Goal: Information Seeking & Learning: Learn about a topic

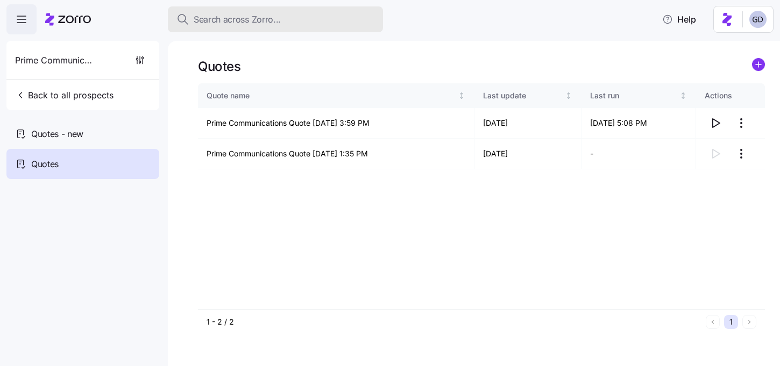
click at [265, 27] on button "Search across Zorro..." at bounding box center [275, 19] width 215 height 26
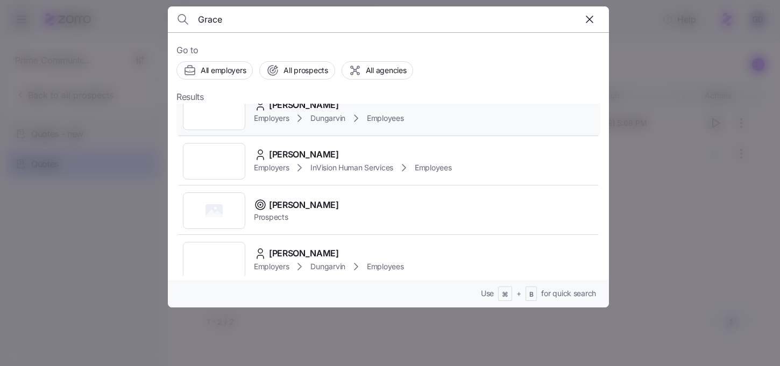
scroll to position [87, 0]
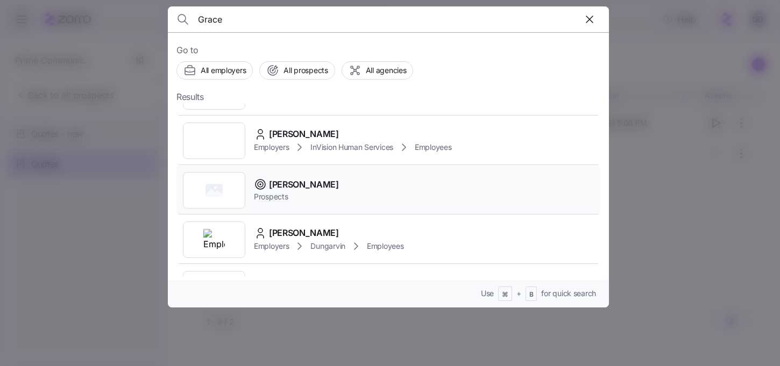
type input "Grace"
click at [292, 183] on span "Grace Church" at bounding box center [304, 184] width 70 height 13
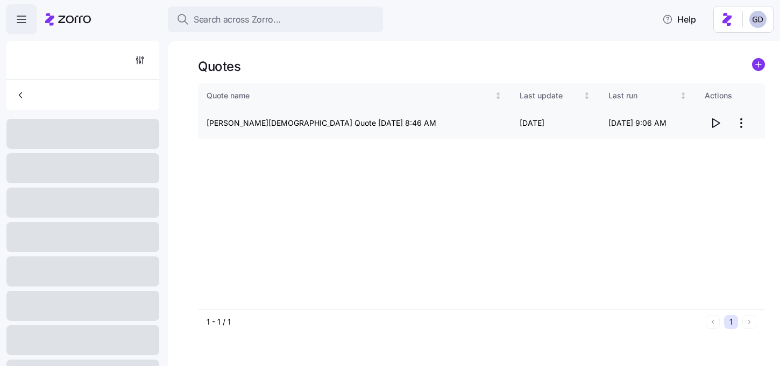
click at [716, 127] on icon "button" at bounding box center [715, 123] width 13 height 13
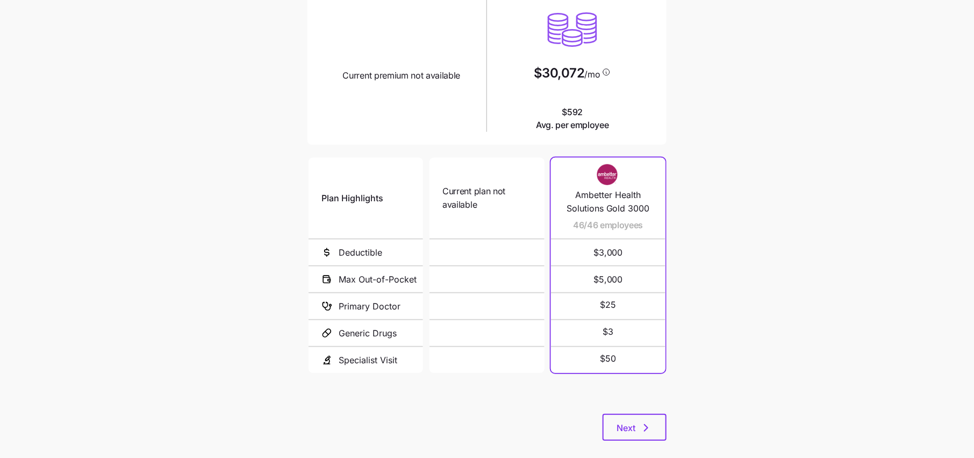
scroll to position [129, 0]
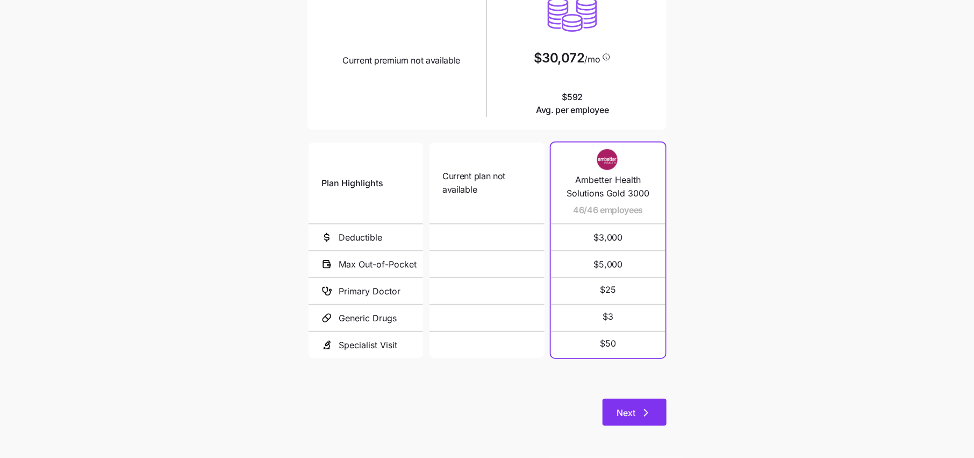
click at [653, 418] on button "Next" at bounding box center [635, 411] width 64 height 27
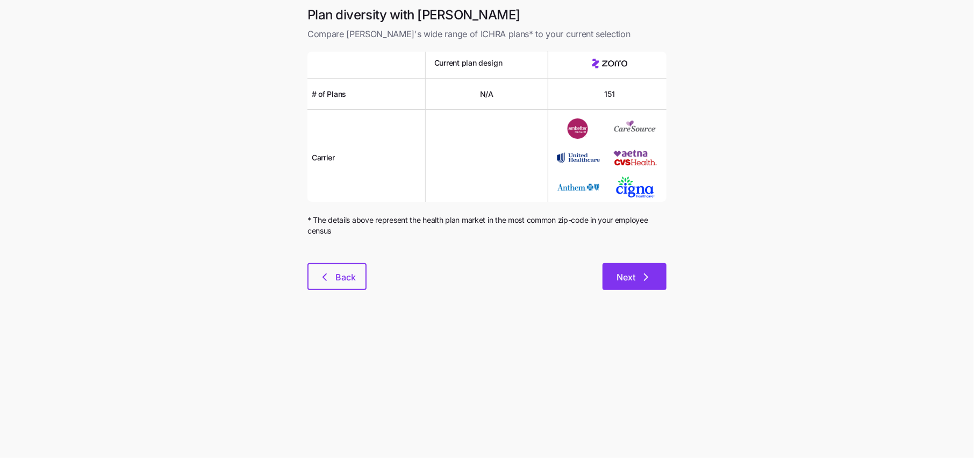
click at [640, 279] on icon "button" at bounding box center [646, 276] width 13 height 13
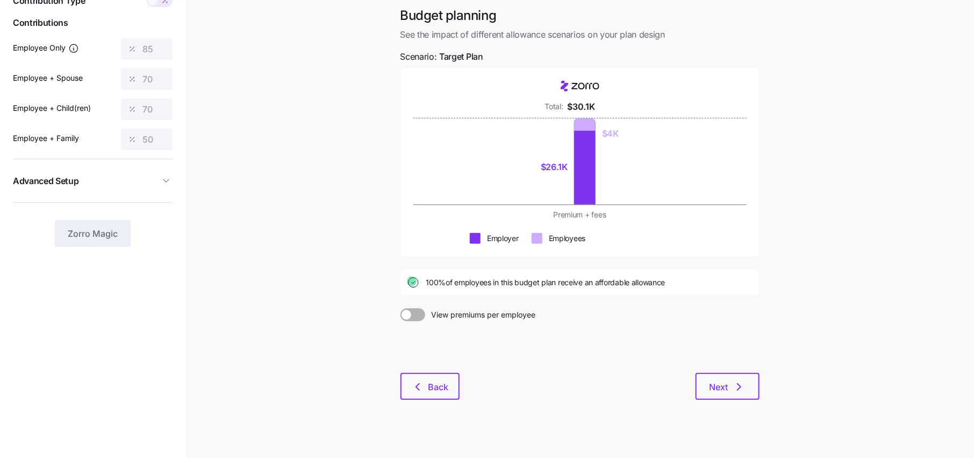
scroll to position [60, 0]
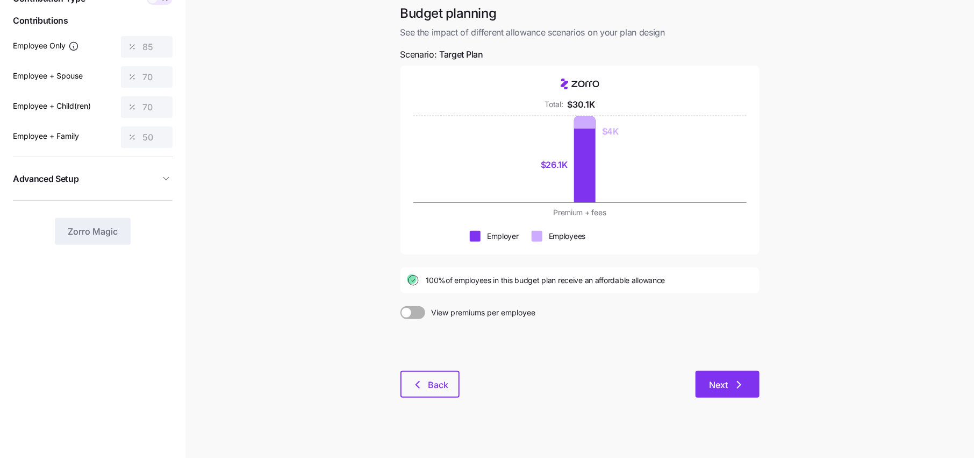
click at [722, 385] on span "Next" at bounding box center [719, 384] width 19 height 13
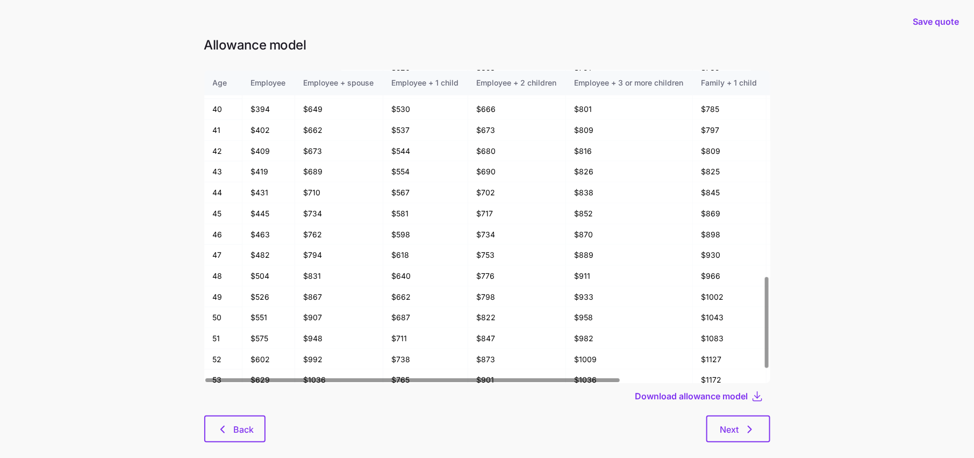
scroll to position [726, 0]
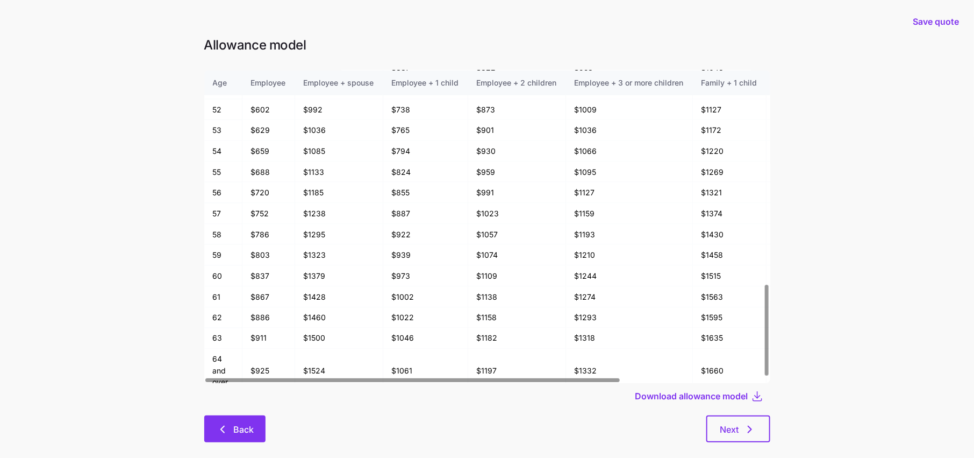
click at [238, 423] on button "Back" at bounding box center [234, 428] width 61 height 27
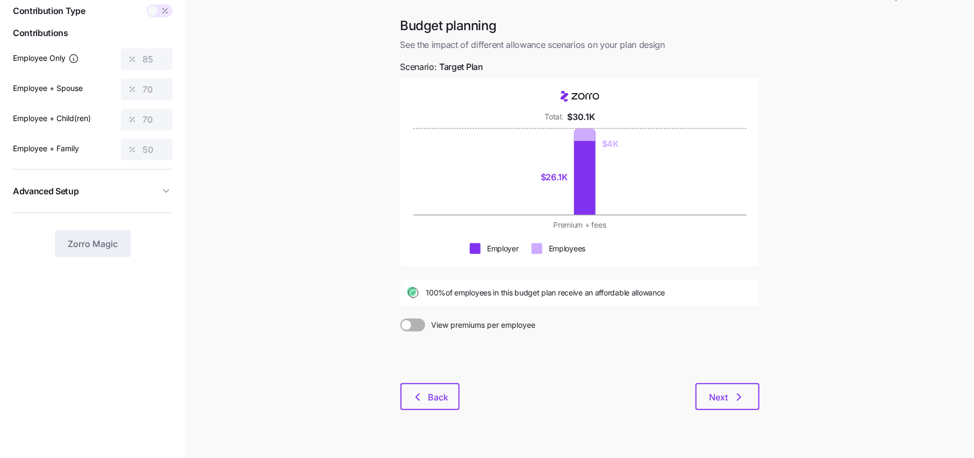
scroll to position [52, 0]
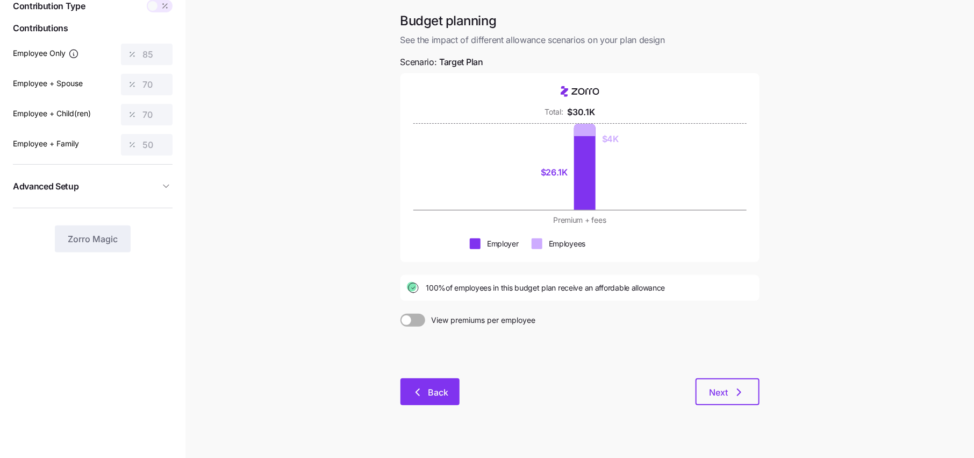
click at [431, 392] on span "Back" at bounding box center [439, 392] width 20 height 13
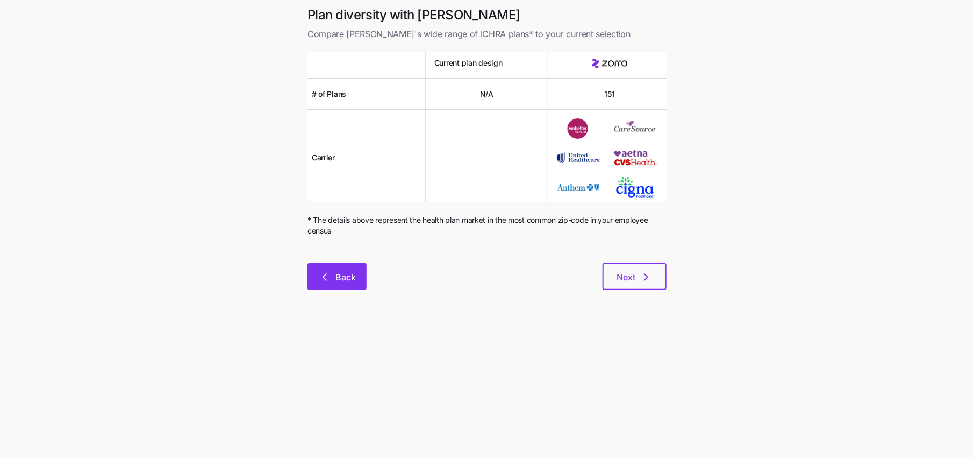
click at [340, 280] on span "Back" at bounding box center [346, 276] width 20 height 13
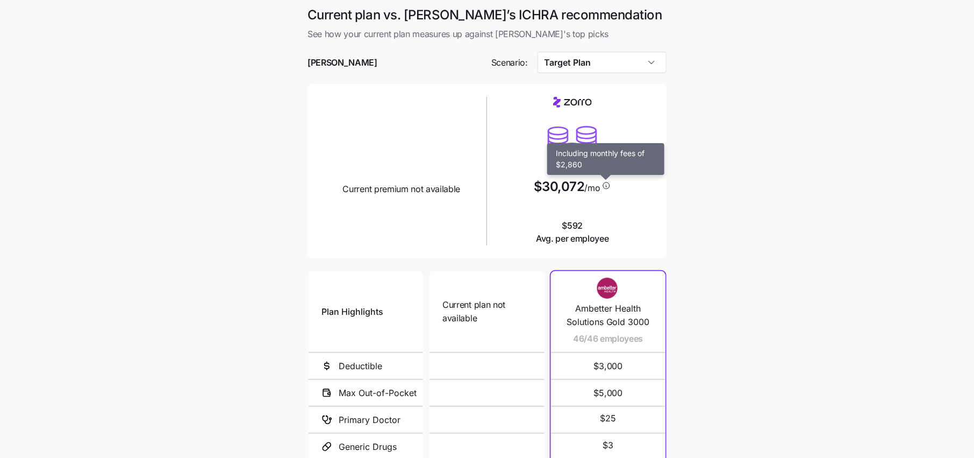
click at [604, 185] on icon at bounding box center [607, 185] width 10 height 9
click at [615, 61] on input "Target Plan" at bounding box center [603, 63] width 130 height 22
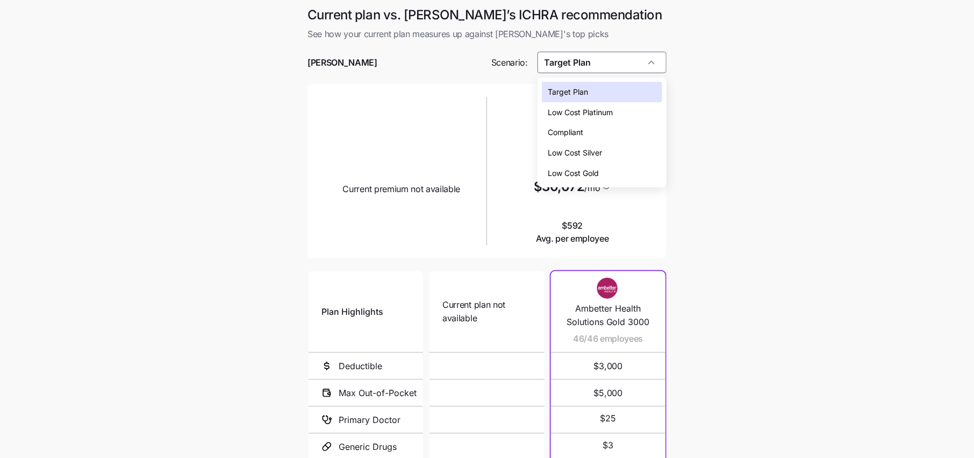
click at [583, 145] on div "Low Cost Silver" at bounding box center [602, 152] width 120 height 20
type input "Low Cost Silver"
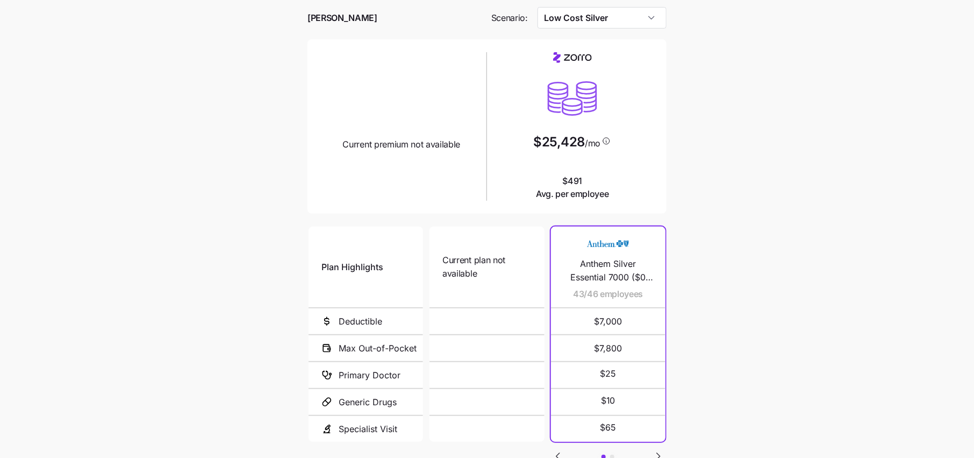
scroll to position [41, 0]
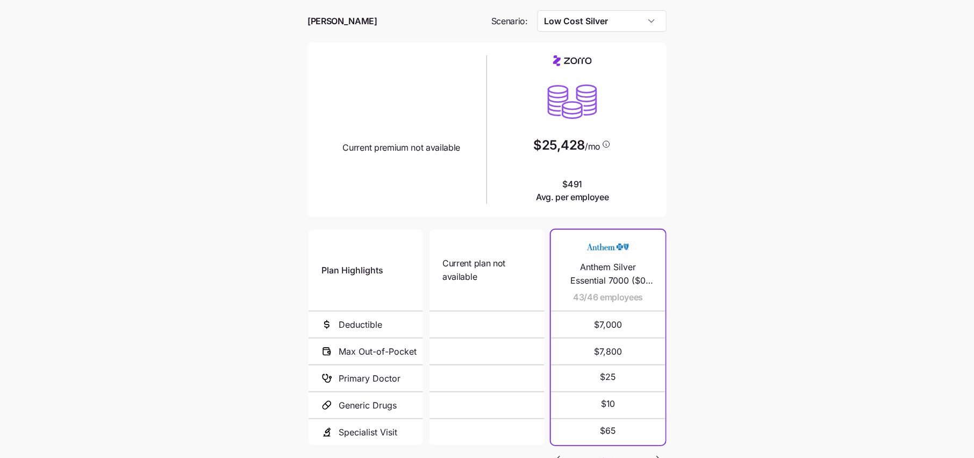
click at [691, 158] on main "Current plan vs. Zorro’s ICHRA recommendation See how your current plan measure…" at bounding box center [487, 252] width 974 height 586
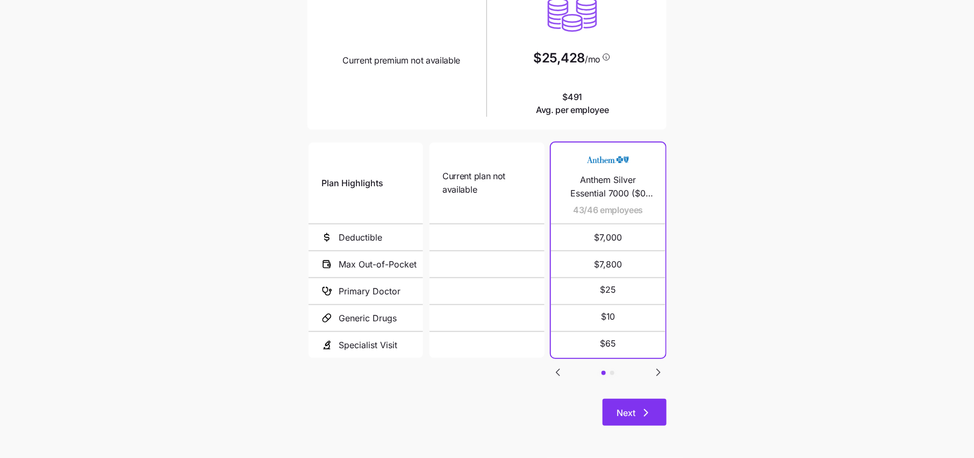
click at [656, 420] on button "Next" at bounding box center [635, 411] width 64 height 27
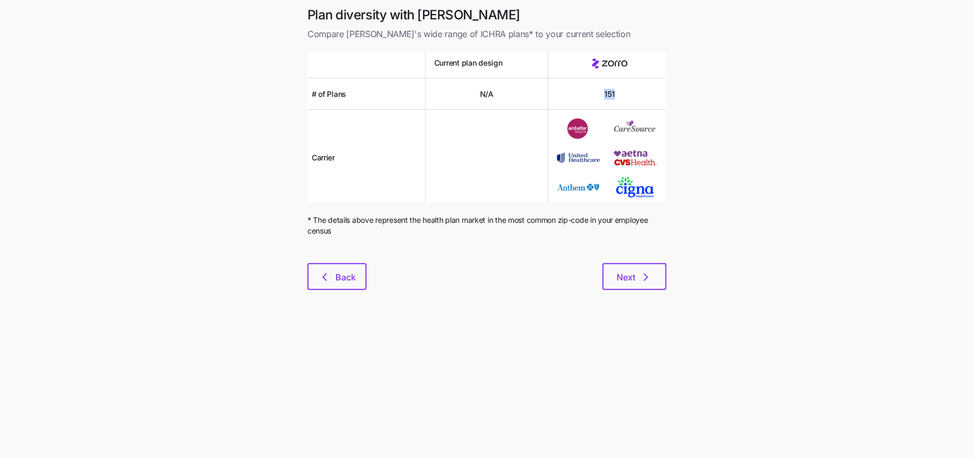
drag, startPoint x: 619, startPoint y: 95, endPoint x: 601, endPoint y: 95, distance: 18.3
click at [601, 95] on div "151" at bounding box center [609, 94] width 123 height 31
click at [636, 94] on div "151" at bounding box center [609, 94] width 123 height 31
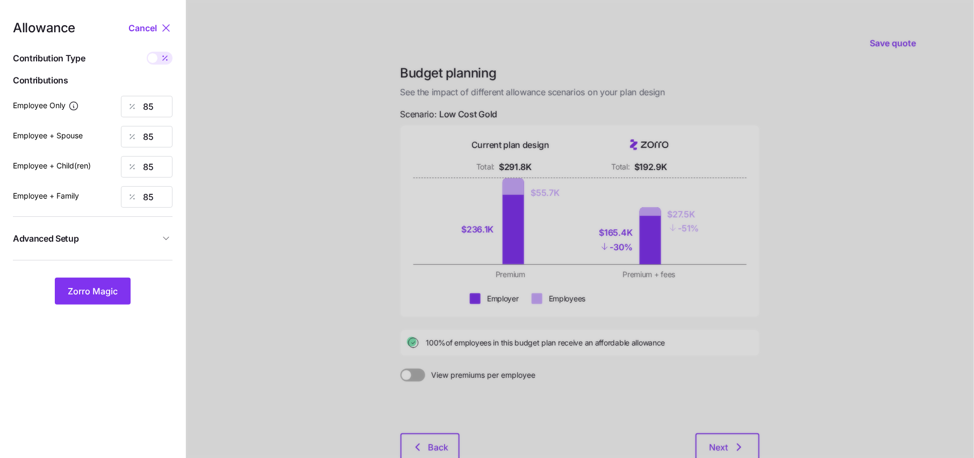
click at [253, 310] on div at bounding box center [580, 264] width 788 height 529
click at [107, 301] on button "Zorro Magic" at bounding box center [93, 290] width 76 height 27
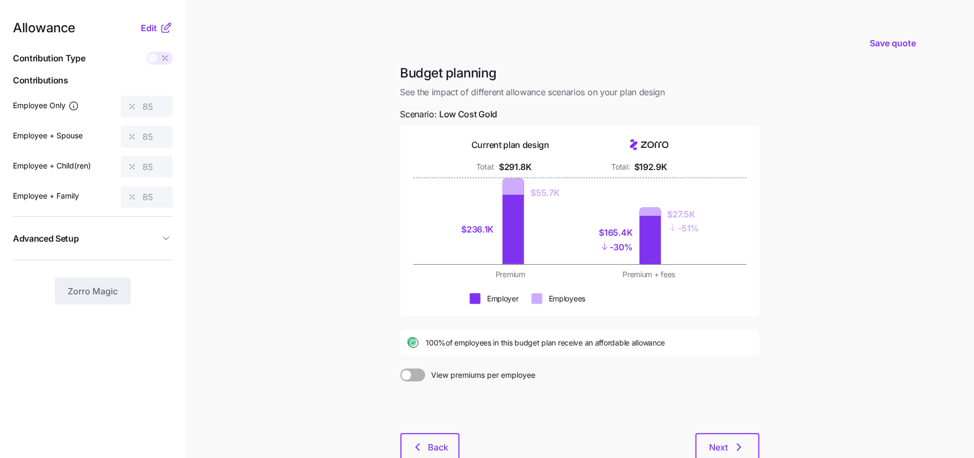
scroll to position [70, 0]
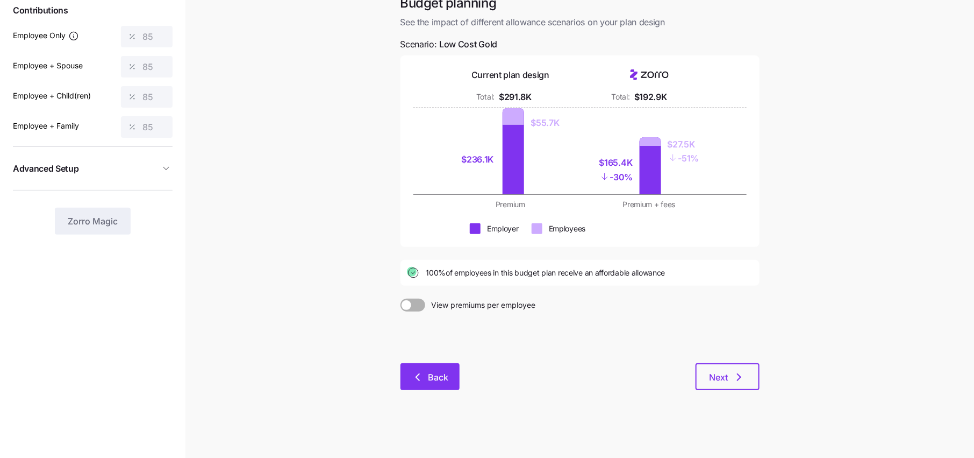
click at [435, 375] on span "Back" at bounding box center [439, 376] width 20 height 13
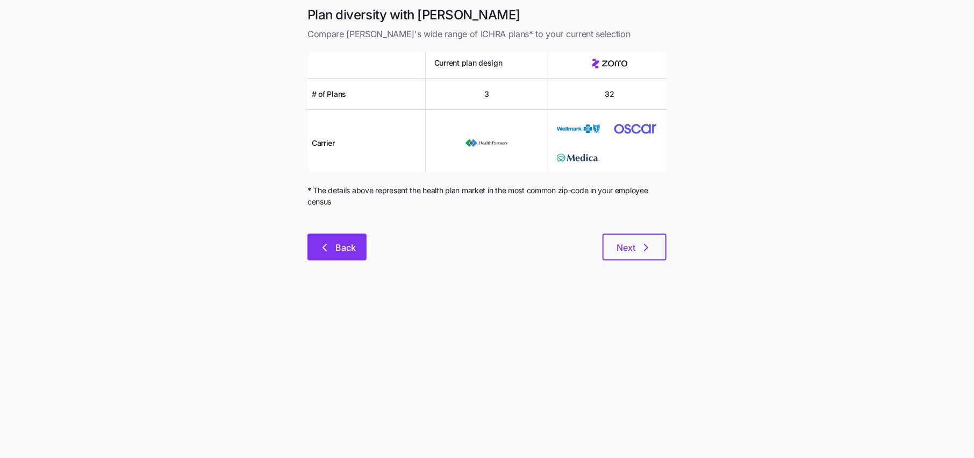
click at [320, 242] on icon "button" at bounding box center [324, 247] width 13 height 13
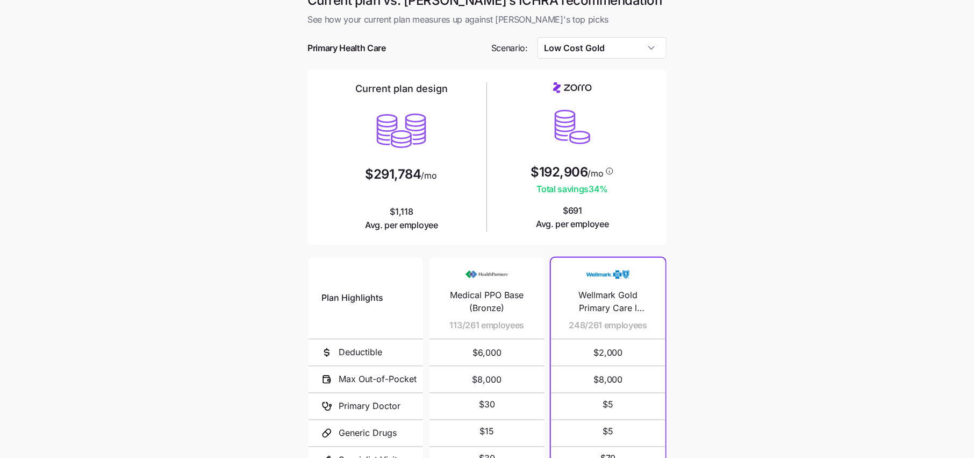
scroll to position [15, 0]
click at [621, 189] on div "$192,906 /mo Total savings 34 % $691 Avg. per employee" at bounding box center [572, 156] width 162 height 148
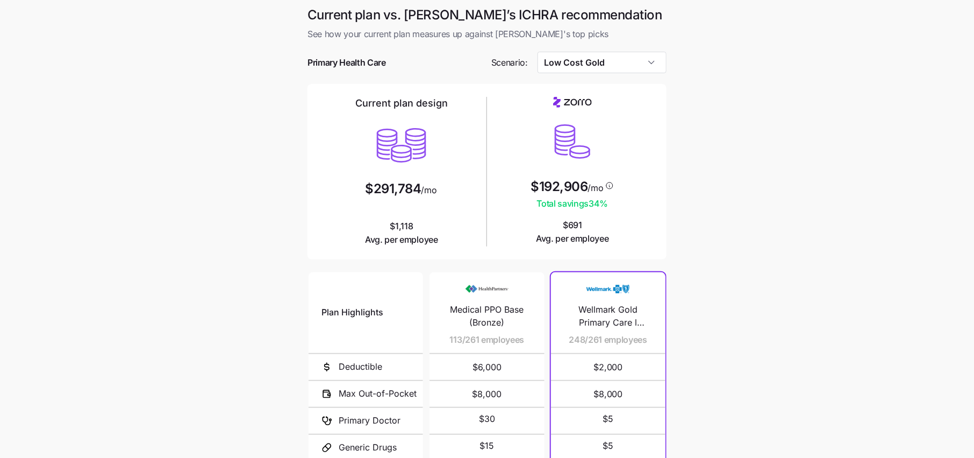
scroll to position [129, 0]
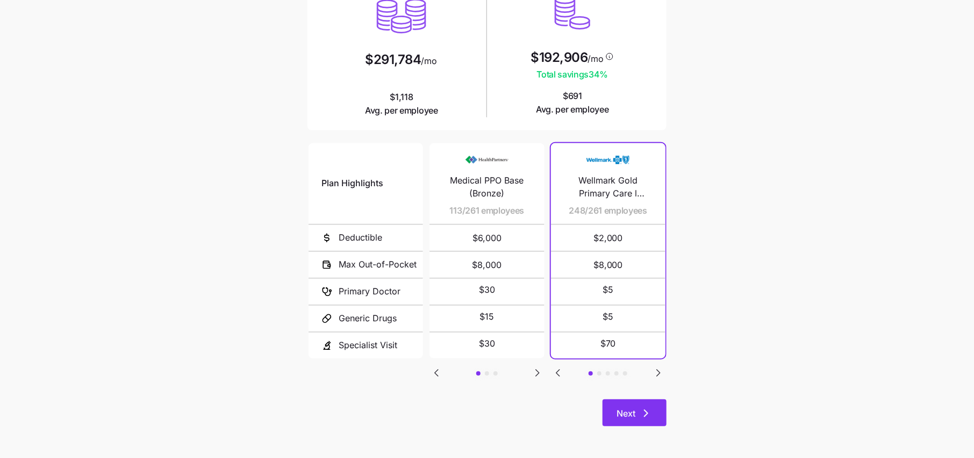
click at [644, 412] on icon "button" at bounding box center [646, 412] width 13 height 13
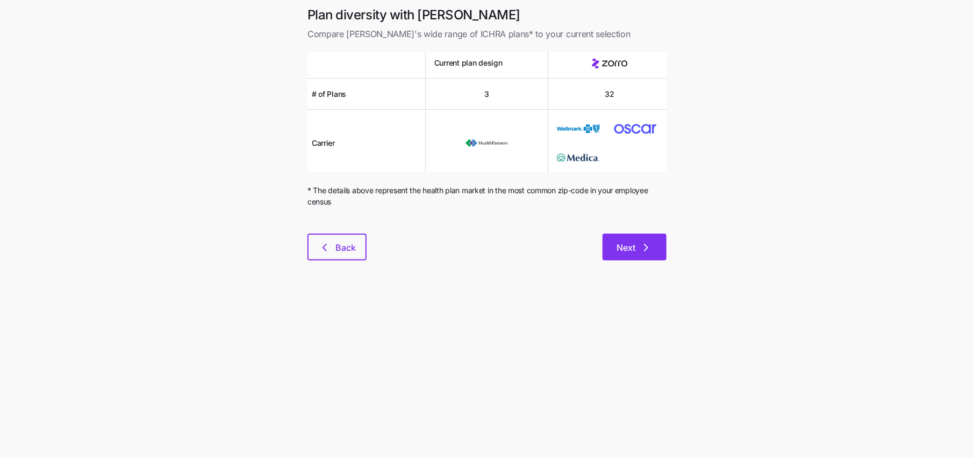
click at [646, 255] on button "Next" at bounding box center [635, 246] width 64 height 27
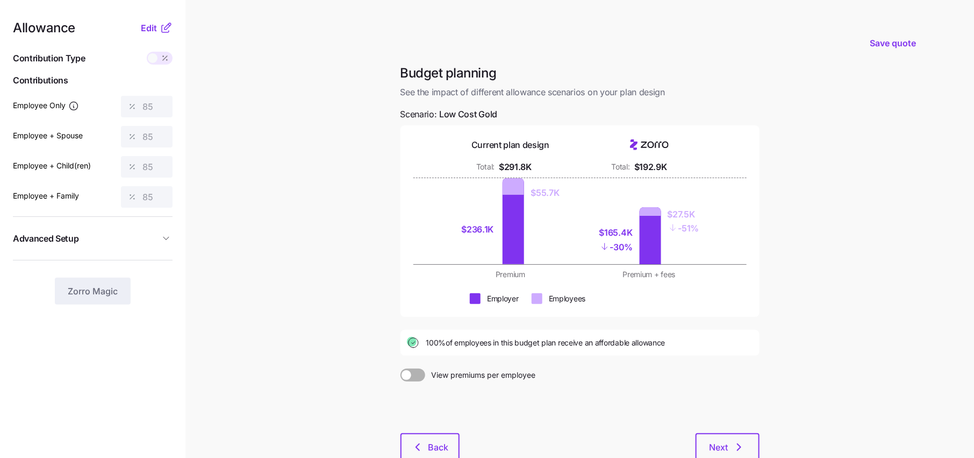
click at [530, 98] on span "See the impact of different allowance scenarios on your plan design" at bounding box center [580, 91] width 359 height 13
click at [154, 37] on div "Allowance Edit Contribution Type Use classes Contributions Employee Only 85 Emp…" at bounding box center [93, 163] width 160 height 283
click at [154, 34] on div "Allowance Edit Contribution Type Use classes Contributions Employee Only 85 Emp…" at bounding box center [93, 163] width 160 height 283
click at [156, 24] on span "Edit" at bounding box center [149, 28] width 16 height 13
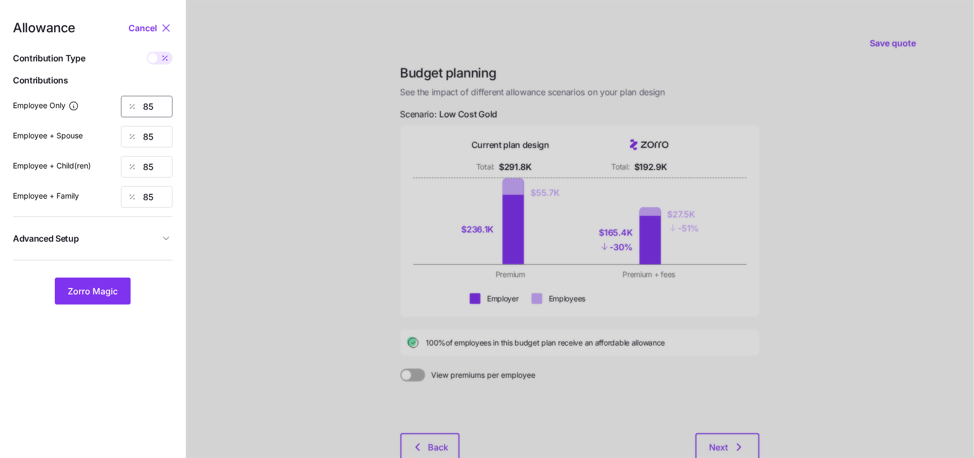
drag, startPoint x: 162, startPoint y: 111, endPoint x: 99, endPoint y: 111, distance: 62.9
click at [99, 111] on div "Employee Only 85" at bounding box center [93, 107] width 160 height 22
type input "50"
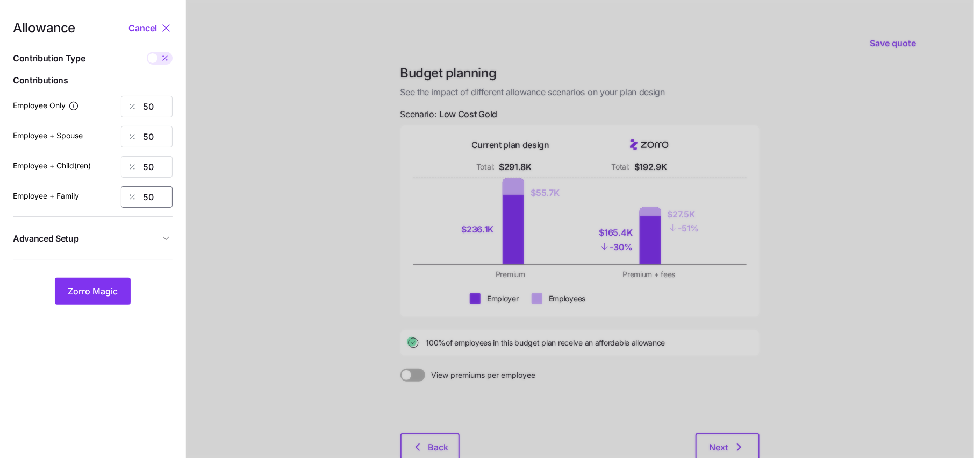
type input "50"
click at [159, 245] on button "Advanced Setup" at bounding box center [93, 238] width 160 height 26
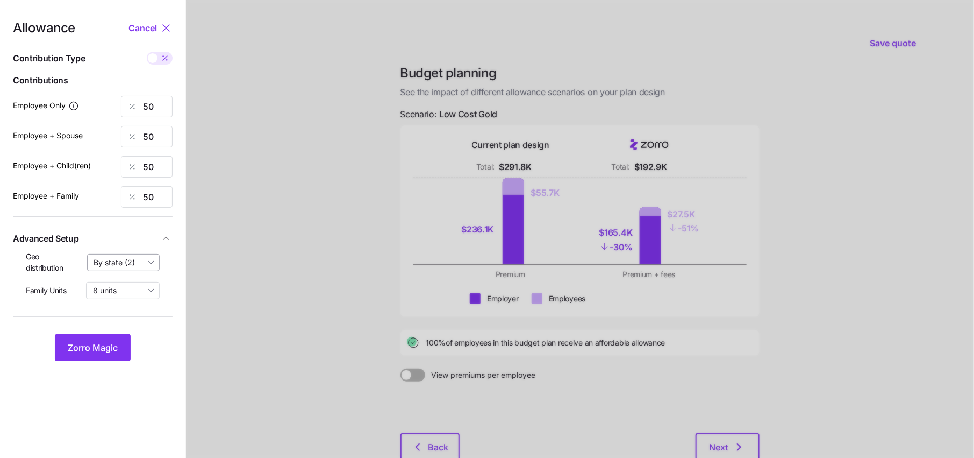
click at [129, 261] on input "By state (2)" at bounding box center [123, 262] width 73 height 17
click at [125, 331] on div "By state (2)" at bounding box center [123, 325] width 63 height 18
click at [104, 344] on span "Zorro Magic" at bounding box center [93, 347] width 50 height 13
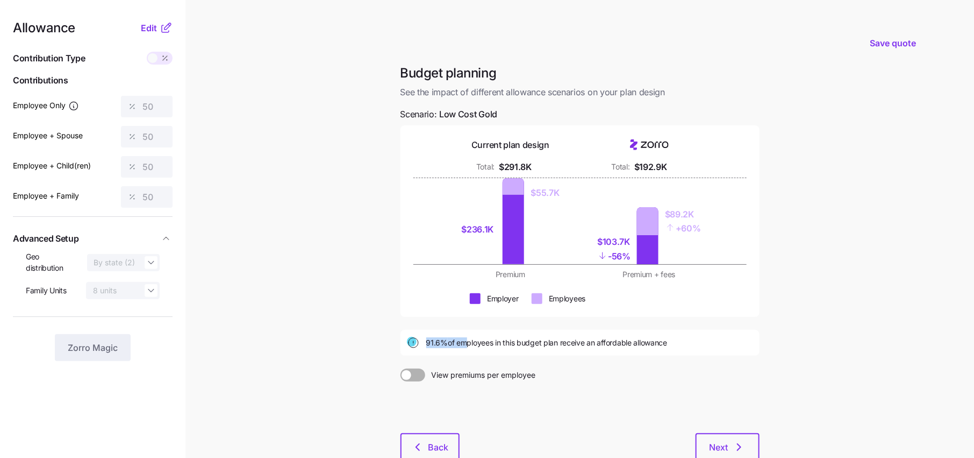
drag, startPoint x: 427, startPoint y: 341, endPoint x: 467, endPoint y: 341, distance: 39.8
click at [466, 341] on span "91.6% of employees in this budget plan receive an affordable allowance" at bounding box center [546, 342] width 241 height 11
click at [469, 347] on div "91.6% of employees in this budget plan receive an affordable allowance" at bounding box center [580, 342] width 346 height 13
drag, startPoint x: 708, startPoint y: 231, endPoint x: 643, endPoint y: 197, distance: 72.9
click at [643, 197] on div "$103.7K - 56% $89.2K + 60%" at bounding box center [650, 221] width 126 height 86
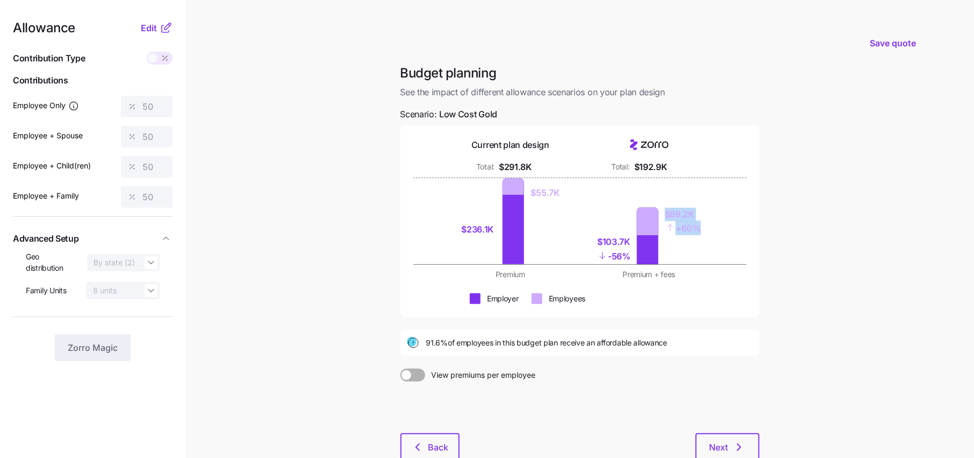
click at [733, 260] on div "$236.1K $55.7K $103.7K - 56% $89.2K + 60%" at bounding box center [579, 221] width 333 height 86
click at [158, 30] on button "Edit" at bounding box center [150, 28] width 19 height 13
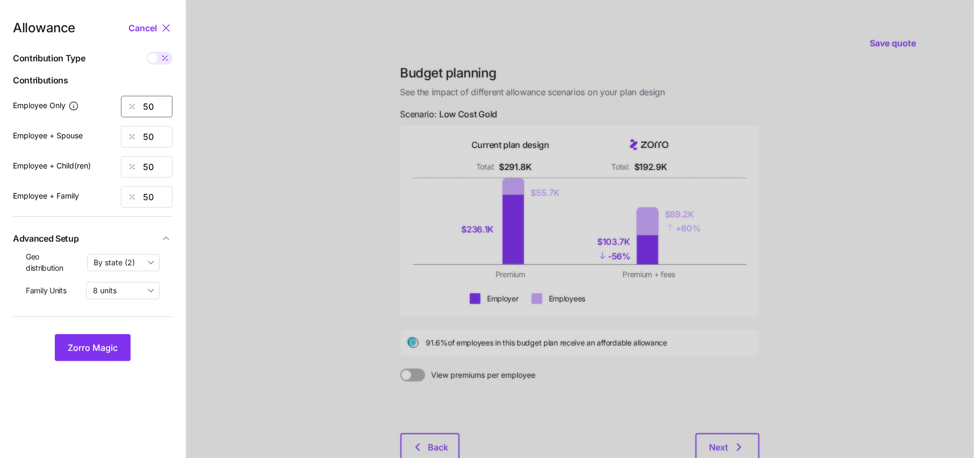
drag, startPoint x: 156, startPoint y: 101, endPoint x: 73, endPoint y: 106, distance: 83.5
click at [73, 106] on div "Employee Only 50" at bounding box center [93, 107] width 160 height 22
type input "80"
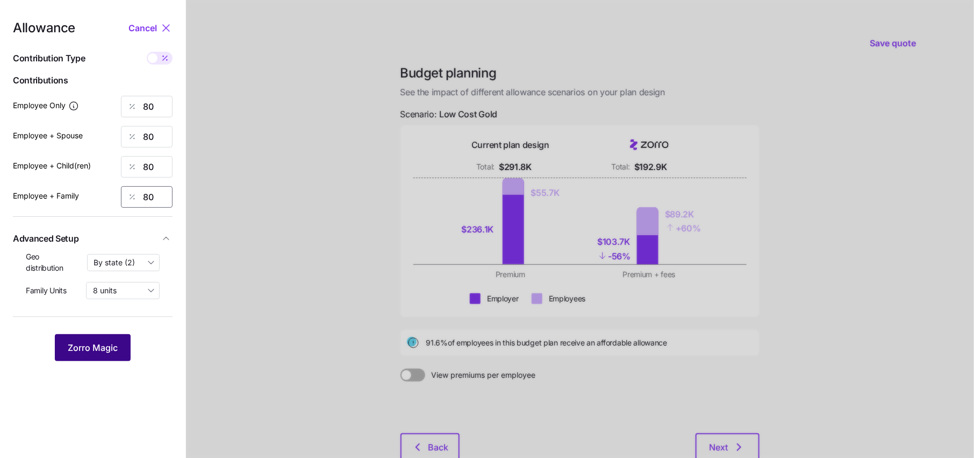
type input "80"
click at [93, 347] on span "Zorro Magic" at bounding box center [93, 347] width 50 height 13
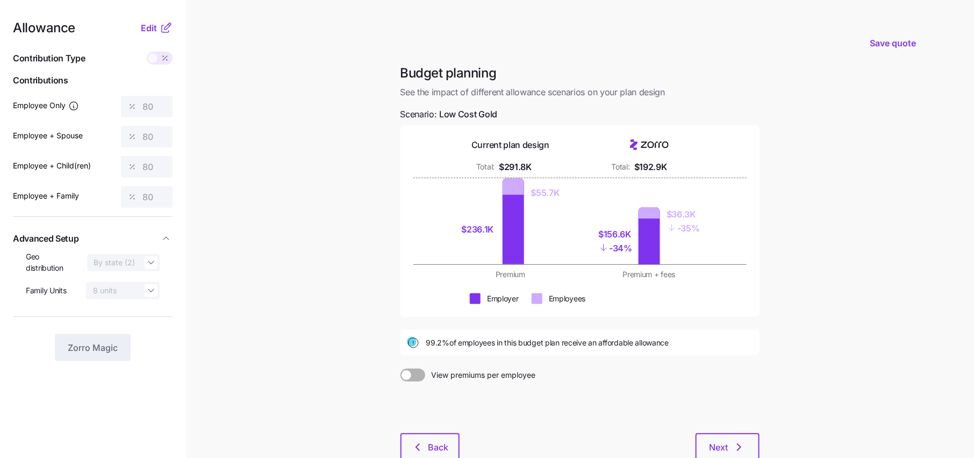
click at [158, 5] on nav "Allowance Edit Contribution Type Use classes Contributions Employee Only 80 Emp…" at bounding box center [92, 264] width 185 height 529
click at [158, 20] on nav "Allowance Edit Contribution Type Use classes Contributions Employee Only 80 Emp…" at bounding box center [92, 264] width 185 height 529
click at [160, 28] on icon at bounding box center [166, 28] width 13 height 13
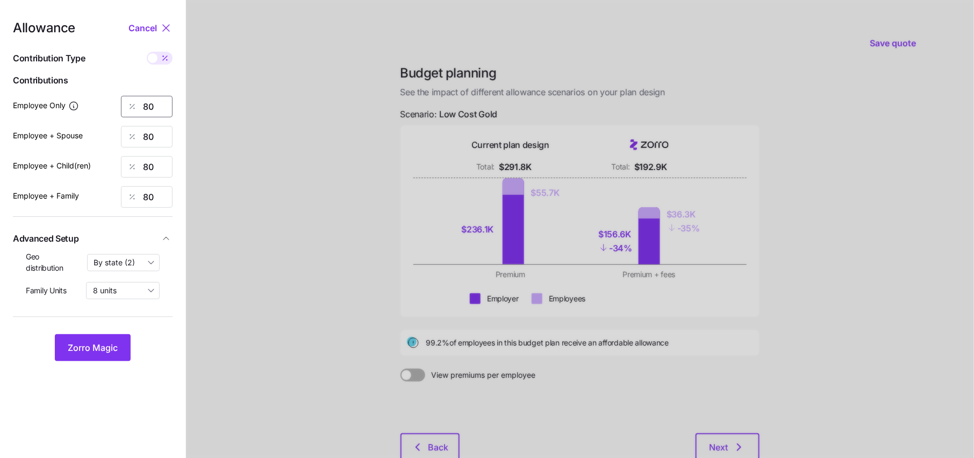
click at [160, 99] on input "80" at bounding box center [147, 107] width 52 height 22
type input "85"
click at [106, 347] on span "Zorro Magic" at bounding box center [93, 347] width 50 height 13
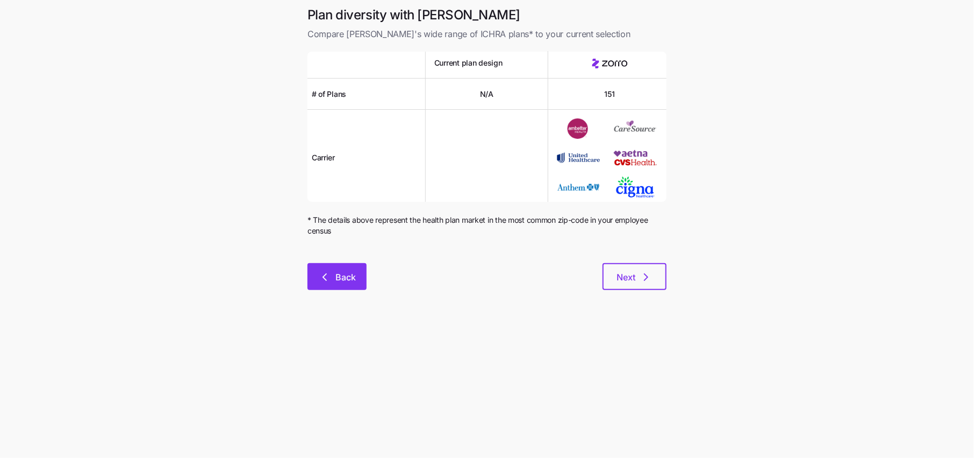
click at [332, 285] on button "Back" at bounding box center [337, 276] width 59 height 27
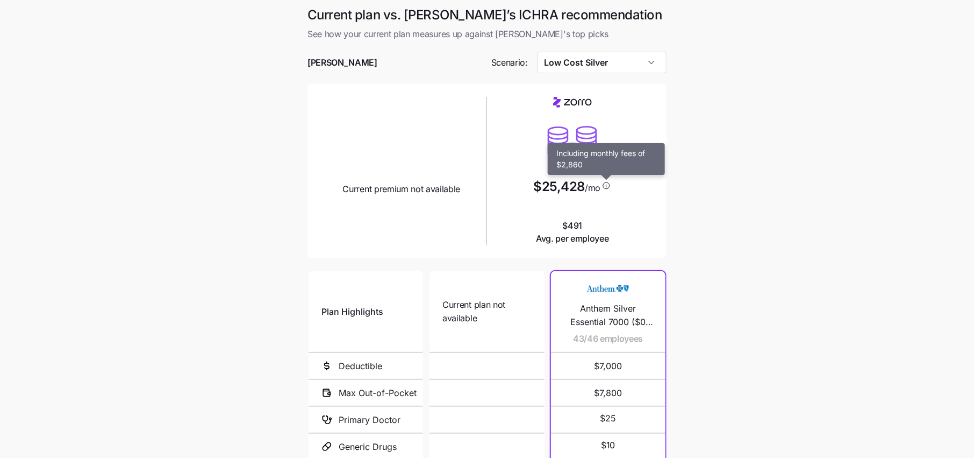
click at [608, 185] on icon at bounding box center [607, 185] width 10 height 9
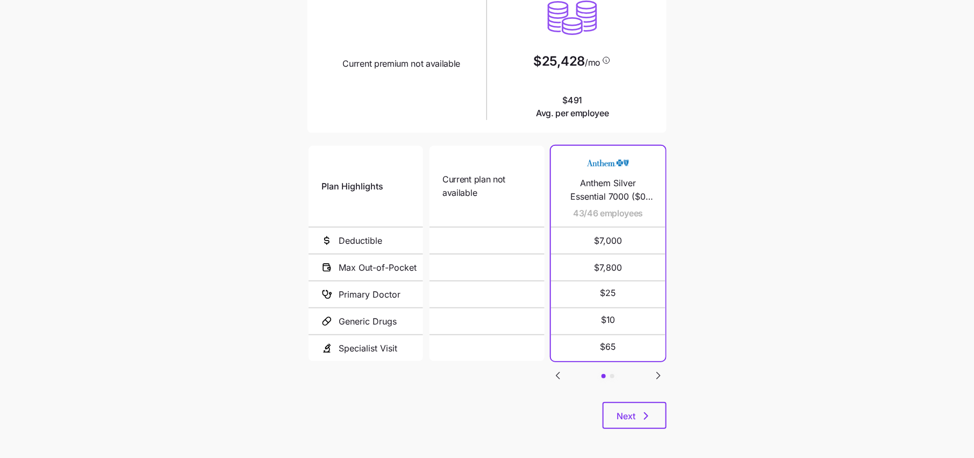
scroll to position [129, 0]
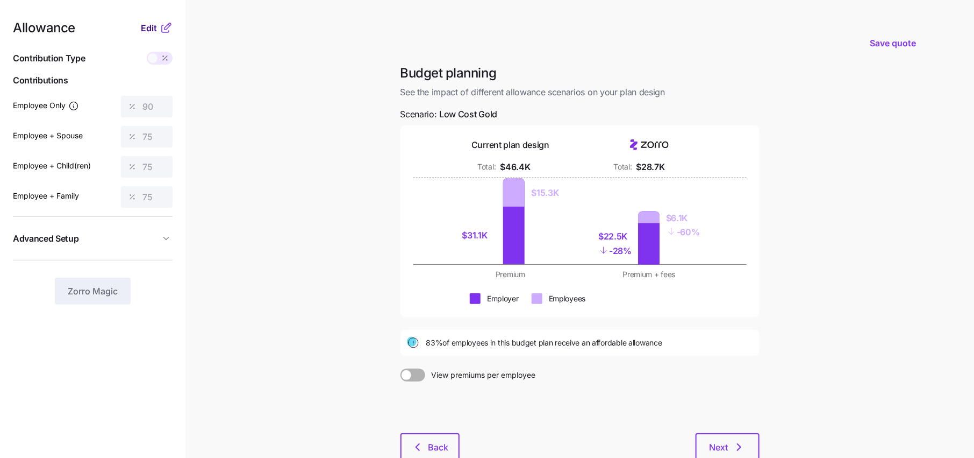
click at [156, 22] on span "Edit" at bounding box center [149, 28] width 16 height 13
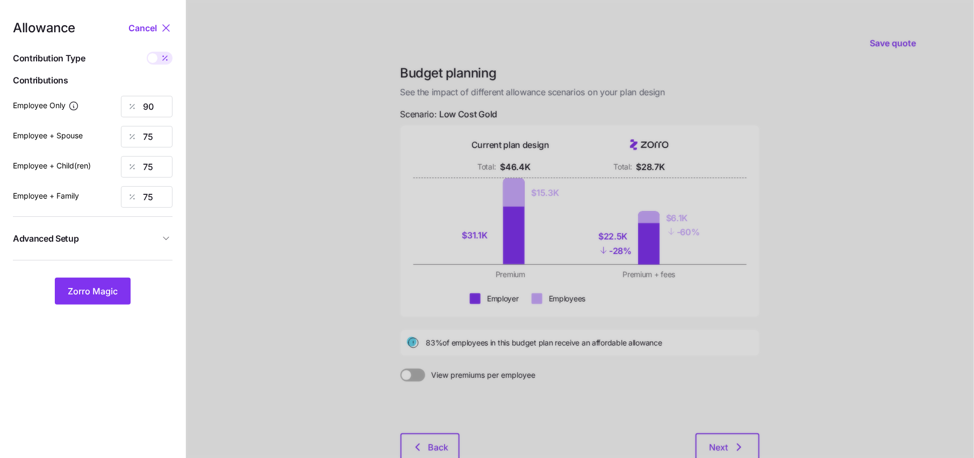
click at [167, 59] on icon at bounding box center [165, 58] width 9 height 9
click at [147, 52] on input "checkbox" at bounding box center [147, 52] width 0 height 0
type input "554"
type input "923"
type input "798"
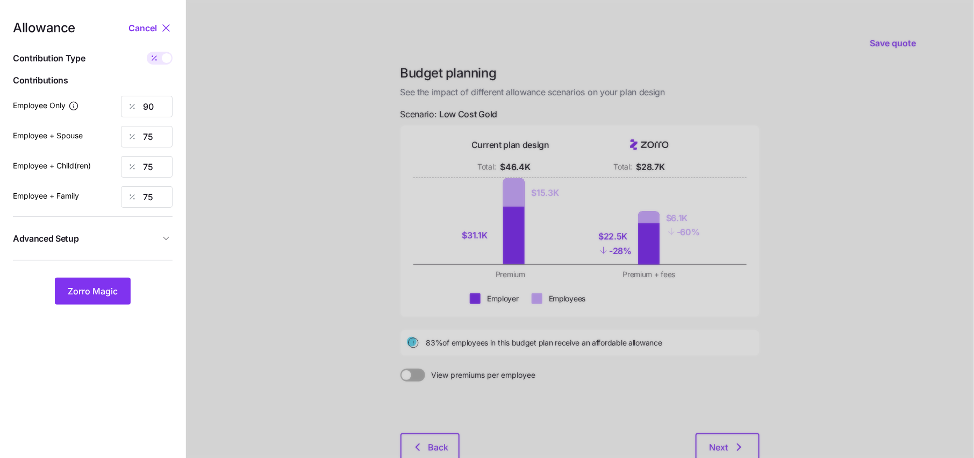
type input "1260"
click at [162, 56] on span at bounding box center [167, 58] width 10 height 10
click at [147, 52] on input "checkbox" at bounding box center [147, 52] width 0 height 0
type input "90"
type input "75"
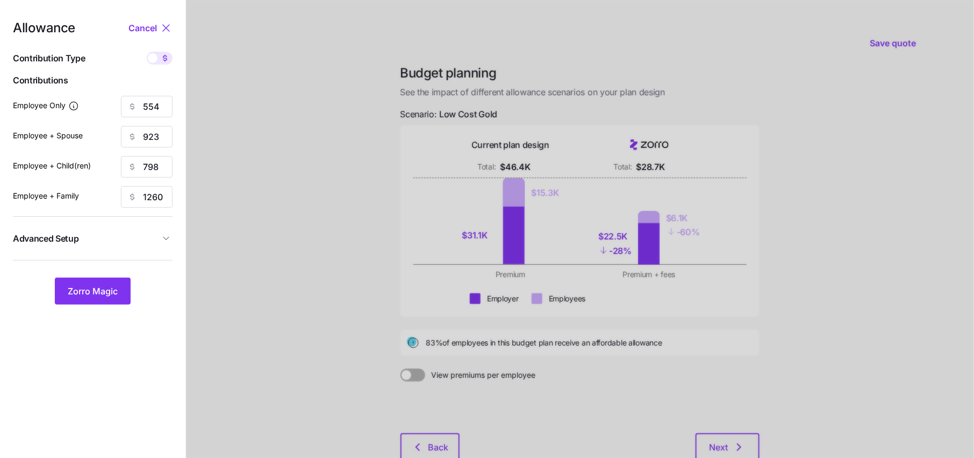
type input "75"
drag, startPoint x: 162, startPoint y: 139, endPoint x: 111, endPoint y: 139, distance: 51.6
click at [111, 139] on div "Employee + Spouse 75" at bounding box center [93, 137] width 160 height 22
type input "80"
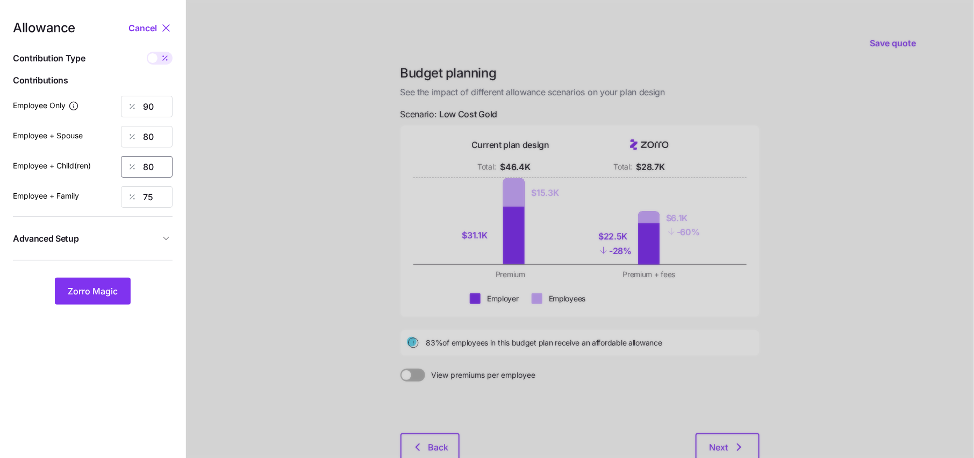
type input "80"
click at [90, 289] on span "Zorro Magic" at bounding box center [93, 290] width 50 height 13
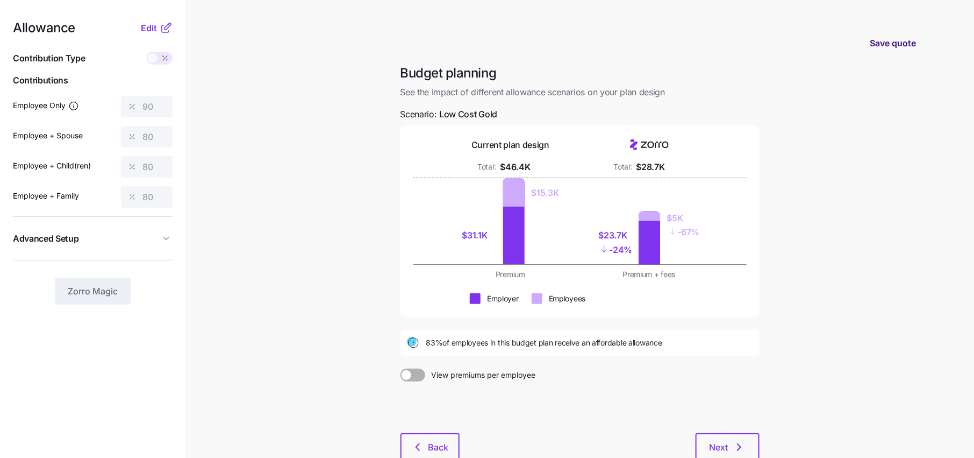
click at [900, 40] on span "Save quote" at bounding box center [893, 43] width 46 height 13
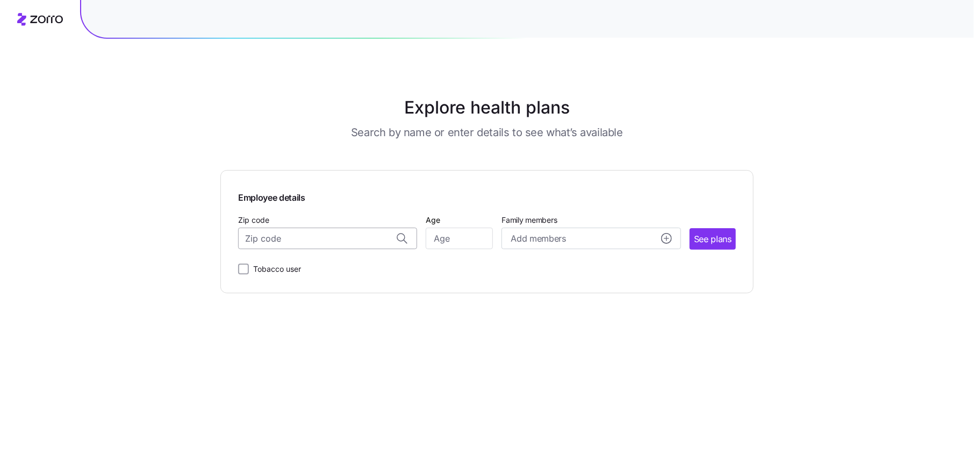
click at [308, 236] on input "Zip code" at bounding box center [327, 238] width 179 height 22
click at [321, 234] on input "Zip code" at bounding box center [327, 238] width 179 height 22
click at [467, 236] on input "Age" at bounding box center [459, 238] width 67 height 22
type input "40"
click at [331, 241] on input "Zip code" at bounding box center [327, 238] width 179 height 22
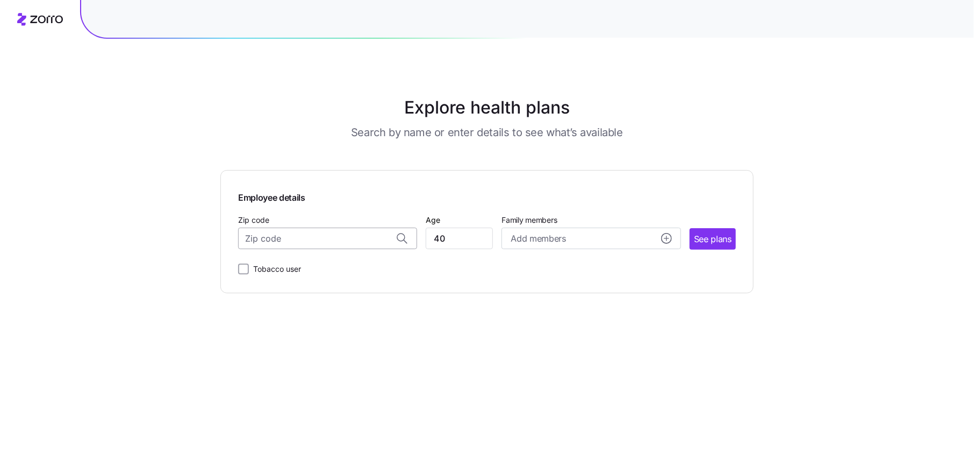
click at [286, 242] on input "Zip code" at bounding box center [327, 238] width 179 height 22
paste input "46060"
click at [297, 270] on span "46060, [GEOGRAPHIC_DATA], [GEOGRAPHIC_DATA]" at bounding box center [326, 266] width 151 height 13
type input "46060, [GEOGRAPHIC_DATA], [GEOGRAPHIC_DATA]"
click at [723, 236] on span "See plans" at bounding box center [713, 238] width 38 height 13
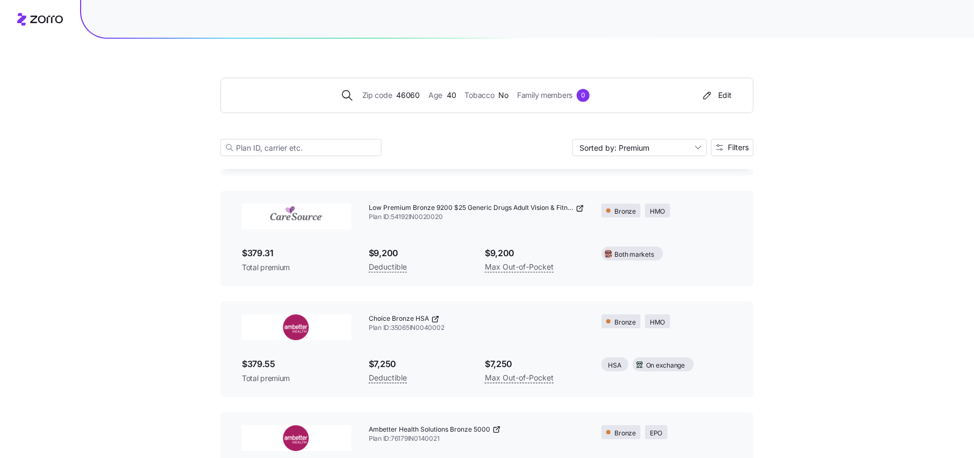
scroll to position [1487, 0]
drag, startPoint x: 446, startPoint y: 329, endPoint x: 372, endPoint y: 328, distance: 74.2
click at [372, 328] on span "Plan ID: 35065IN0040002" at bounding box center [477, 324] width 216 height 9
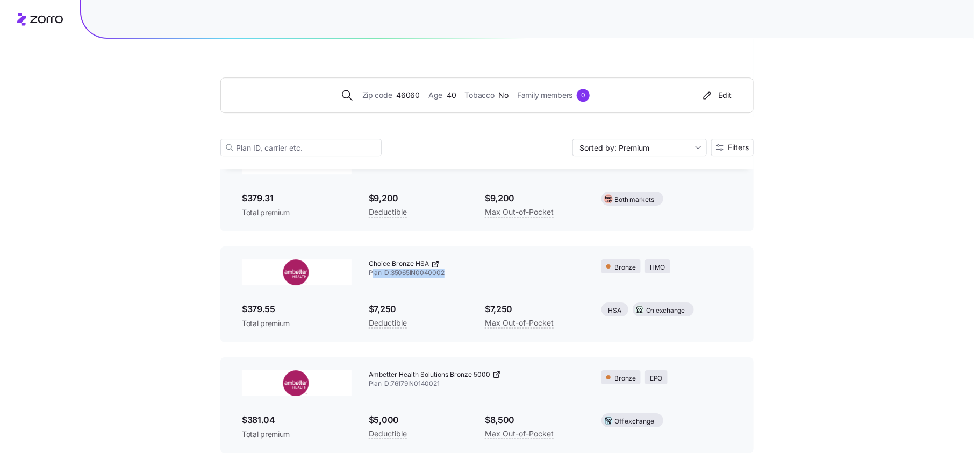
scroll to position [1540, 0]
click at [734, 144] on span "Filters" at bounding box center [738, 148] width 21 height 8
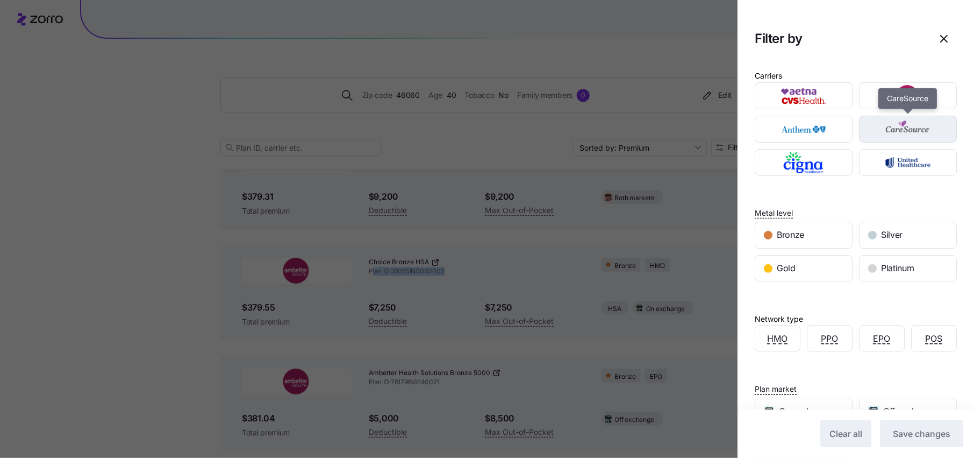
click at [904, 136] on img "button" at bounding box center [908, 129] width 79 height 22
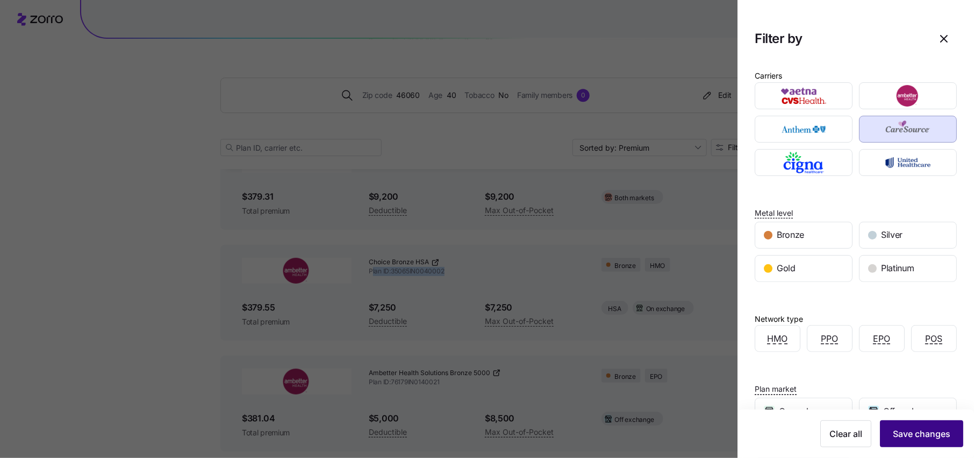
click at [924, 427] on span "Save changes" at bounding box center [922, 433] width 58 height 13
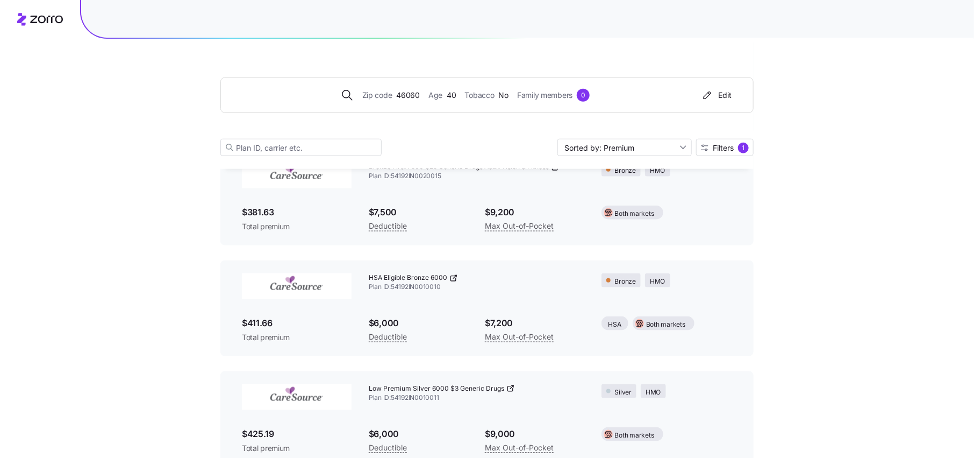
scroll to position [432, 0]
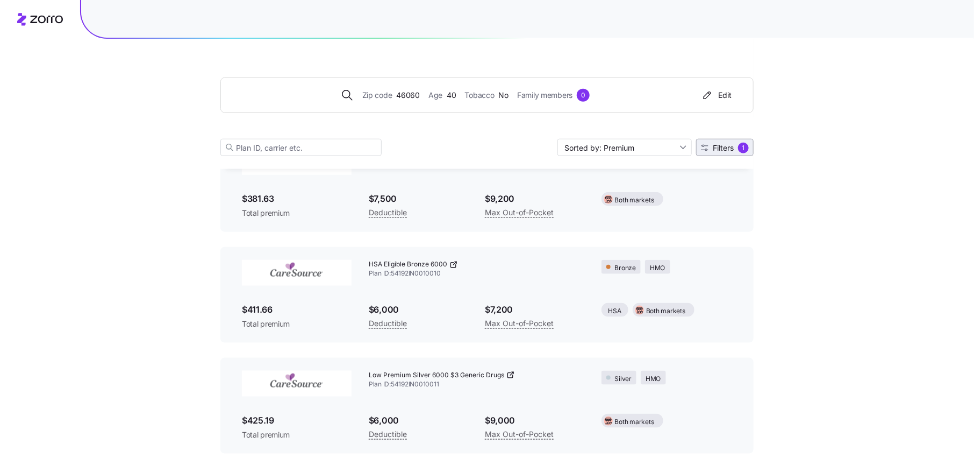
click at [744, 149] on div "1" at bounding box center [743, 147] width 11 height 11
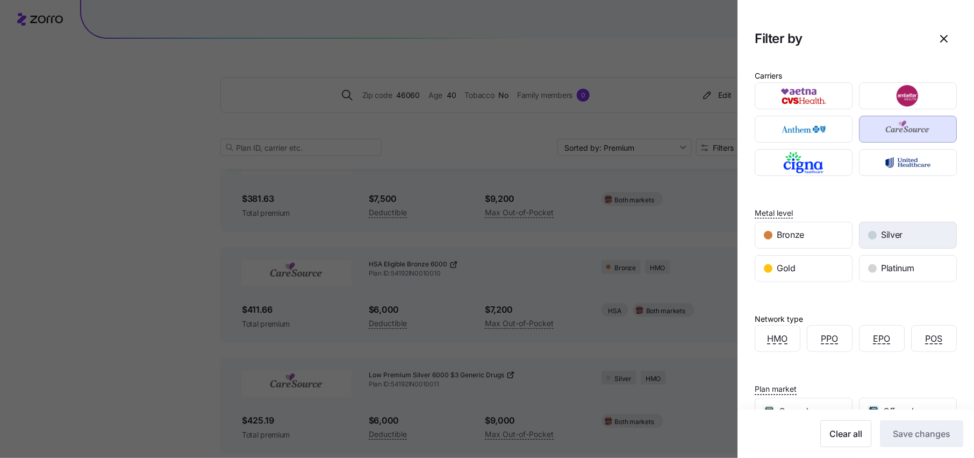
click at [907, 233] on div "Silver" at bounding box center [908, 235] width 97 height 26
click at [930, 433] on span "Save changes" at bounding box center [922, 433] width 58 height 13
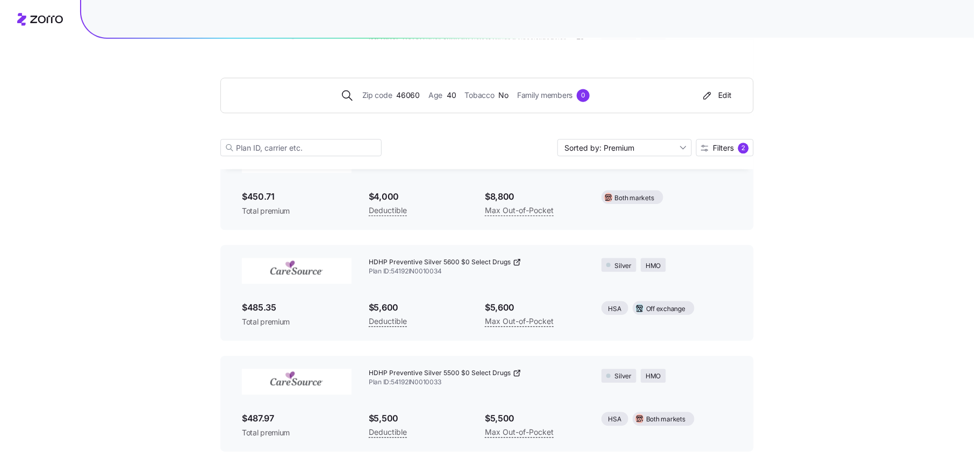
scroll to position [1107, 0]
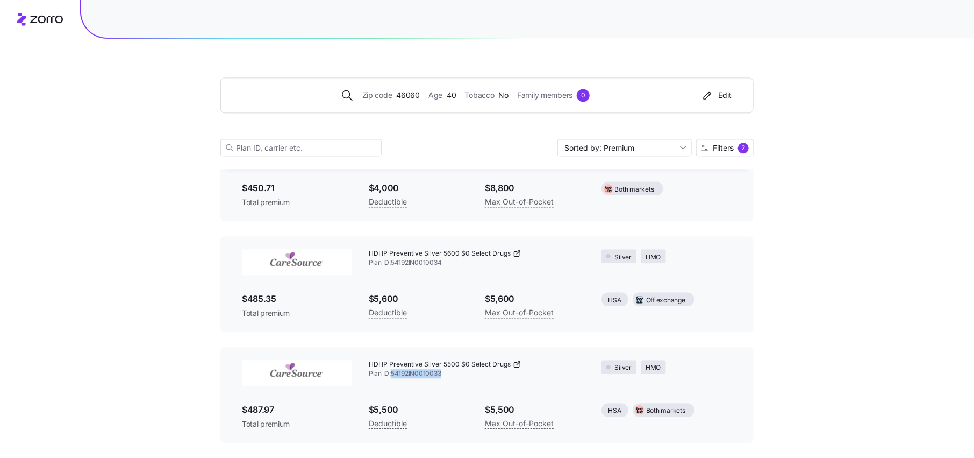
drag, startPoint x: 443, startPoint y: 373, endPoint x: 393, endPoint y: 373, distance: 50.0
click at [393, 373] on span "Plan ID: 54192IN0010033" at bounding box center [477, 373] width 216 height 9
copy span "54192IN0010033"
click at [396, 95] on span "46060" at bounding box center [408, 95] width 24 height 12
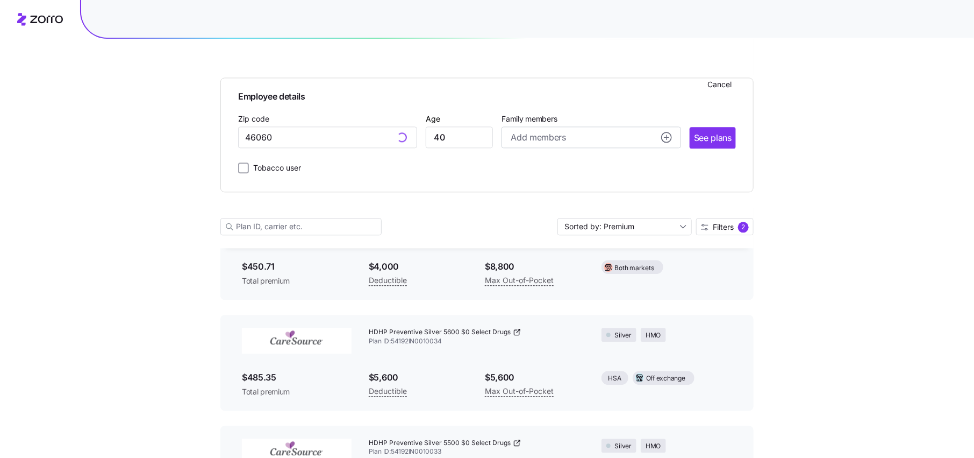
scroll to position [1186, 0]
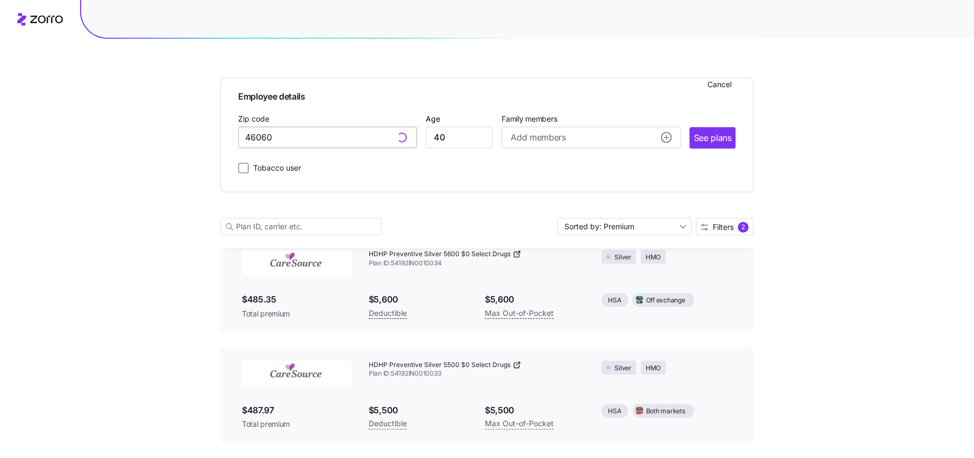
click at [301, 147] on input "46060" at bounding box center [327, 137] width 179 height 22
type input "46060, Hamilton County, IN"
click at [301, 147] on input "46060, Hamilton County, IN" at bounding box center [327, 137] width 179 height 22
click at [316, 137] on input "46060, Hamilton County, IN" at bounding box center [327, 137] width 179 height 22
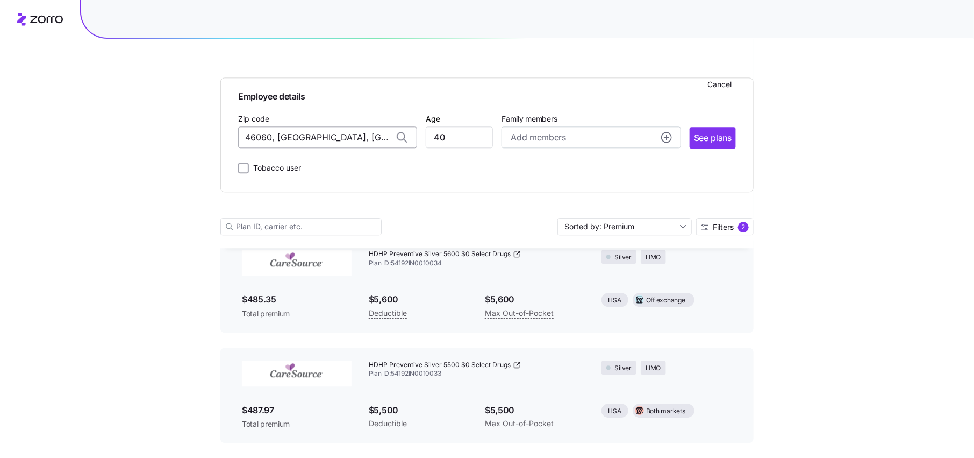
click at [316, 137] on input "46060, Hamilton County, IN" at bounding box center [327, 137] width 179 height 22
click at [288, 137] on input "Zip code" at bounding box center [327, 137] width 179 height 22
click at [344, 141] on input "46060, Hamilton County, IN" at bounding box center [327, 137] width 179 height 22
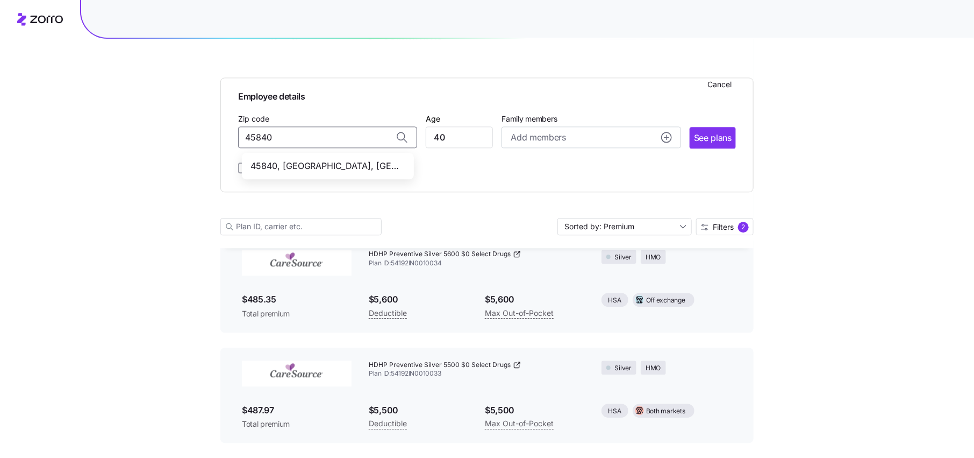
click at [362, 167] on span "45840, Hancock County, OH" at bounding box center [326, 165] width 151 height 13
type input "45840, Hancock County, OH"
click at [721, 142] on span "See plans" at bounding box center [713, 137] width 38 height 13
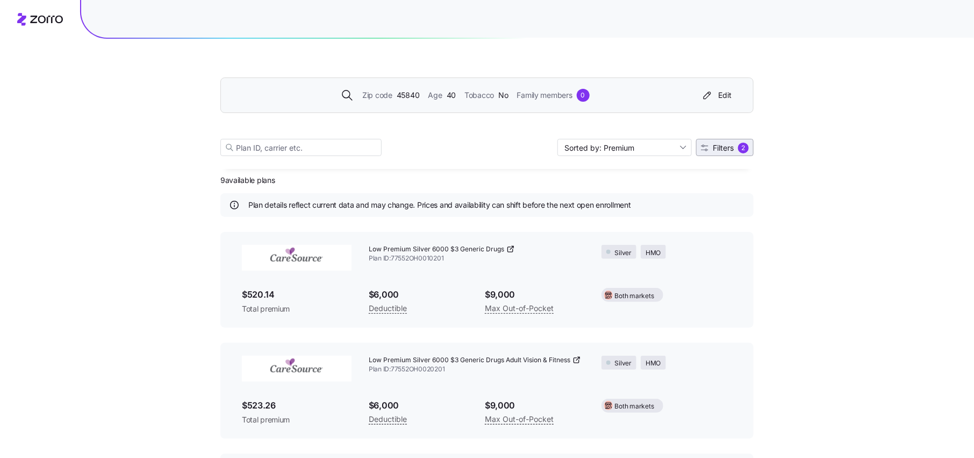
click at [727, 153] on button "Filters 2" at bounding box center [725, 147] width 58 height 17
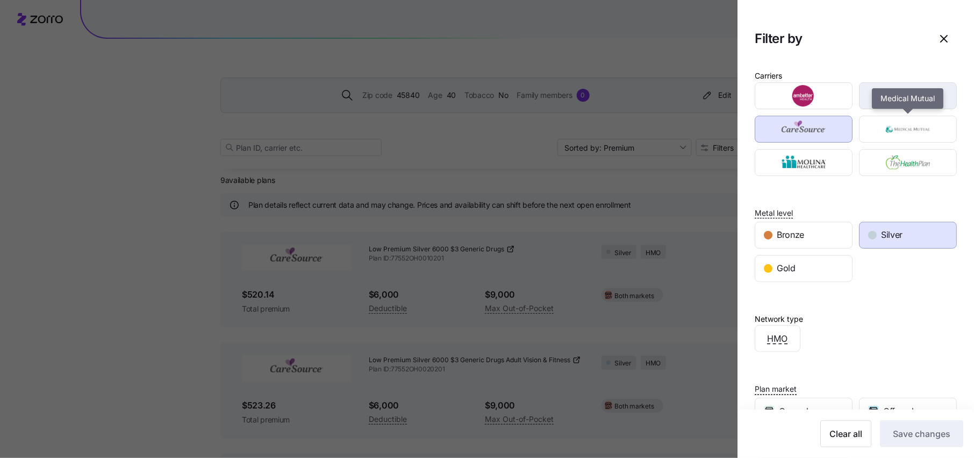
click at [902, 108] on div "button" at bounding box center [908, 96] width 97 height 26
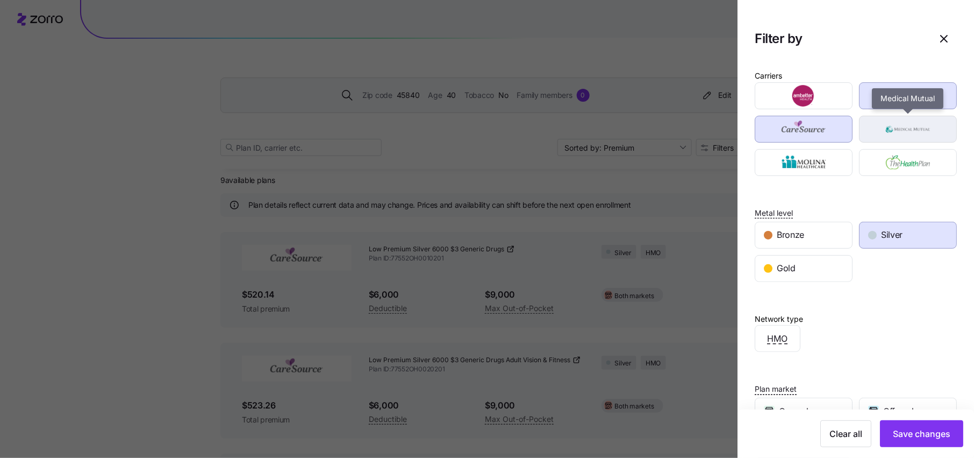
click at [902, 129] on img "button" at bounding box center [908, 129] width 79 height 22
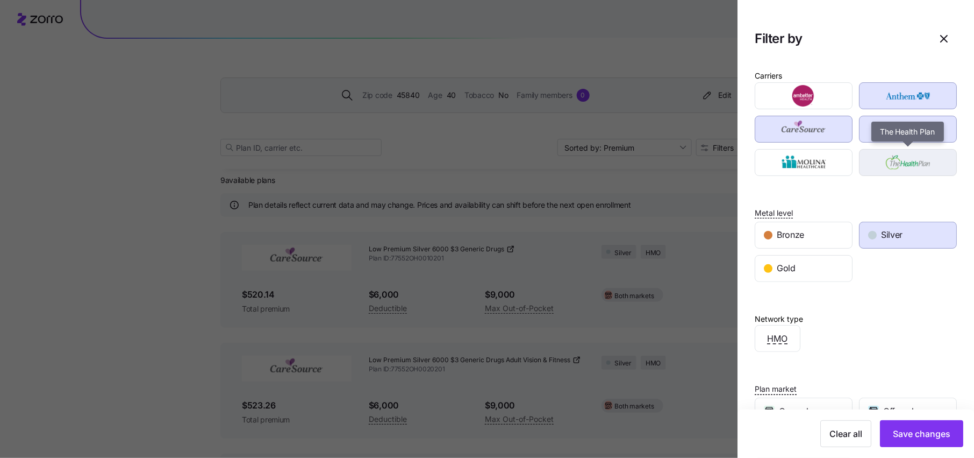
click at [899, 159] on img "button" at bounding box center [908, 163] width 79 height 22
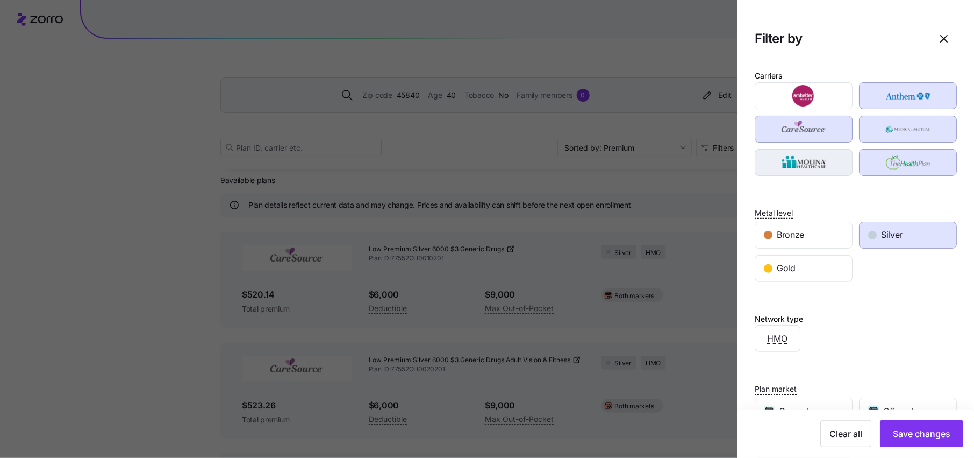
click at [808, 159] on img "button" at bounding box center [804, 163] width 79 height 22
click at [817, 103] on img "button" at bounding box center [804, 96] width 79 height 22
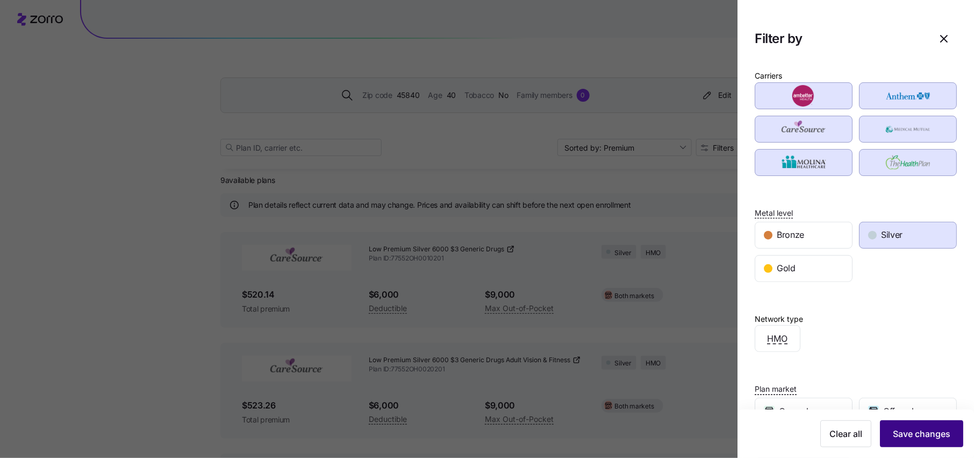
click at [918, 432] on span "Save changes" at bounding box center [922, 433] width 58 height 13
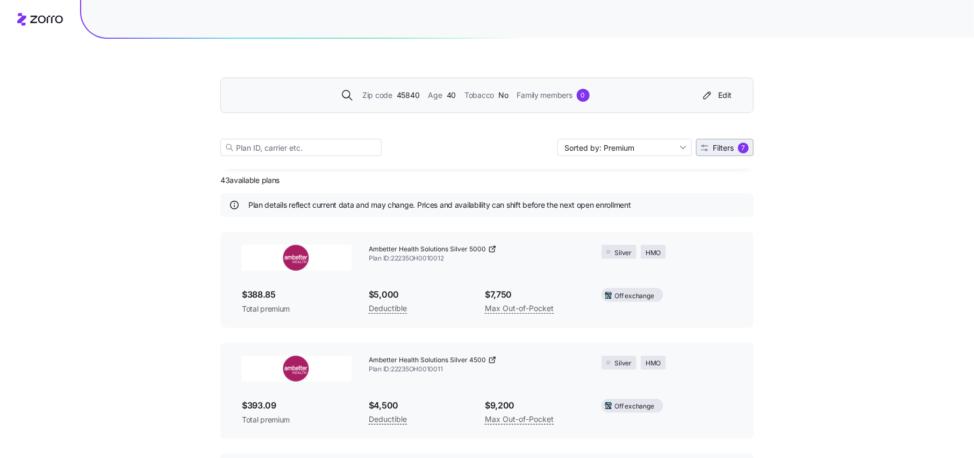
click at [712, 152] on span "Filters 7" at bounding box center [725, 147] width 48 height 11
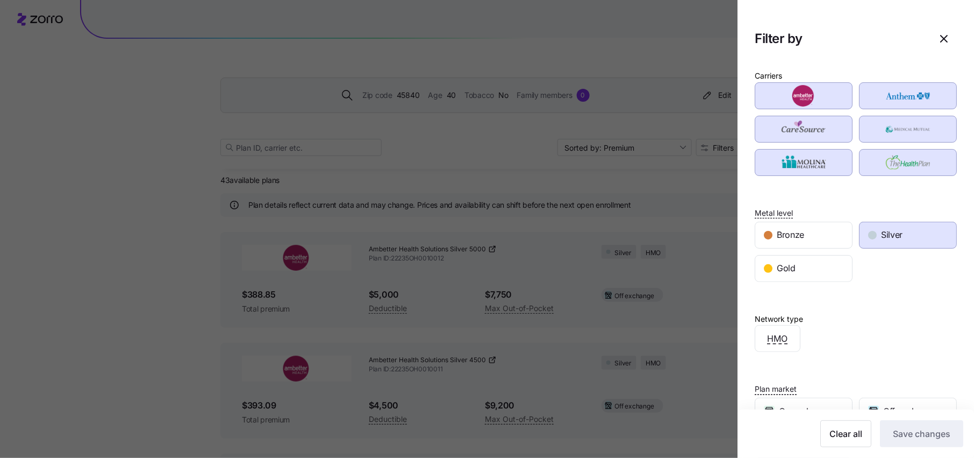
click at [920, 222] on div "Silver" at bounding box center [908, 235] width 97 height 26
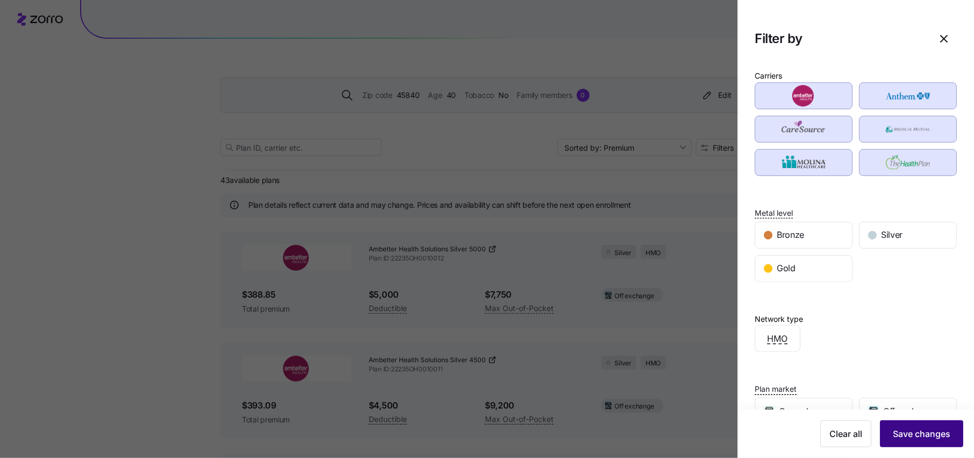
click at [929, 438] on span "Save changes" at bounding box center [922, 433] width 58 height 13
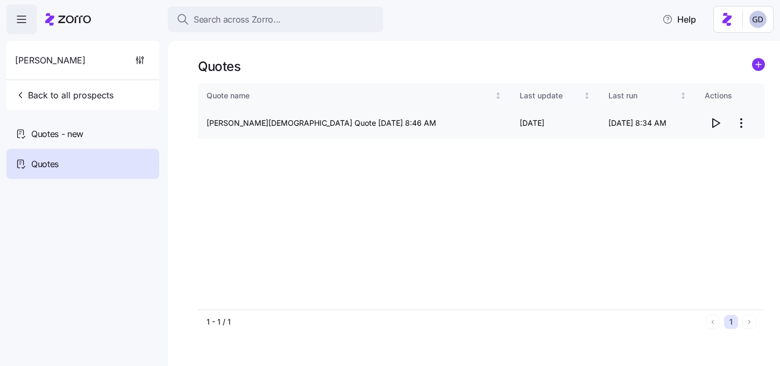
click at [743, 125] on html "Search across Zorro... Help [PERSON_NAME] Back to all prospects Quotes - new Qu…" at bounding box center [390, 180] width 780 height 360
click at [673, 146] on div "Edit quote" at bounding box center [671, 150] width 36 height 12
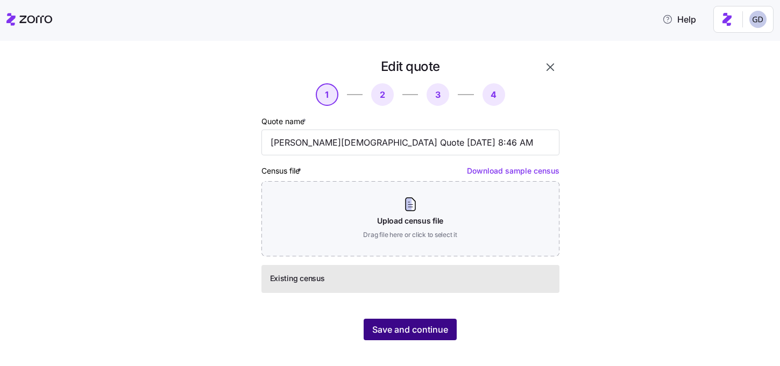
click at [440, 325] on span "Save and continue" at bounding box center [410, 329] width 76 height 13
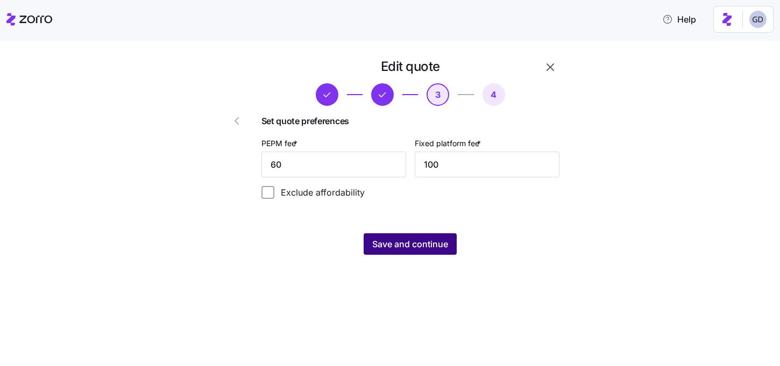
click at [422, 250] on span "Save and continue" at bounding box center [410, 244] width 76 height 13
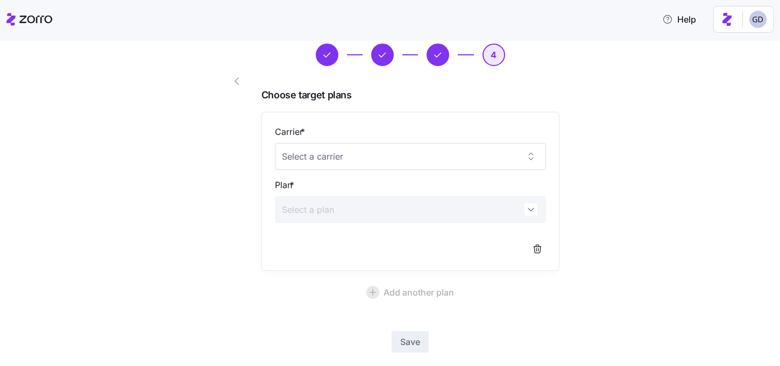
scroll to position [67, 0]
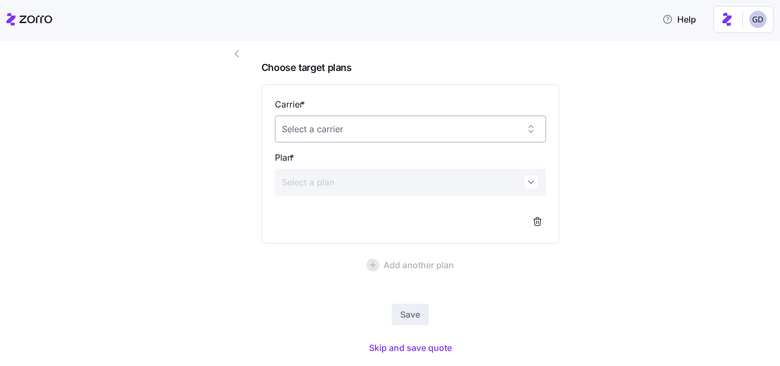
click at [372, 135] on input "Carrier *" at bounding box center [410, 129] width 271 height 27
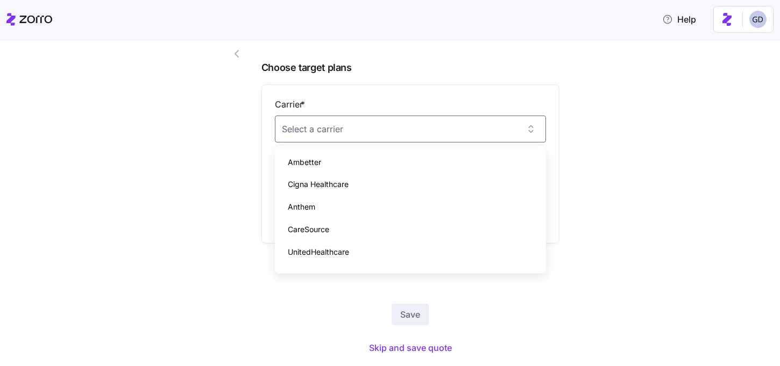
click at [310, 230] on span "CareSource" at bounding box center [308, 230] width 41 height 12
type input "CareSource"
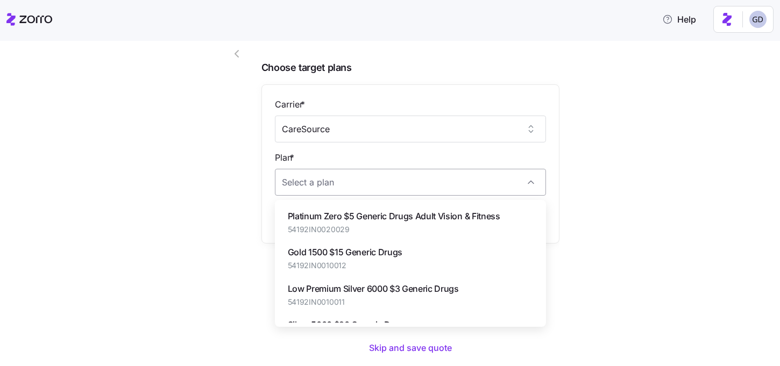
click at [334, 184] on input "Plan *" at bounding box center [410, 182] width 271 height 27
paste input "54192IN0010033"
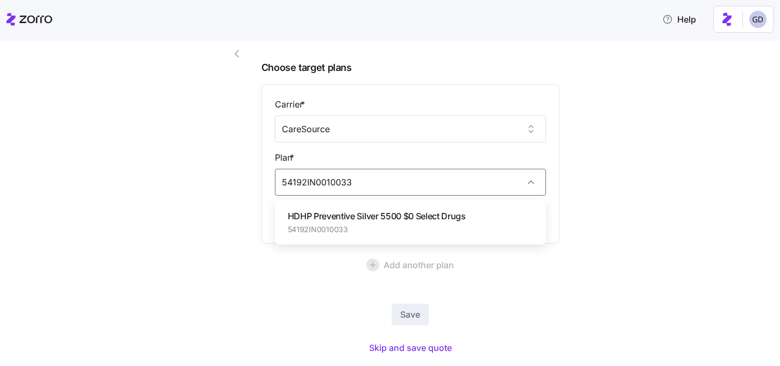
click at [360, 223] on div "HDHP Preventive Silver 5500 $0 Select Drugs 54192IN0010033" at bounding box center [377, 222] width 178 height 25
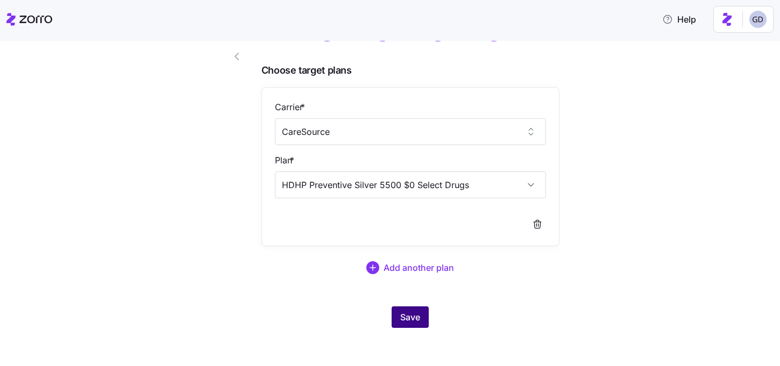
type input "HDHP Preventive Silver 5500 $0 Select Drugs"
click at [414, 312] on span "Save" at bounding box center [410, 317] width 20 height 13
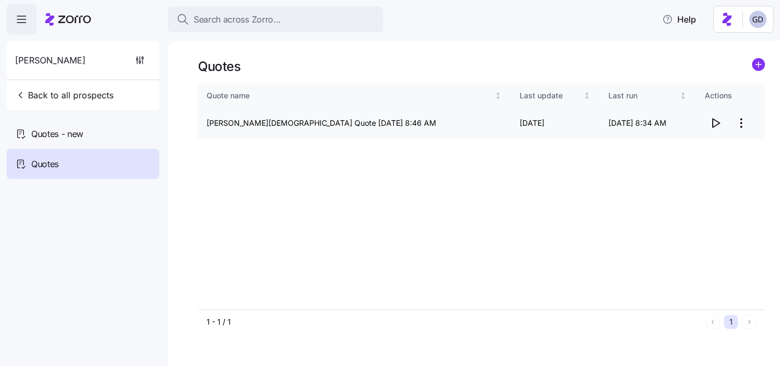
click at [709, 118] on icon "button" at bounding box center [715, 123] width 13 height 13
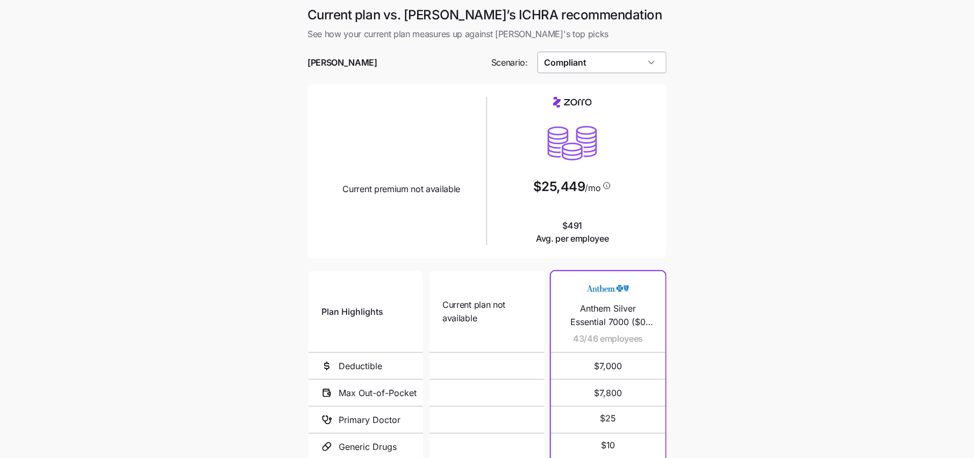
click at [591, 59] on input "Compliant" at bounding box center [603, 63] width 130 height 22
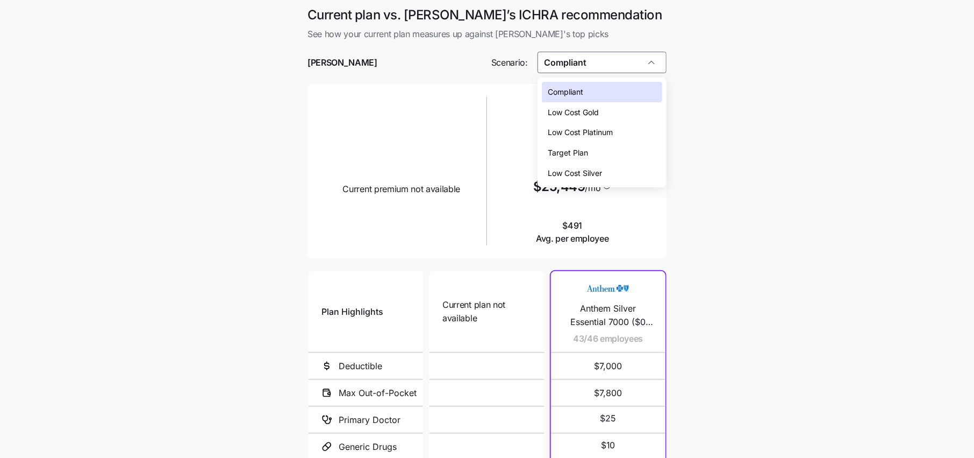
click at [583, 150] on span "Target Plan" at bounding box center [568, 153] width 40 height 12
type input "Target Plan"
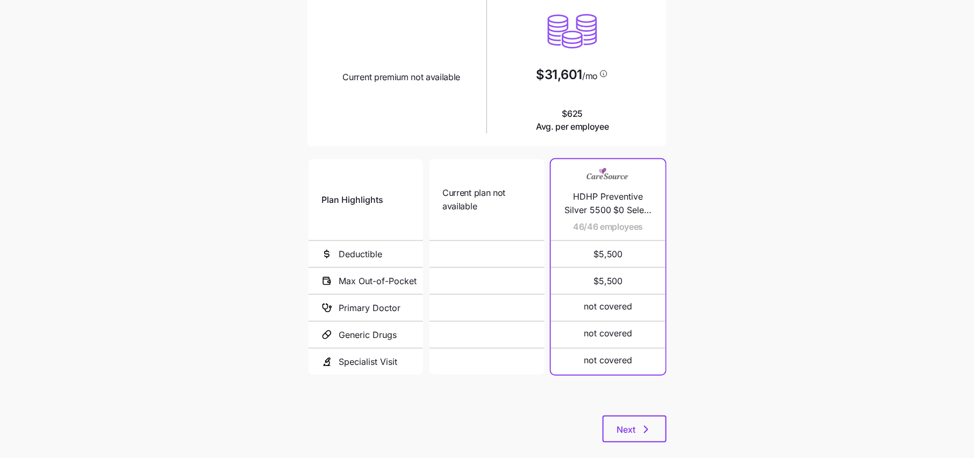
scroll to position [129, 0]
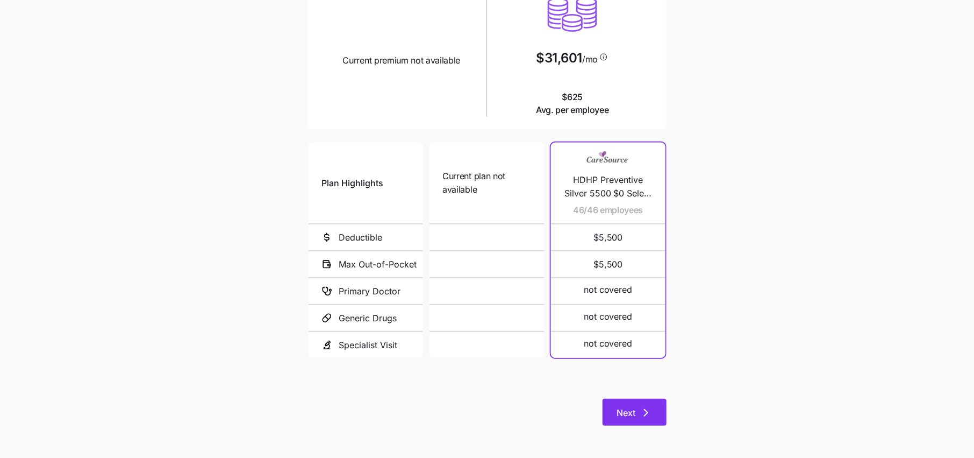
click at [636, 406] on span "Next" at bounding box center [635, 412] width 36 height 13
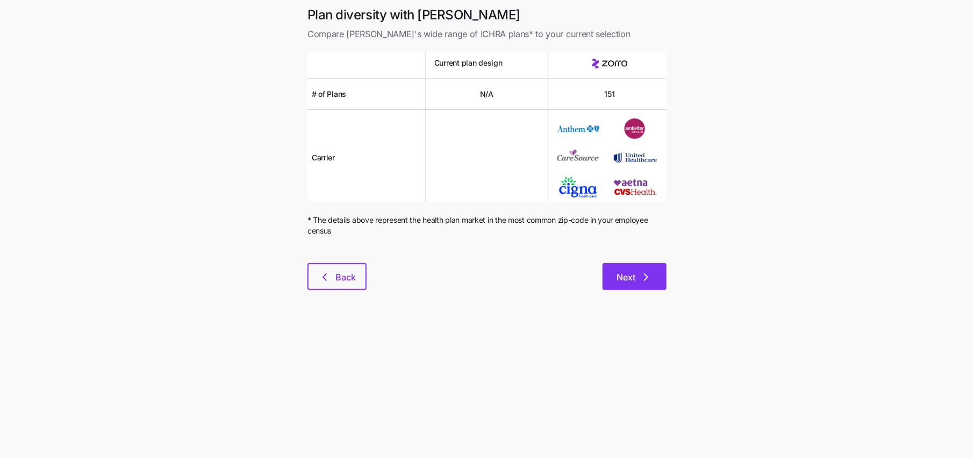
click at [656, 280] on button "Next" at bounding box center [635, 276] width 64 height 27
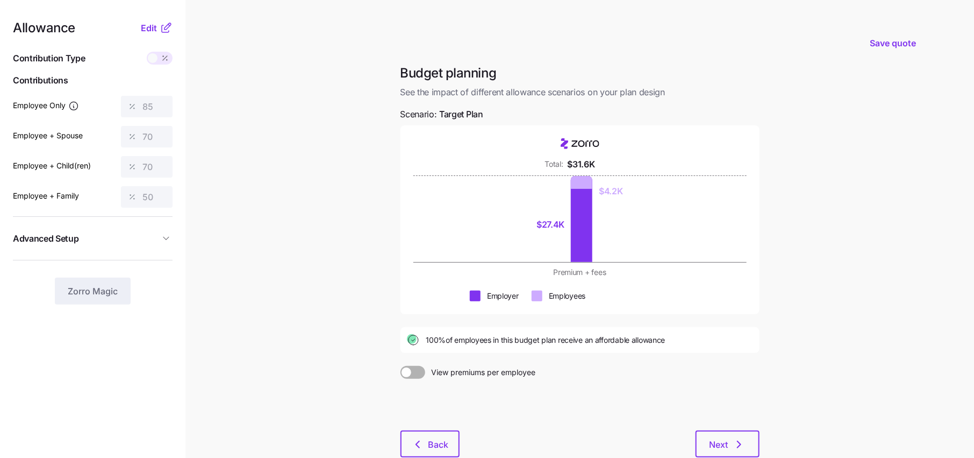
click at [158, 16] on nav "Allowance Edit Contribution Type Use classes Contributions Employee Only 85 Emp…" at bounding box center [92, 263] width 185 height 526
click at [158, 26] on button "Edit" at bounding box center [150, 28] width 19 height 13
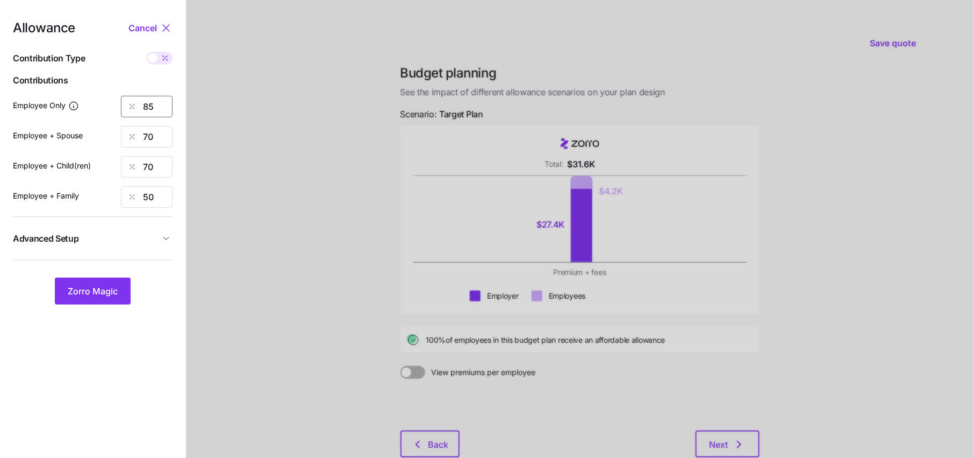
drag, startPoint x: 152, startPoint y: 107, endPoint x: 3, endPoint y: 107, distance: 148.9
click at [9, 107] on nav "Allowance Cancel Contribution Type Use classes Contributions Employee Only 85 E…" at bounding box center [92, 263] width 185 height 526
type input "68"
drag, startPoint x: 160, startPoint y: 139, endPoint x: 57, endPoint y: 137, distance: 103.2
click at [57, 137] on div "Employee + Spouse 70" at bounding box center [93, 137] width 160 height 22
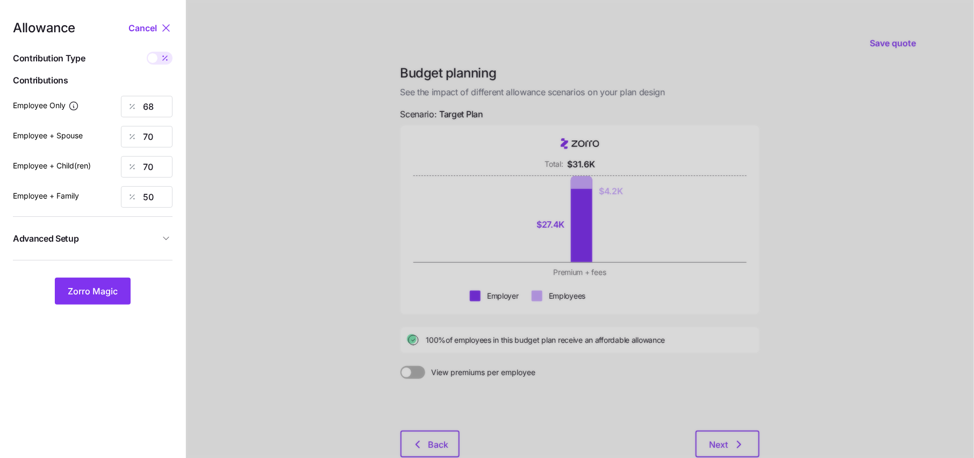
click at [228, 182] on div at bounding box center [580, 263] width 788 height 526
drag, startPoint x: 158, startPoint y: 136, endPoint x: 20, endPoint y: 136, distance: 138.2
click at [151, 136] on input "70" at bounding box center [147, 137] width 52 height 22
type input "7"
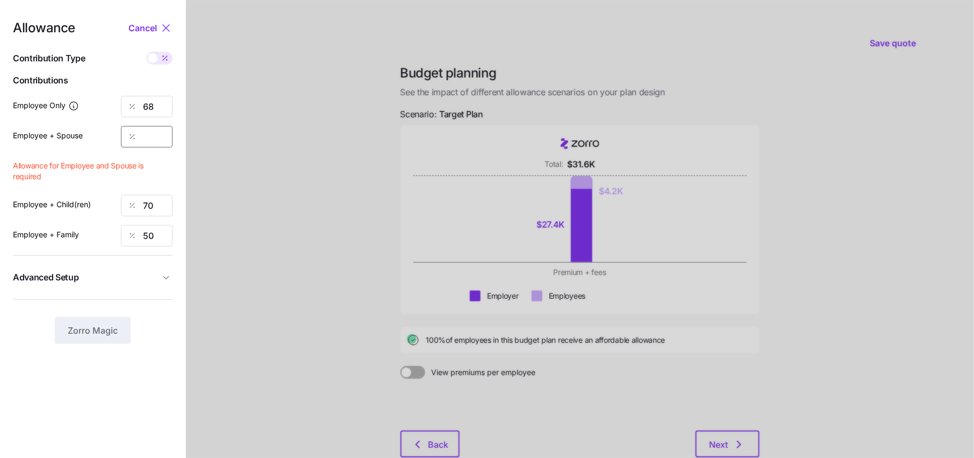
click at [153, 138] on input "Employee + Spouse" at bounding box center [147, 137] width 52 height 22
drag, startPoint x: 160, startPoint y: 107, endPoint x: 52, endPoint y: 107, distance: 108.1
click at [153, 107] on input "68" at bounding box center [147, 107] width 52 height 22
drag, startPoint x: 158, startPoint y: 107, endPoint x: 56, endPoint y: 107, distance: 101.1
click at [56, 107] on div "Employee Only 68" at bounding box center [93, 107] width 160 height 22
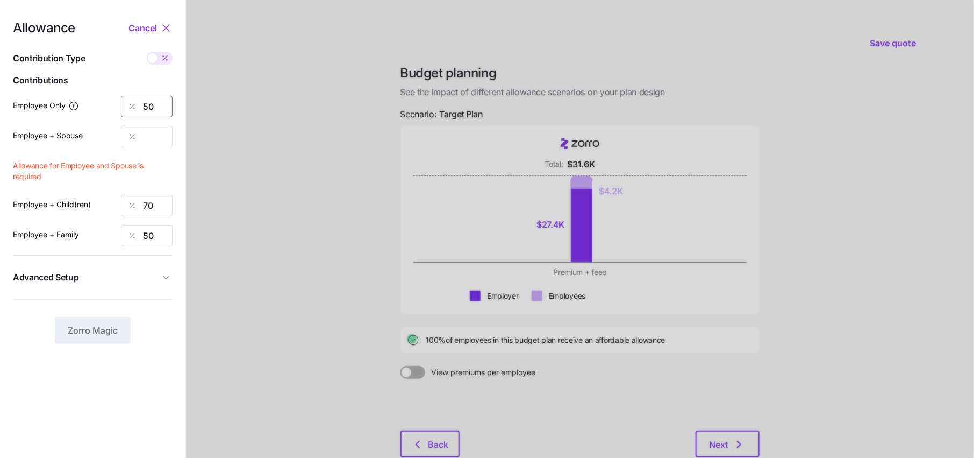
type input "50"
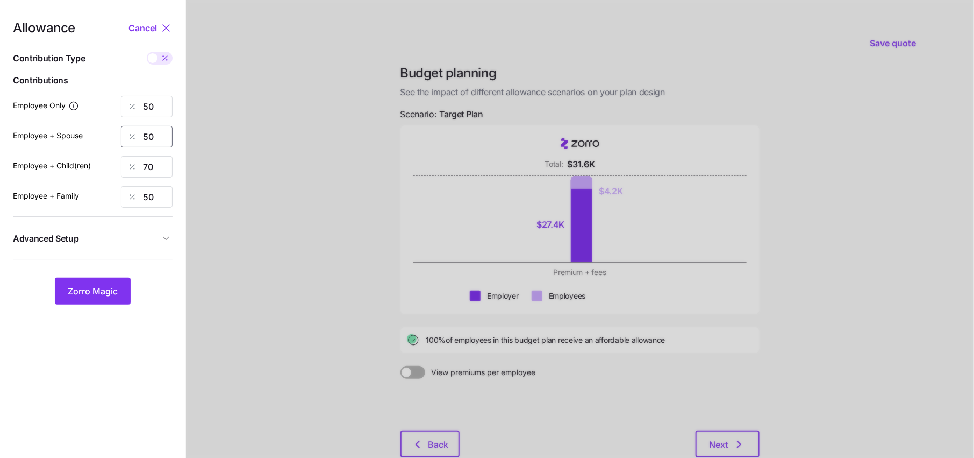
type input "50"
click at [102, 276] on div "Allowance Cancel Contribution Type Use classes Contributions Employee Only 50 E…" at bounding box center [93, 163] width 160 height 283
click at [102, 289] on span "Zorro Magic" at bounding box center [93, 290] width 50 height 13
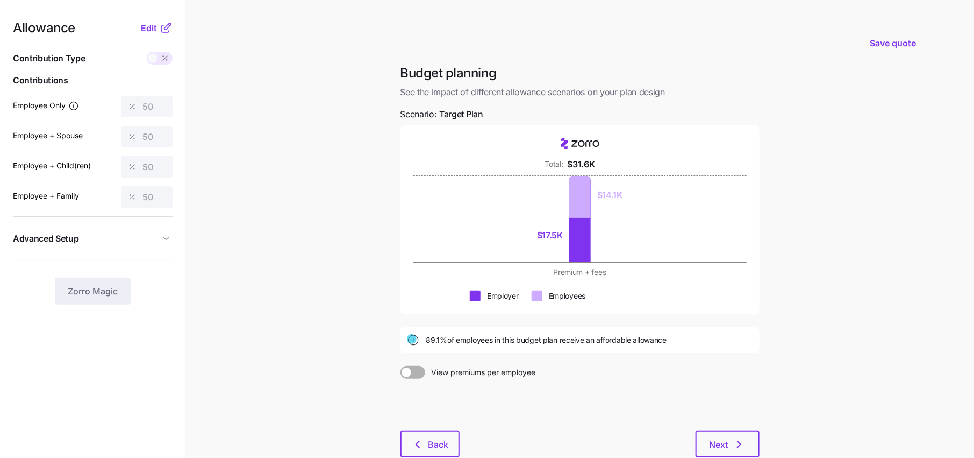
click at [164, 30] on icon at bounding box center [166, 28] width 13 height 13
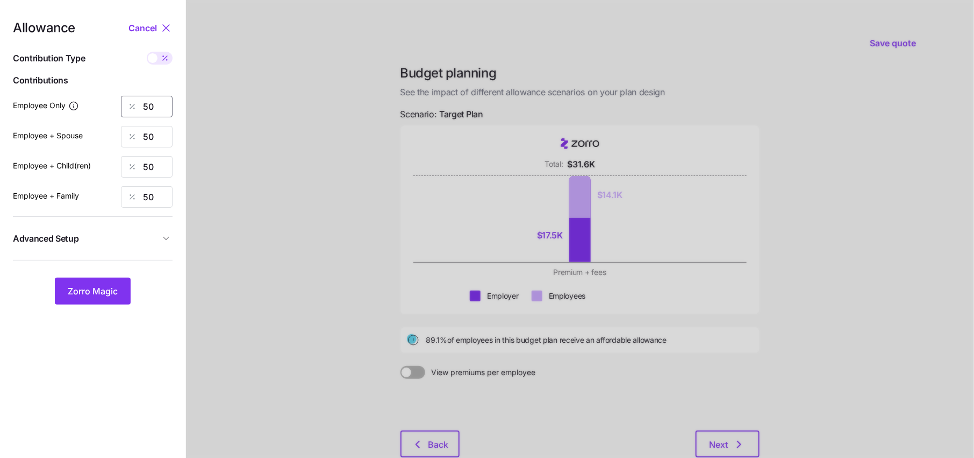
drag, startPoint x: 161, startPoint y: 106, endPoint x: 124, endPoint y: 106, distance: 36.6
click at [124, 106] on div "50" at bounding box center [147, 107] width 52 height 22
click at [170, 56] on span at bounding box center [165, 58] width 15 height 13
click at [147, 52] on input "checkbox" at bounding box center [147, 52] width 0 height 0
type input "450"
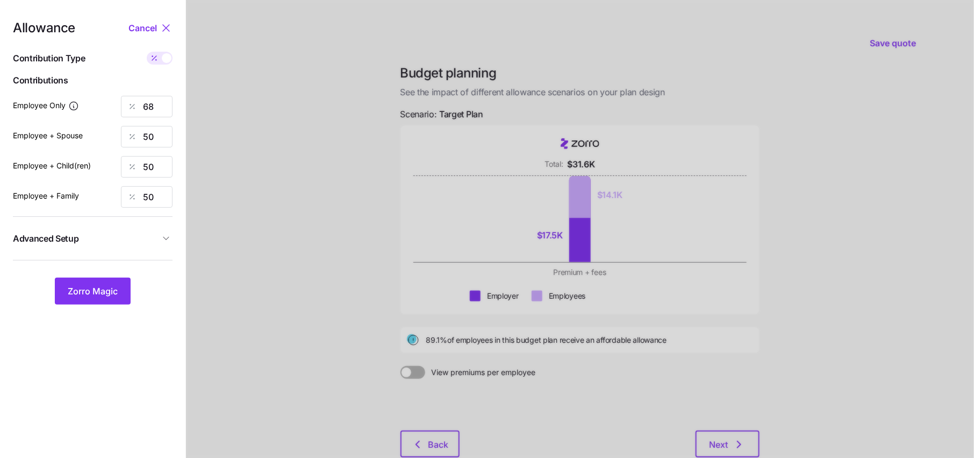
type input "662"
type input "566"
type input "896"
click at [166, 60] on span at bounding box center [167, 58] width 10 height 10
click at [147, 52] on input "checkbox" at bounding box center [147, 52] width 0 height 0
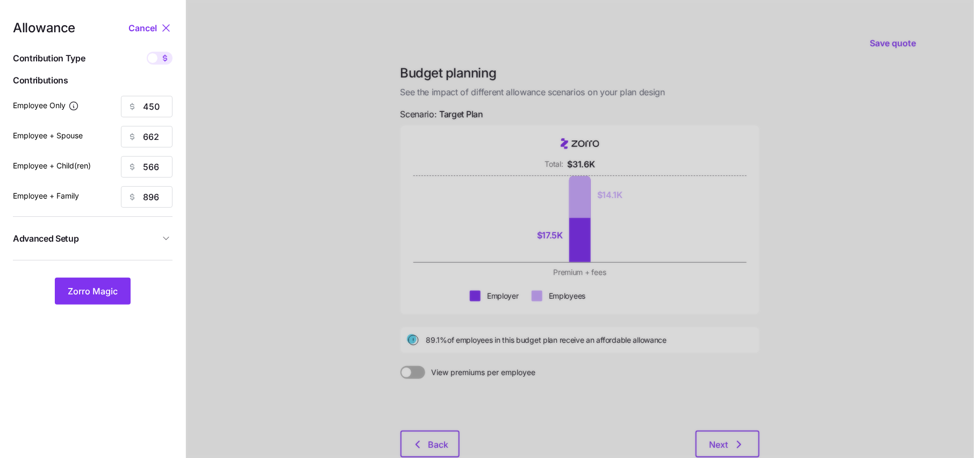
type input "50"
drag, startPoint x: 159, startPoint y: 109, endPoint x: 83, endPoint y: 109, distance: 75.8
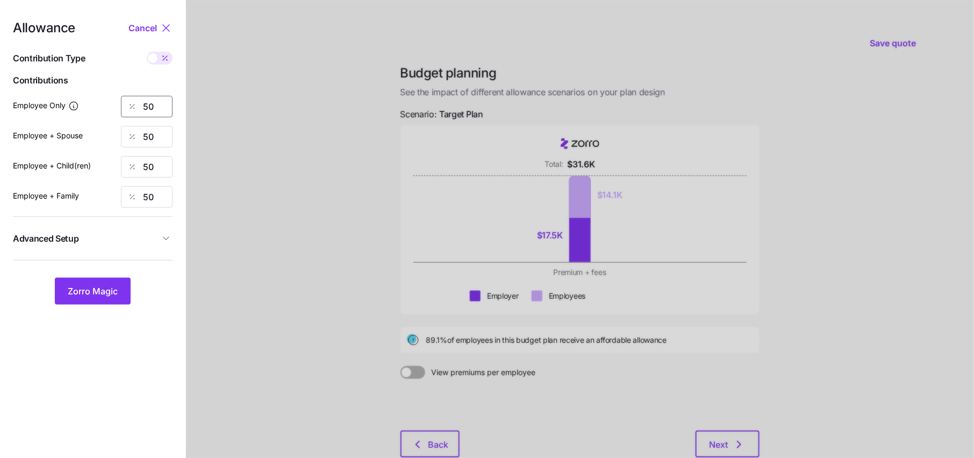
click at [83, 109] on div "Employee Only 50" at bounding box center [93, 107] width 160 height 22
click at [74, 285] on span "Zorro Magic" at bounding box center [93, 290] width 50 height 13
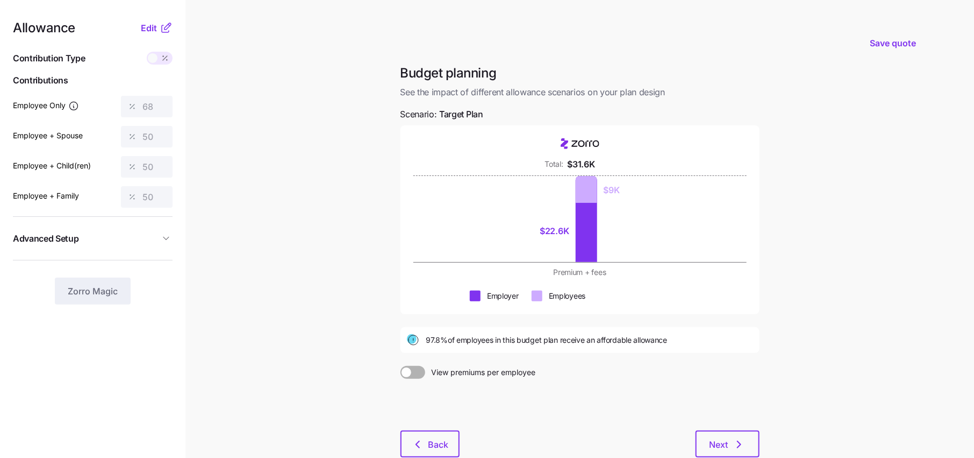
click at [161, 28] on icon at bounding box center [166, 28] width 13 height 13
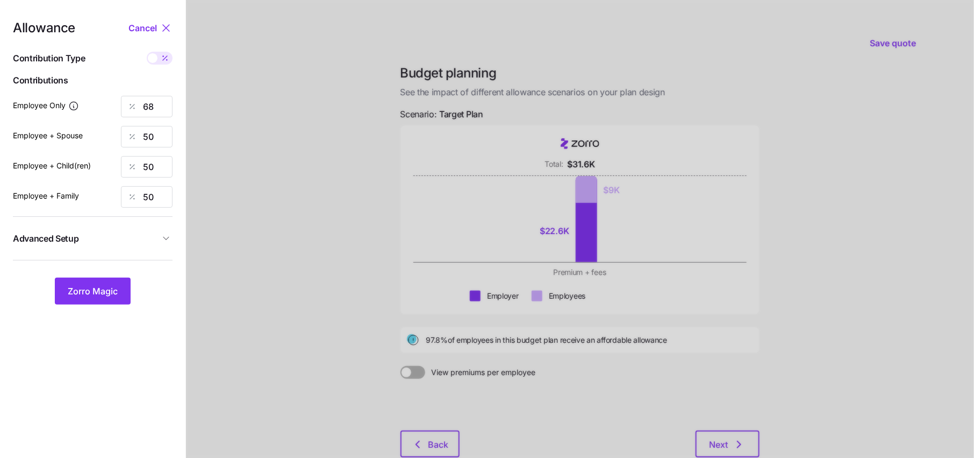
click at [161, 52] on span at bounding box center [165, 58] width 15 height 13
click at [147, 52] on input "checkbox" at bounding box center [147, 52] width 0 height 0
type input "450"
type input "662"
type input "566"
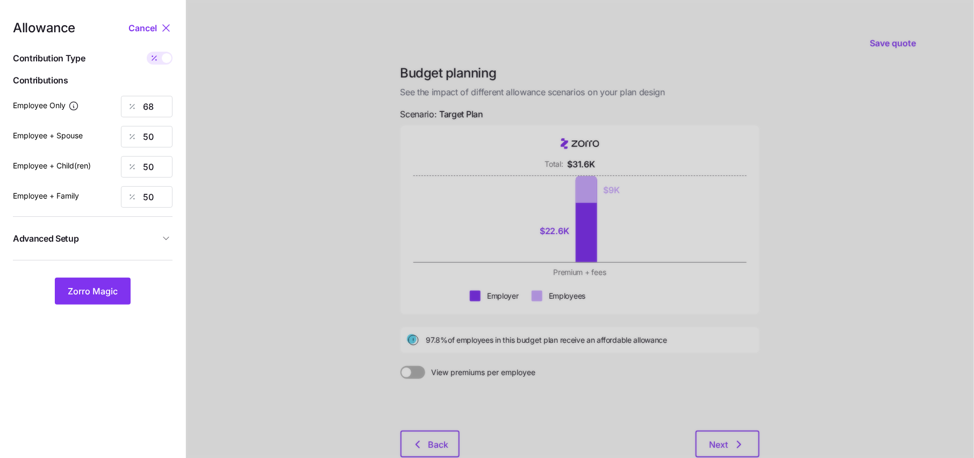
type input "896"
click at [162, 55] on div at bounding box center [160, 58] width 26 height 13
click at [147, 52] on input "checkbox" at bounding box center [147, 52] width 0 height 0
type input "68"
type input "50"
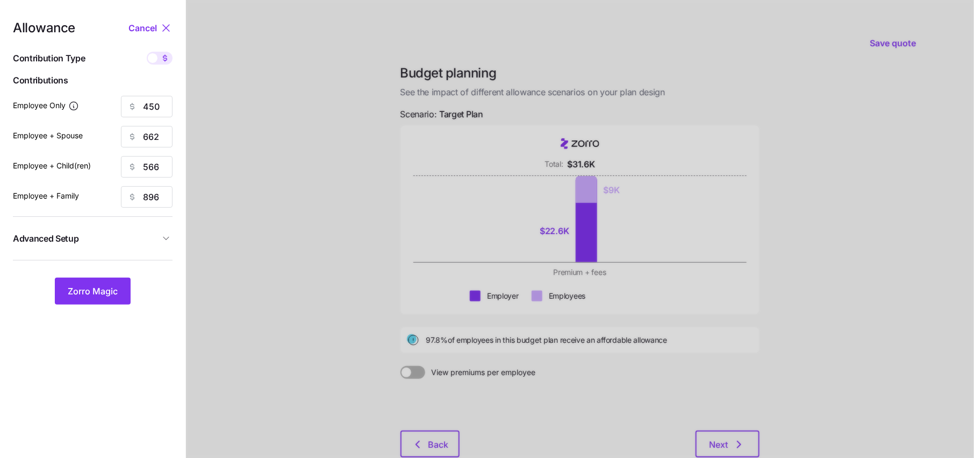
type input "50"
drag, startPoint x: 161, startPoint y: 133, endPoint x: 66, endPoint y: 133, distance: 95.7
click at [132, 133] on div "50" at bounding box center [147, 137] width 52 height 22
type input "70"
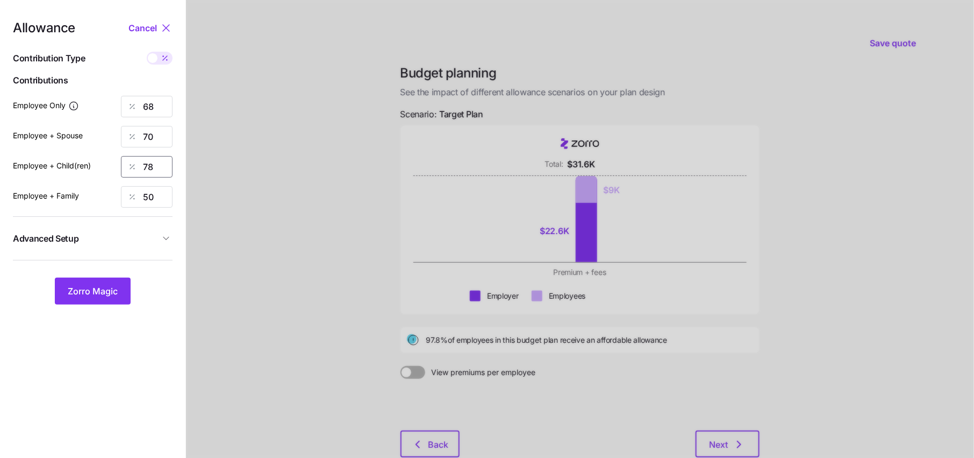
type input "78"
type input "75"
click at [89, 285] on span "Zorro Magic" at bounding box center [93, 290] width 50 height 13
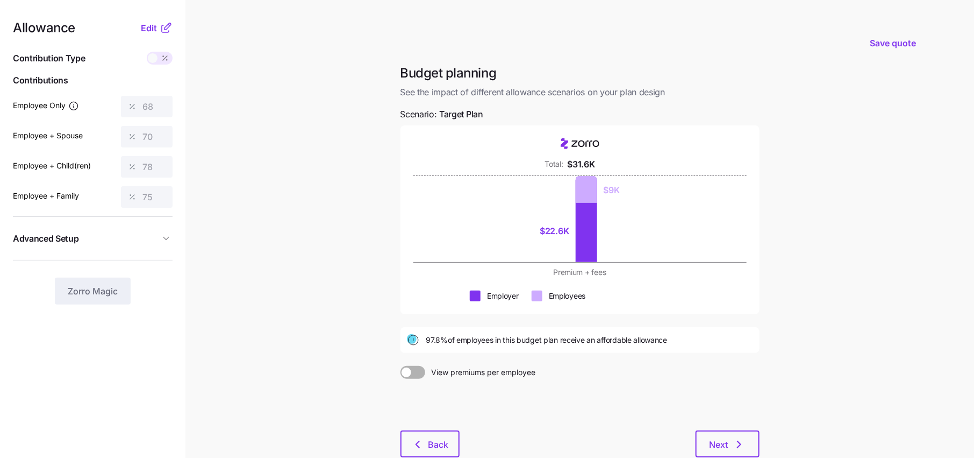
click at [162, 26] on icon at bounding box center [165, 28] width 7 height 7
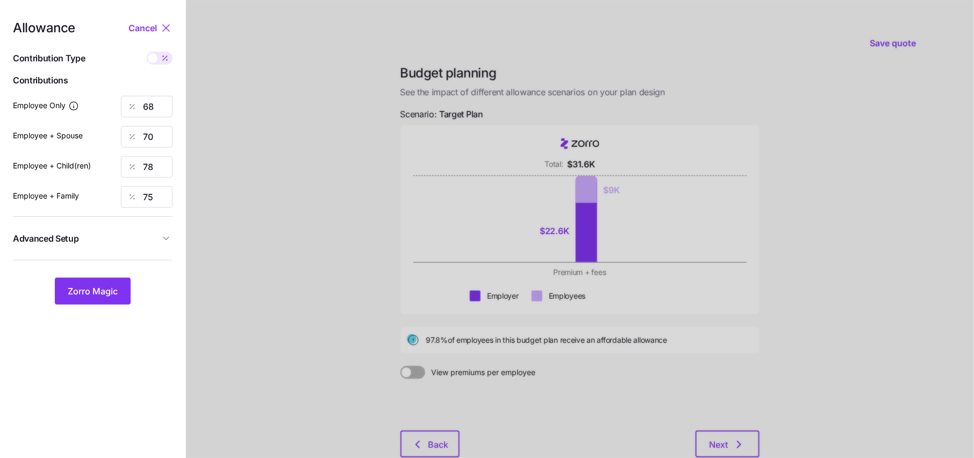
click at [162, 61] on icon at bounding box center [165, 58] width 9 height 9
click at [147, 52] on input "checkbox" at bounding box center [147, 52] width 0 height 0
type input "450"
type input "926"
type input "882"
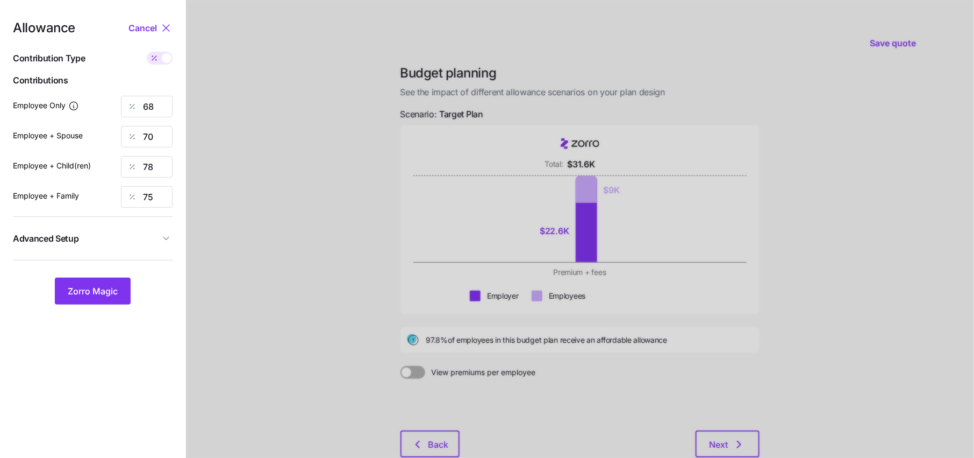
type input "1345"
click at [142, 240] on span "Advanced Setup" at bounding box center [86, 238] width 147 height 13
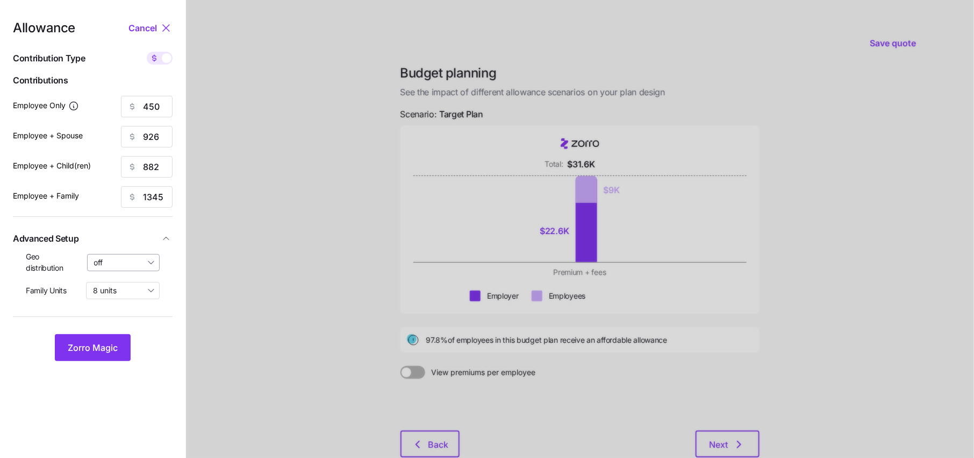
click at [130, 269] on input "off" at bounding box center [123, 262] width 73 height 17
click at [128, 324] on span "By state (1)" at bounding box center [117, 325] width 40 height 12
type input "By state (1)"
click at [109, 342] on span "Zorro Magic" at bounding box center [93, 347] width 50 height 13
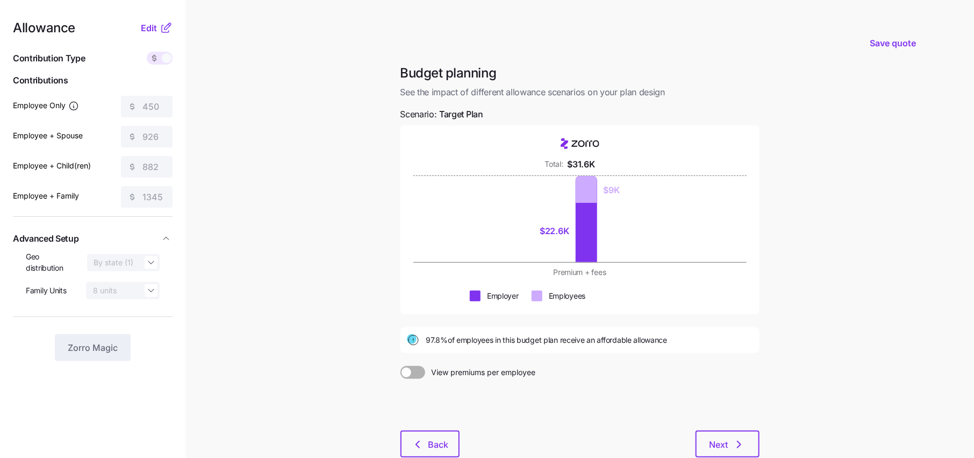
click at [167, 22] on icon at bounding box center [166, 28] width 13 height 13
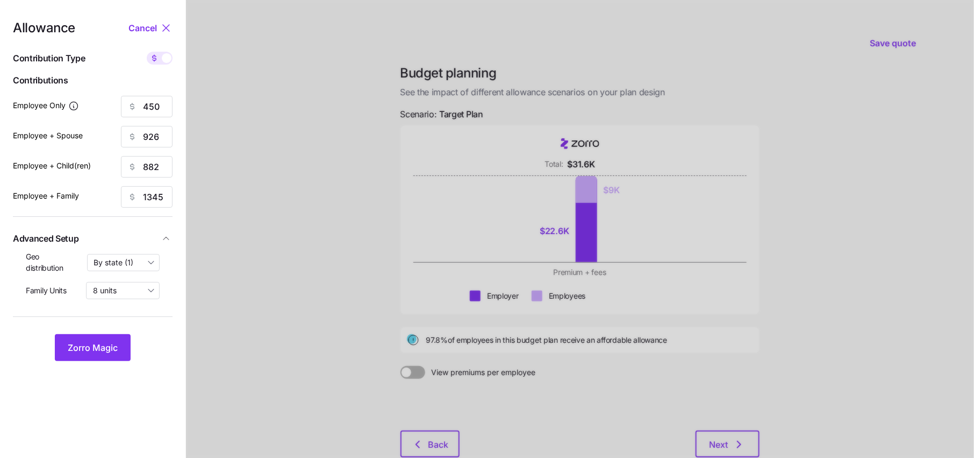
click at [162, 54] on div at bounding box center [160, 58] width 26 height 13
click at [147, 52] on input "checkbox" at bounding box center [147, 52] width 0 height 0
type input "68"
type input "70"
type input "78"
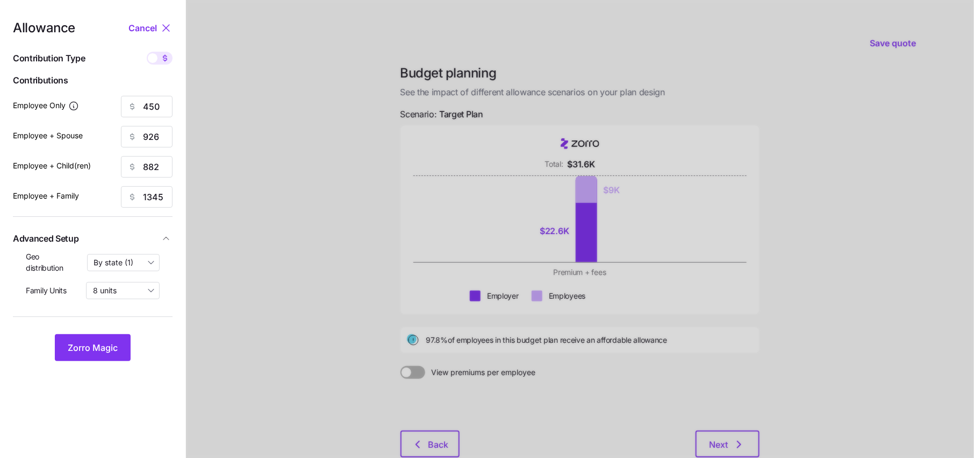
type input "75"
click at [98, 348] on span "Zorro Magic" at bounding box center [93, 347] width 50 height 13
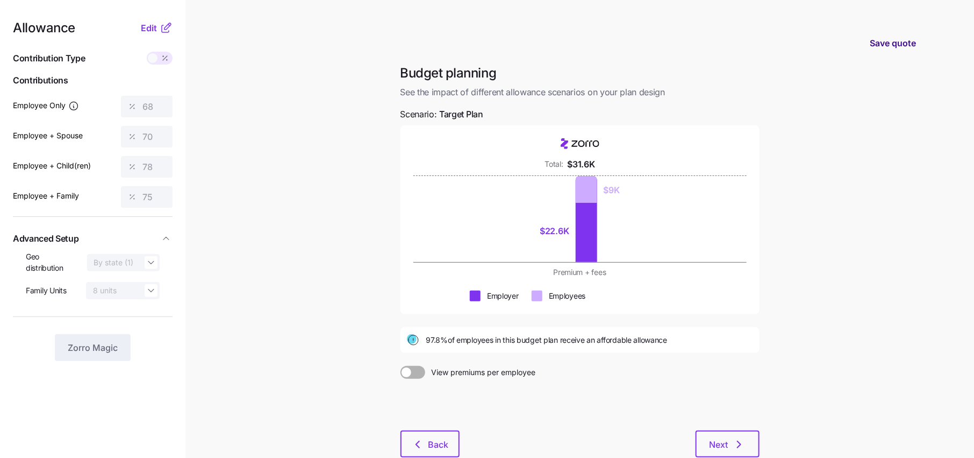
click at [901, 46] on span "Save quote" at bounding box center [893, 43] width 46 height 13
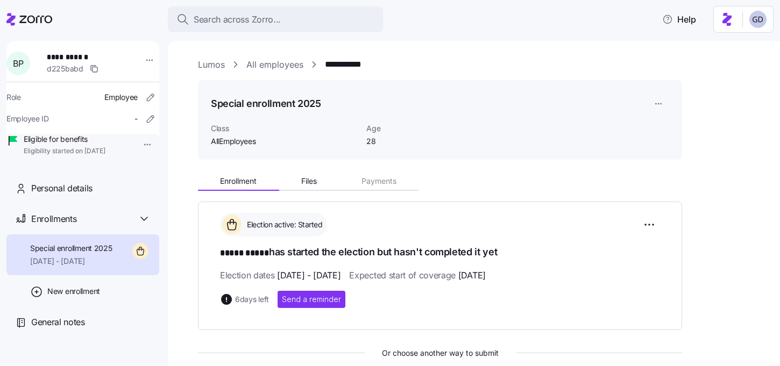
scroll to position [106, 0]
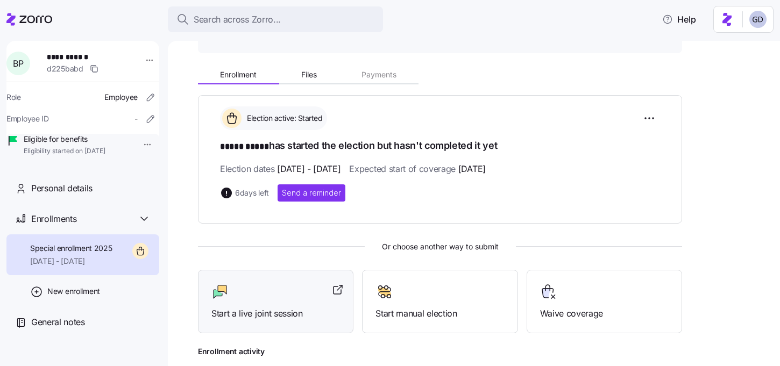
click at [260, 285] on div at bounding box center [275, 291] width 129 height 17
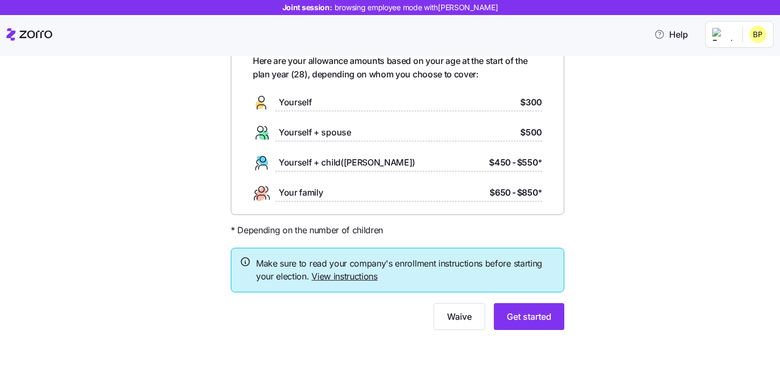
scroll to position [65, 0]
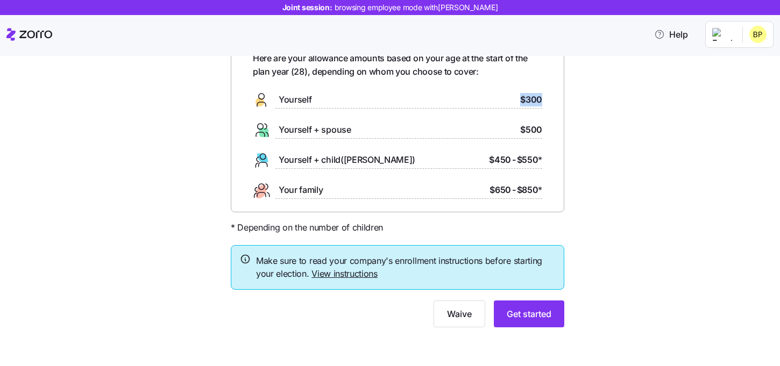
drag, startPoint x: 544, startPoint y: 101, endPoint x: 494, endPoint y: 101, distance: 50.0
click at [494, 101] on div "Here are your allowance amounts based on your age at the start of the plan year…" at bounding box center [397, 125] width 333 height 174
click at [568, 119] on div "Your ICHRA enrollment information Here are your allowance amounts based on your…" at bounding box center [397, 175] width 351 height 332
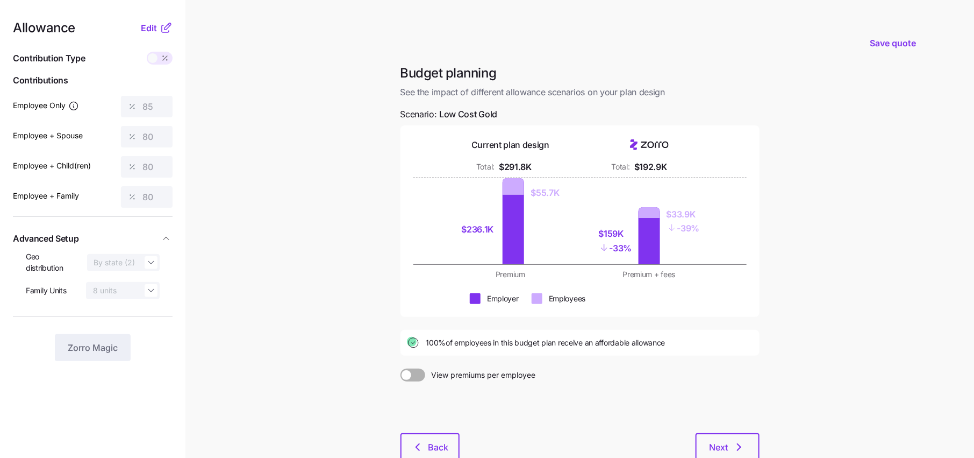
scroll to position [70, 0]
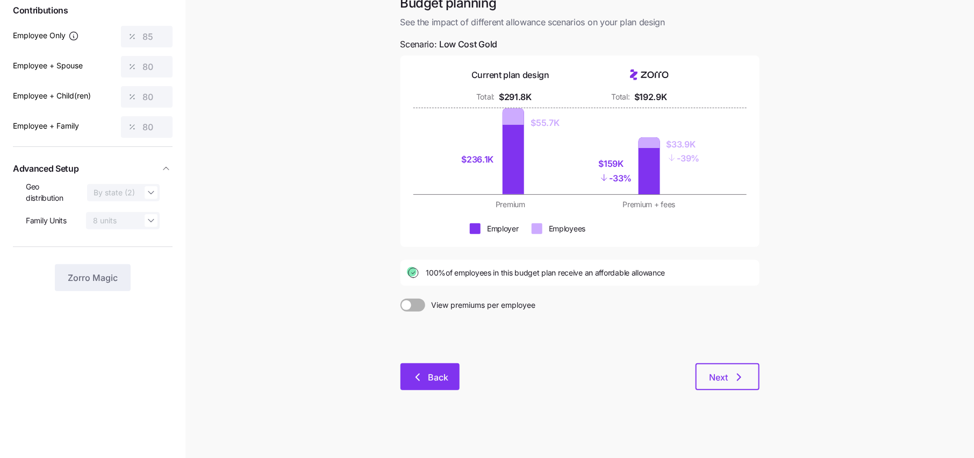
click at [431, 376] on span "Back" at bounding box center [439, 376] width 20 height 13
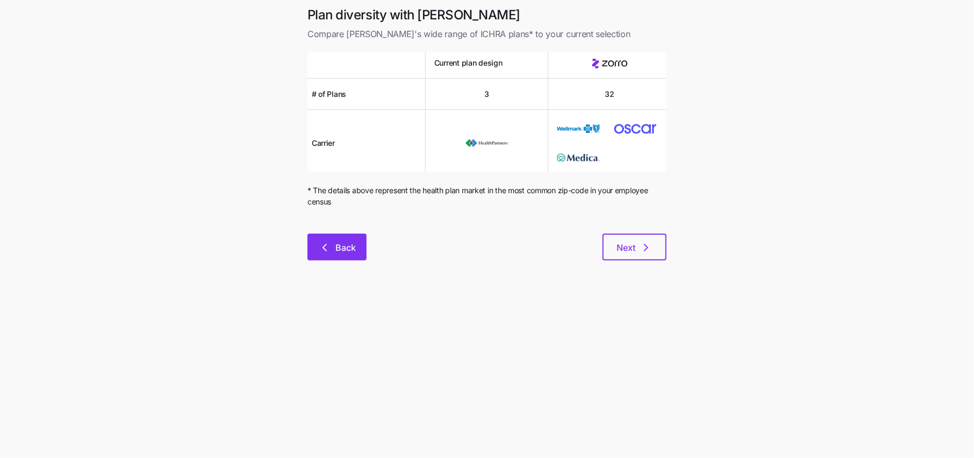
click at [353, 249] on span "Back" at bounding box center [346, 247] width 20 height 13
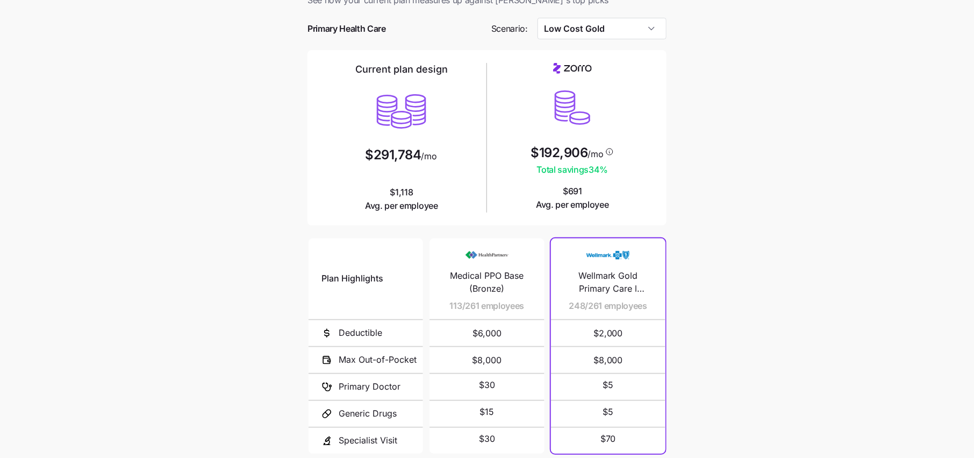
scroll to position [8, 0]
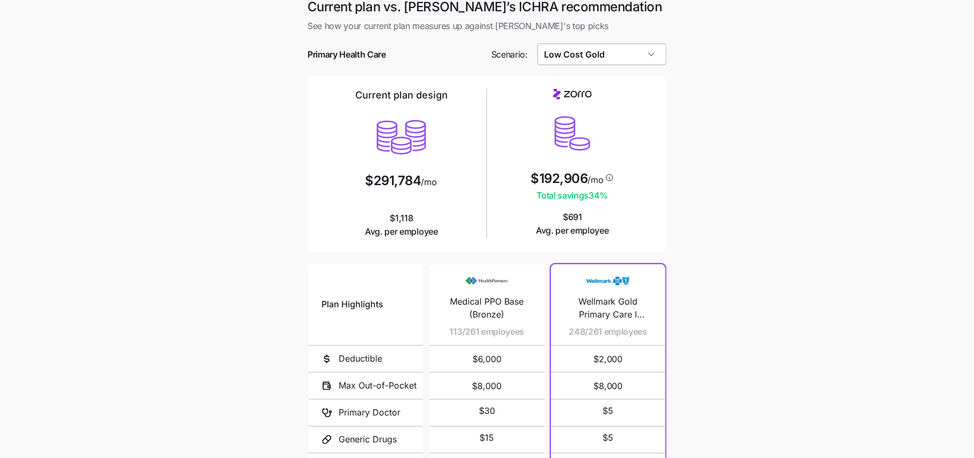
click at [609, 53] on input "Low Cost Gold" at bounding box center [603, 55] width 130 height 22
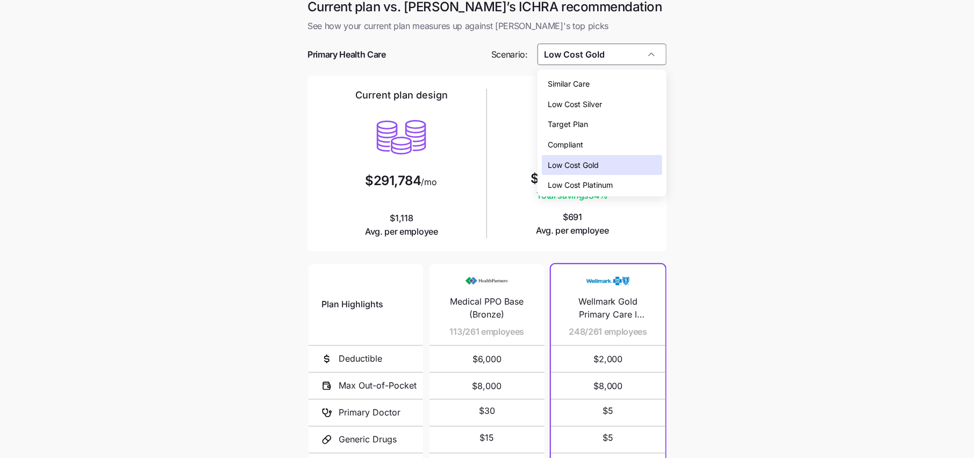
click at [586, 103] on span "Low Cost Silver" at bounding box center [575, 104] width 54 height 12
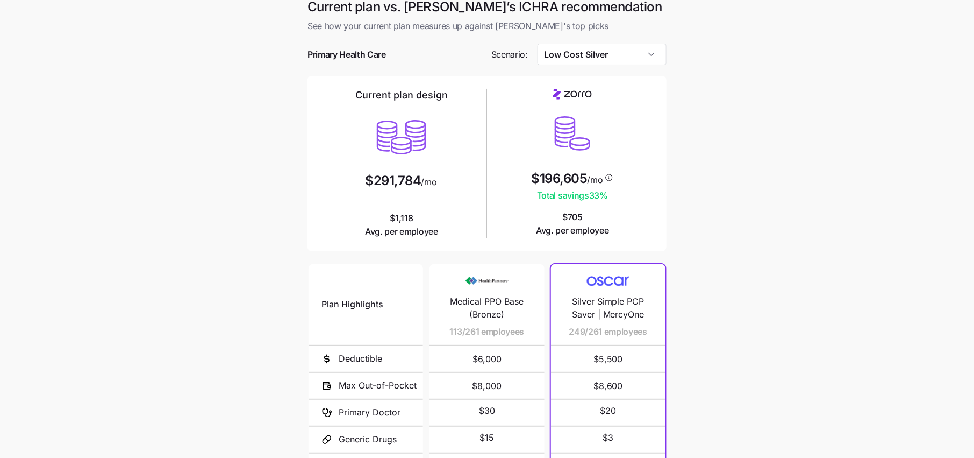
click at [610, 41] on div at bounding box center [487, 38] width 359 height 11
click at [609, 55] on input "Low Cost Silver" at bounding box center [603, 55] width 130 height 22
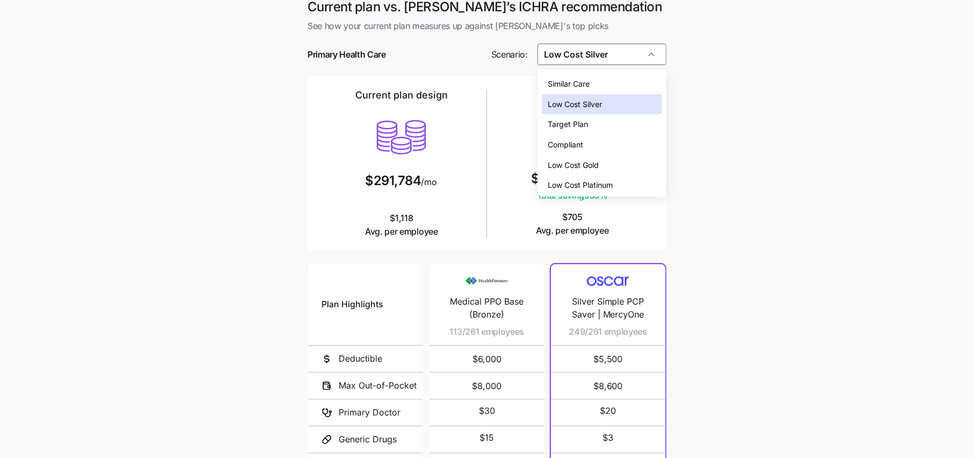
click at [582, 162] on span "Low Cost Gold" at bounding box center [573, 165] width 51 height 12
type input "Low Cost Gold"
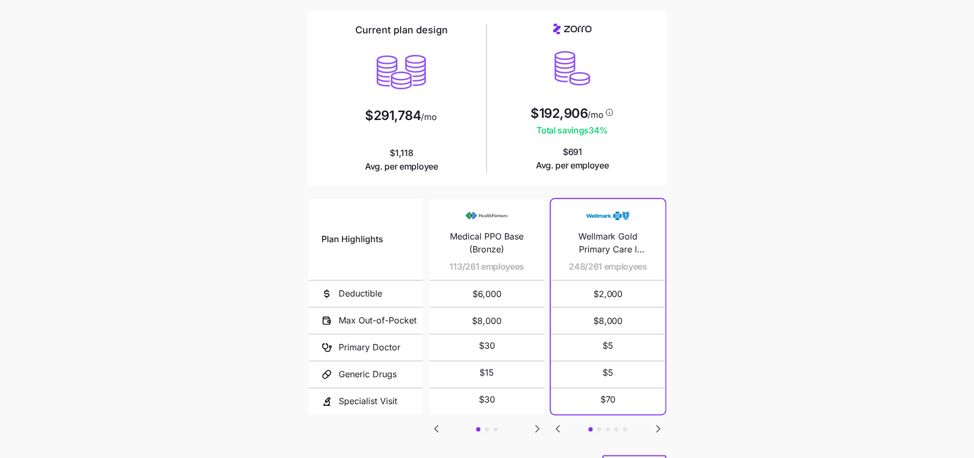
scroll to position [90, 0]
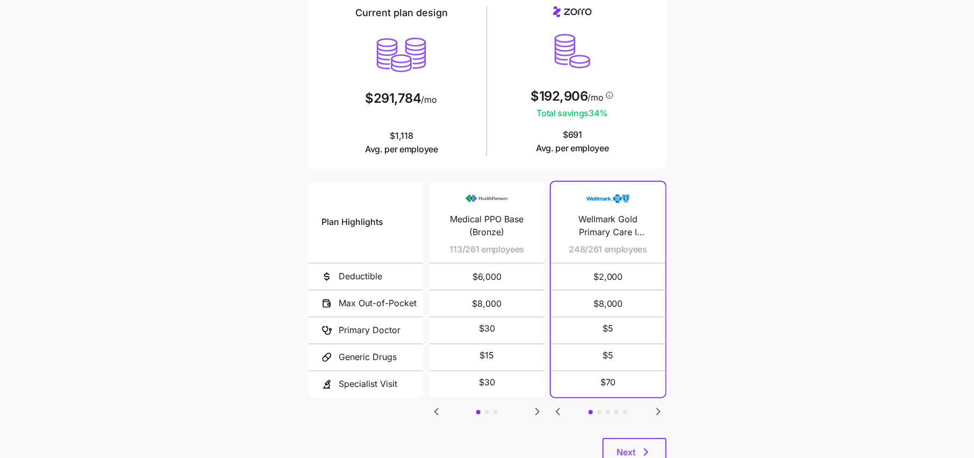
click at [537, 409] on icon "Go to next slide" at bounding box center [537, 411] width 3 height 6
click at [660, 409] on icon "Go to next slide" at bounding box center [658, 411] width 3 height 6
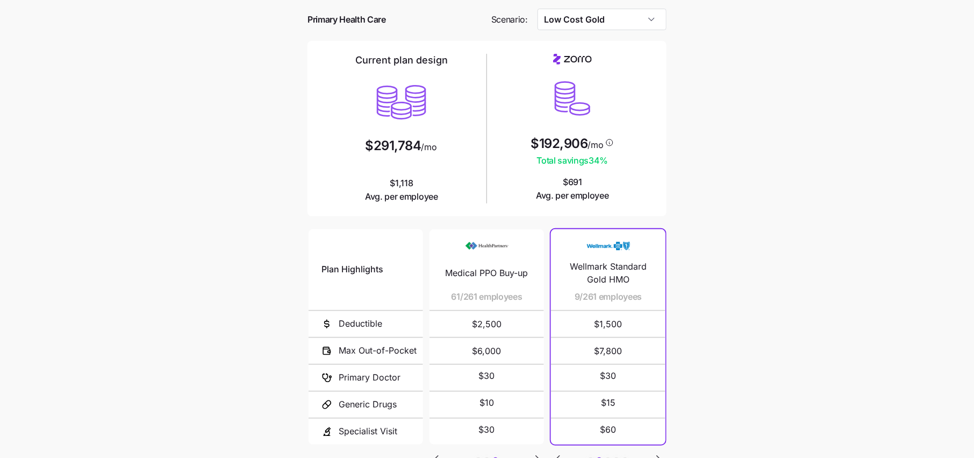
scroll to position [129, 0]
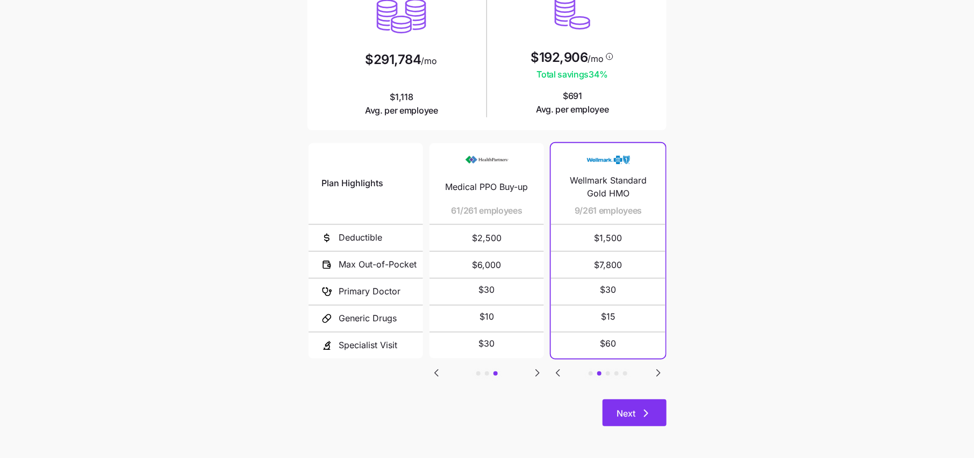
click at [641, 406] on icon "button" at bounding box center [646, 412] width 13 height 13
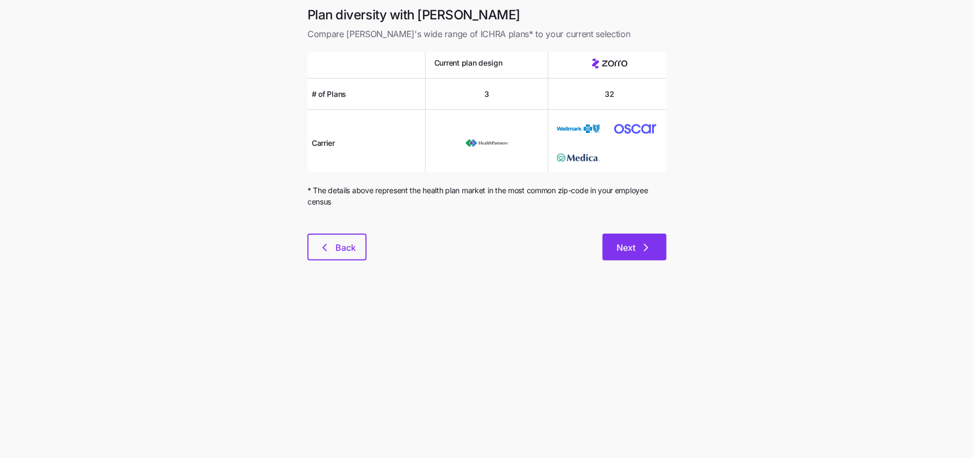
click at [627, 247] on span "Next" at bounding box center [626, 247] width 19 height 13
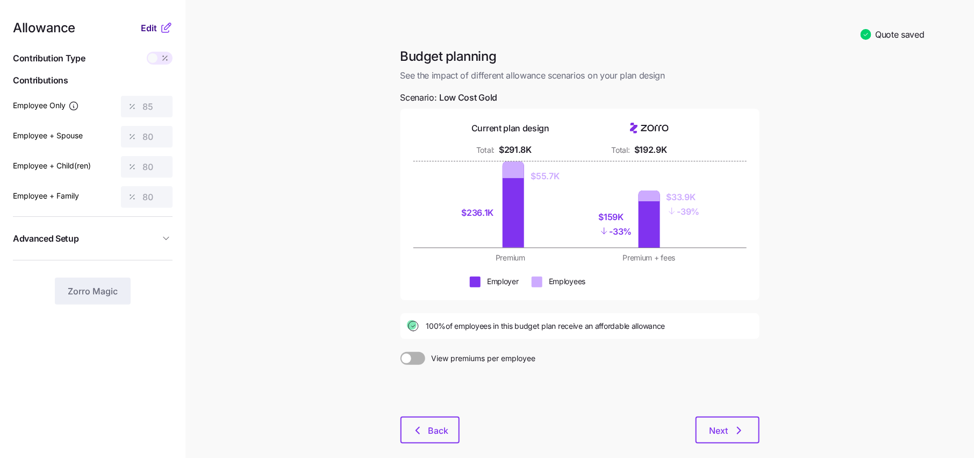
click at [145, 24] on span "Edit" at bounding box center [149, 28] width 16 height 13
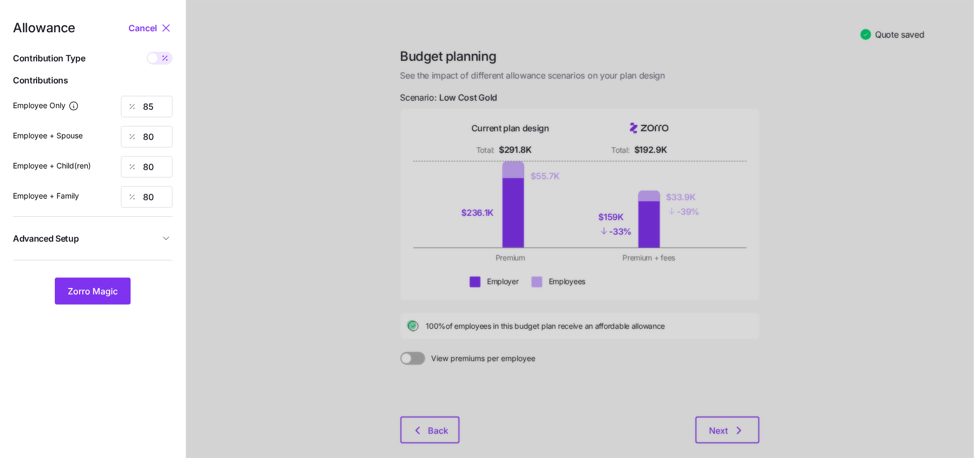
click at [155, 228] on button "Advanced Setup" at bounding box center [93, 238] width 160 height 26
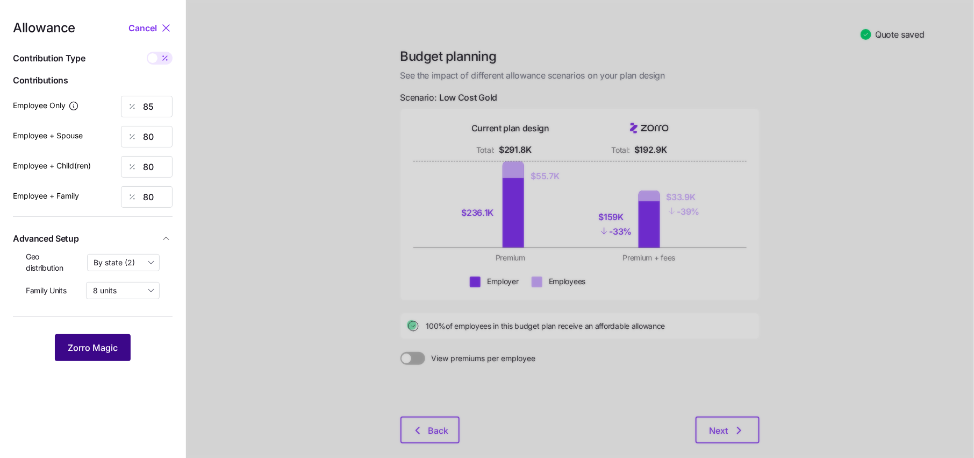
click at [95, 341] on span "Zorro Magic" at bounding box center [93, 347] width 50 height 13
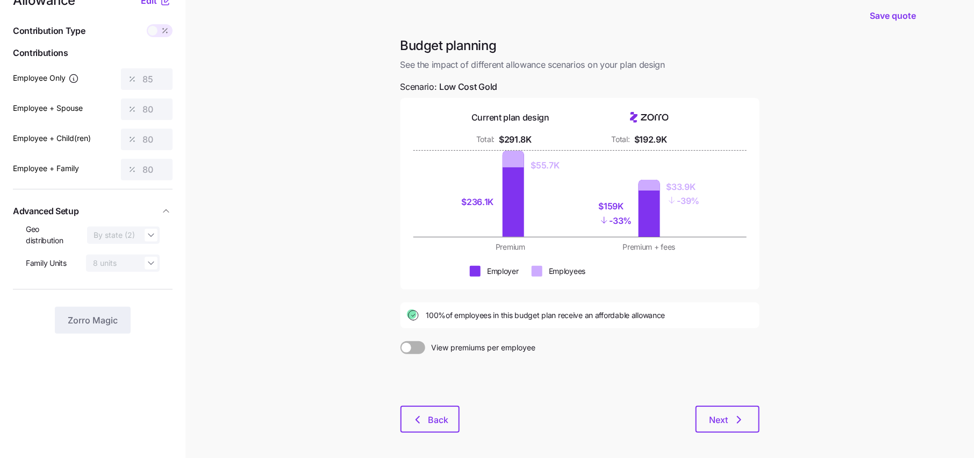
scroll to position [35, 0]
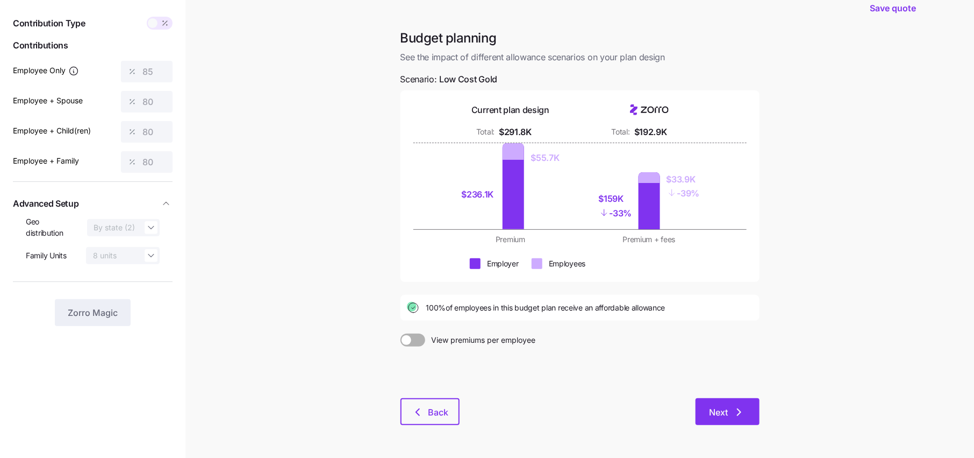
click at [716, 402] on button "Next" at bounding box center [728, 411] width 64 height 27
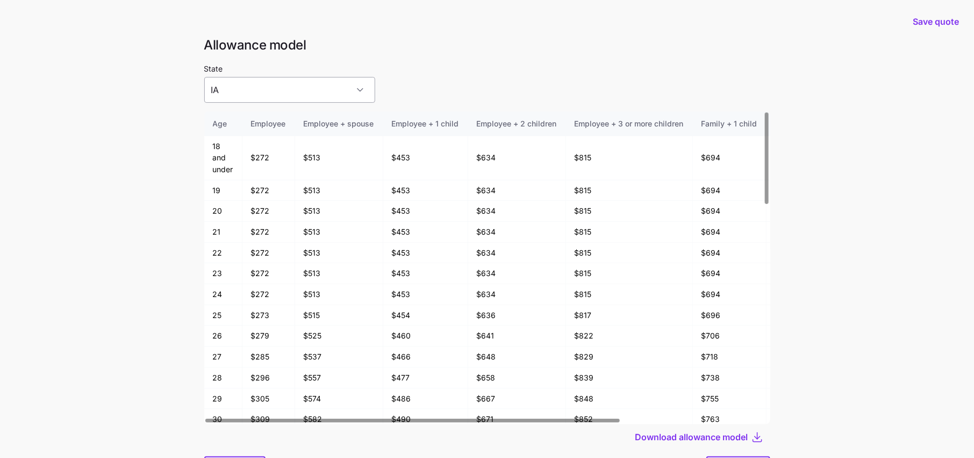
click at [283, 98] on input "IA" at bounding box center [289, 90] width 171 height 26
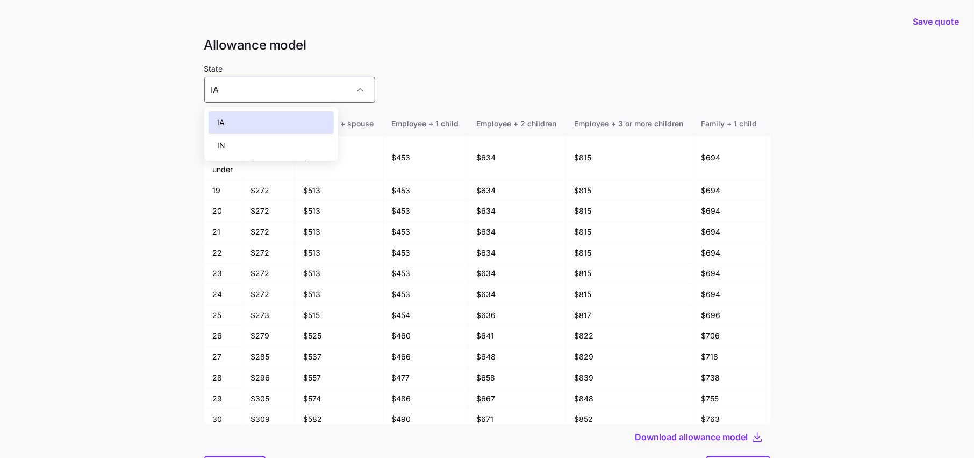
click at [374, 66] on div "State IA" at bounding box center [487, 82] width 566 height 41
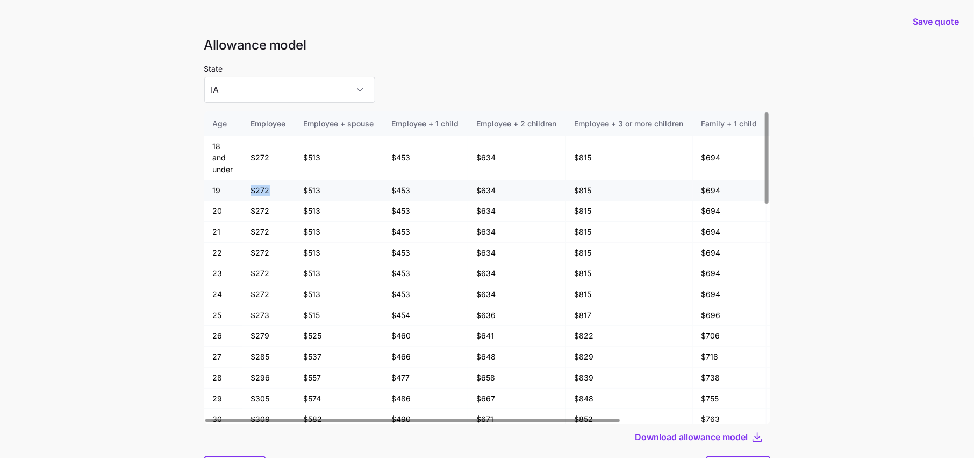
drag, startPoint x: 252, startPoint y: 188, endPoint x: 279, endPoint y: 188, distance: 27.4
click at [279, 188] on td "$272" at bounding box center [268, 190] width 53 height 21
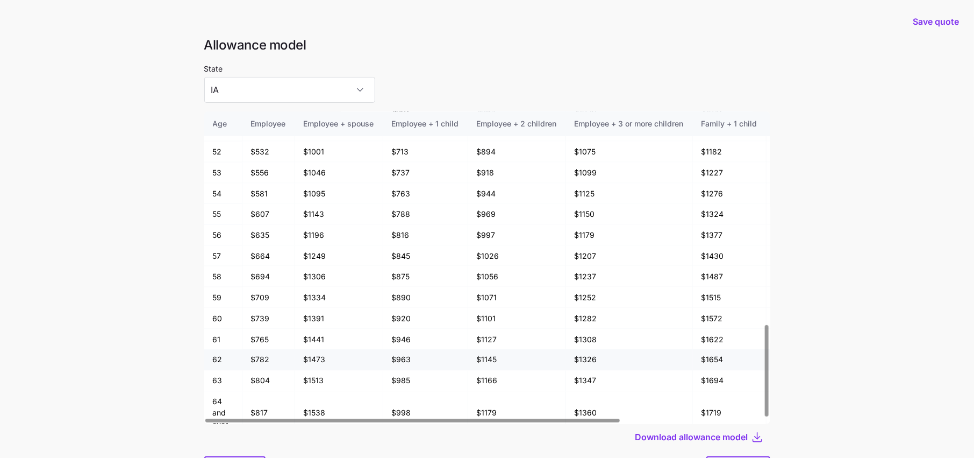
scroll to position [726, 0]
drag, startPoint x: 251, startPoint y: 372, endPoint x: 273, endPoint y: 372, distance: 22.6
click at [273, 372] on td "$804" at bounding box center [268, 379] width 53 height 21
click at [265, 369] on td "$804" at bounding box center [268, 379] width 53 height 21
drag, startPoint x: 252, startPoint y: 372, endPoint x: 280, endPoint y: 371, distance: 28.0
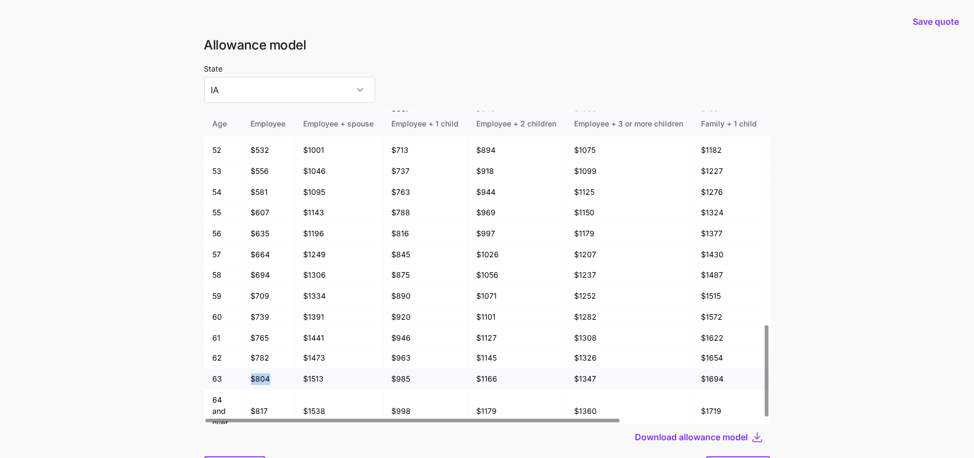
click at [280, 371] on td "$804" at bounding box center [268, 379] width 53 height 21
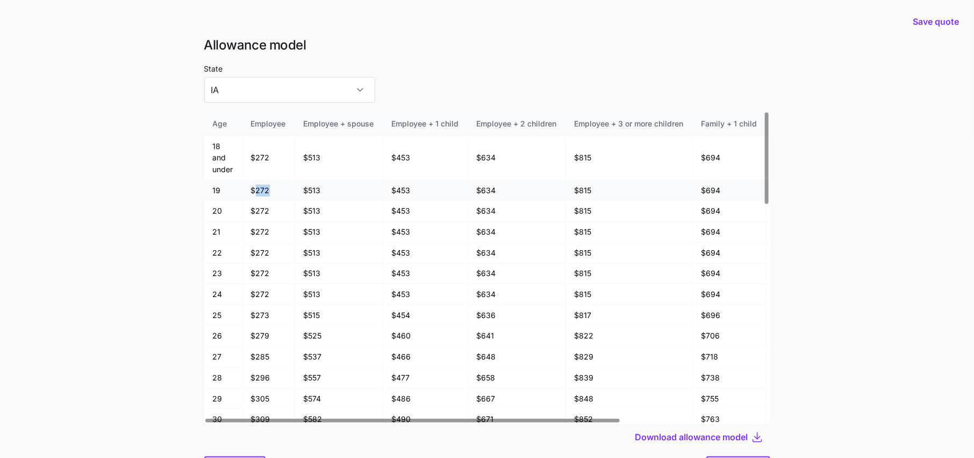
drag, startPoint x: 274, startPoint y: 190, endPoint x: 255, endPoint y: 190, distance: 18.3
click at [255, 190] on td "$272" at bounding box center [268, 190] width 53 height 21
click at [273, 190] on td "$272" at bounding box center [268, 190] width 53 height 21
drag, startPoint x: 214, startPoint y: 191, endPoint x: 275, endPoint y: 190, distance: 61.3
click at [275, 190] on tr "19 $272 $513 $453 $634 $815 $694 $875 $1056" at bounding box center [586, 190] width 764 height 21
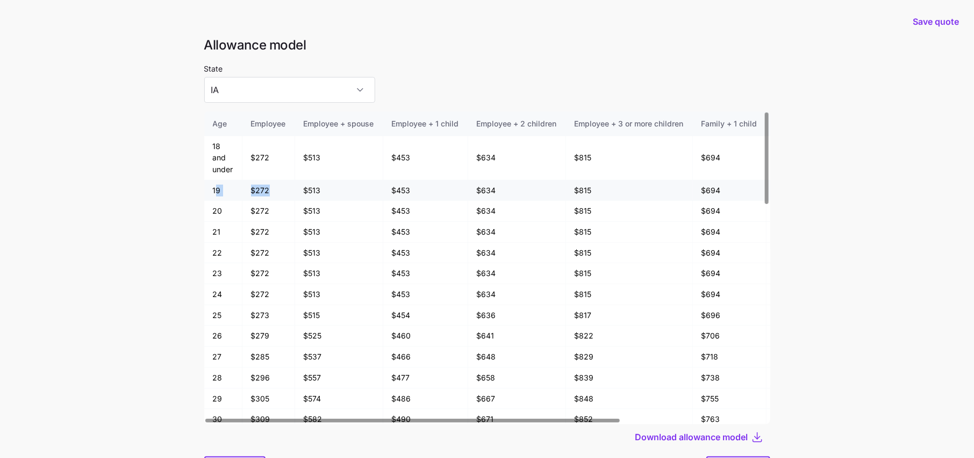
click at [275, 190] on td "$272" at bounding box center [268, 190] width 53 height 21
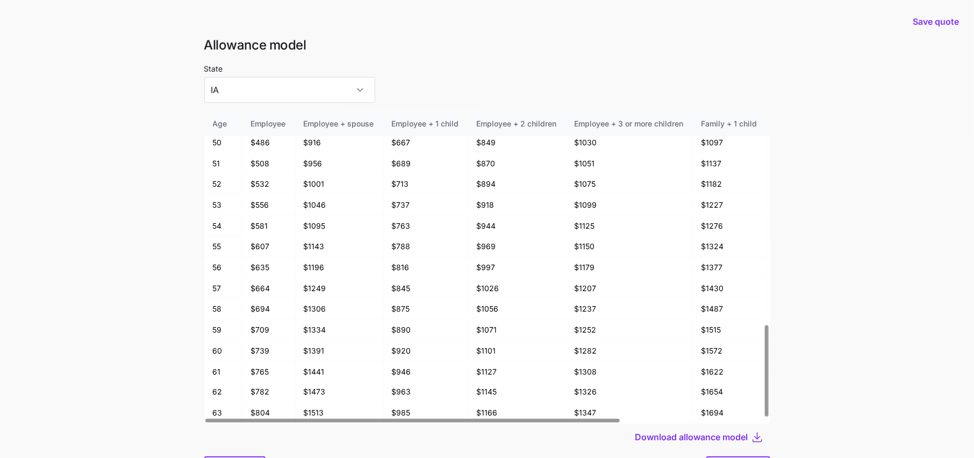
scroll to position [726, 0]
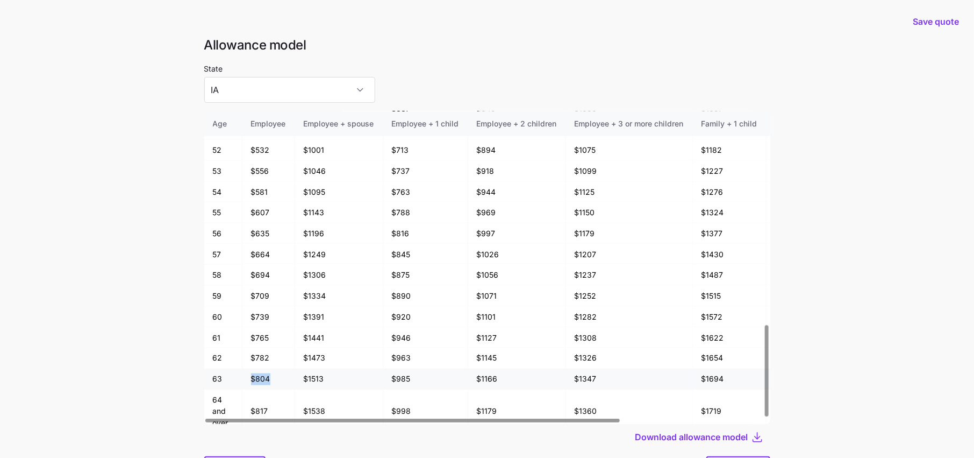
drag, startPoint x: 269, startPoint y: 366, endPoint x: 239, endPoint y: 366, distance: 30.1
click at [239, 369] on tr "63 $804 $1513 $985 $1166 $1347 $1694 $1875 $2056" at bounding box center [586, 379] width 764 height 21
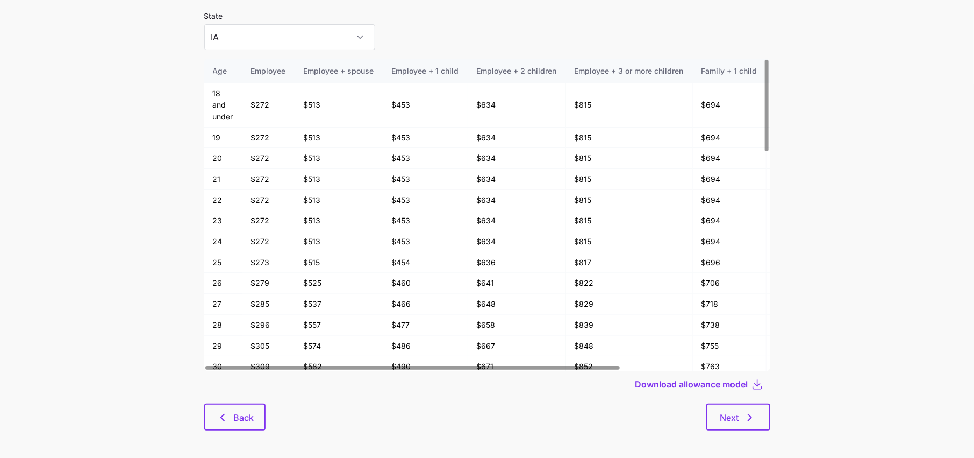
scroll to position [57, 0]
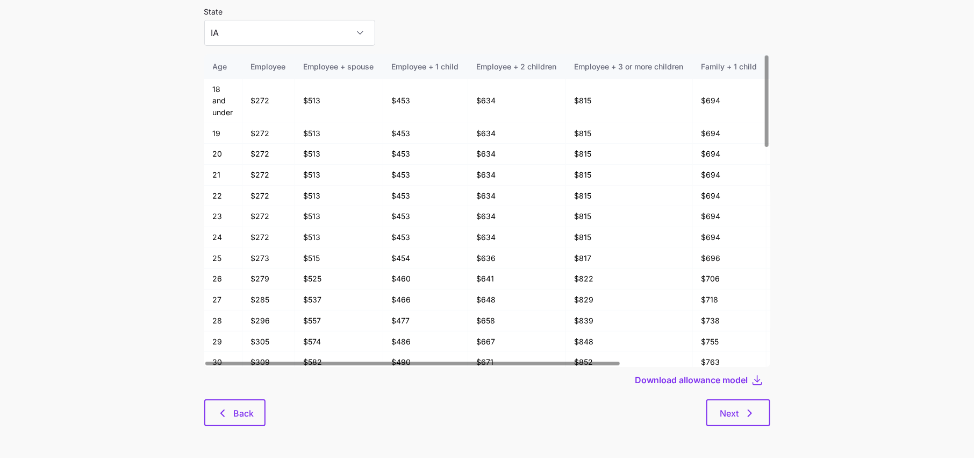
click at [224, 429] on div "Allowance model State IA Age Employee Employee + spouse Employee + 1 child Empl…" at bounding box center [487, 209] width 583 height 459
click at [237, 412] on span "Back" at bounding box center [243, 412] width 20 height 13
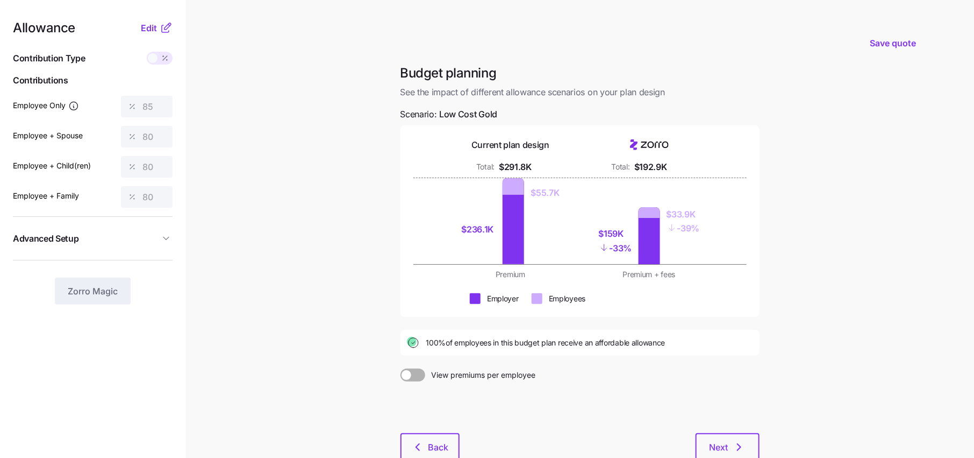
click at [169, 28] on icon at bounding box center [166, 28] width 13 height 13
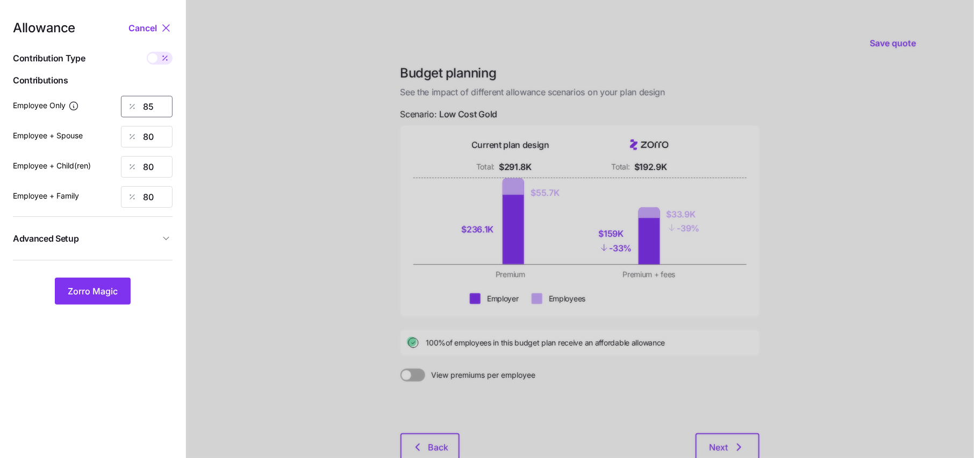
drag, startPoint x: 158, startPoint y: 106, endPoint x: 96, endPoint y: 106, distance: 61.8
click at [96, 106] on div "Employee Only 85" at bounding box center [93, 107] width 160 height 22
type input "100"
click at [106, 281] on button "Zorro Magic" at bounding box center [93, 290] width 76 height 27
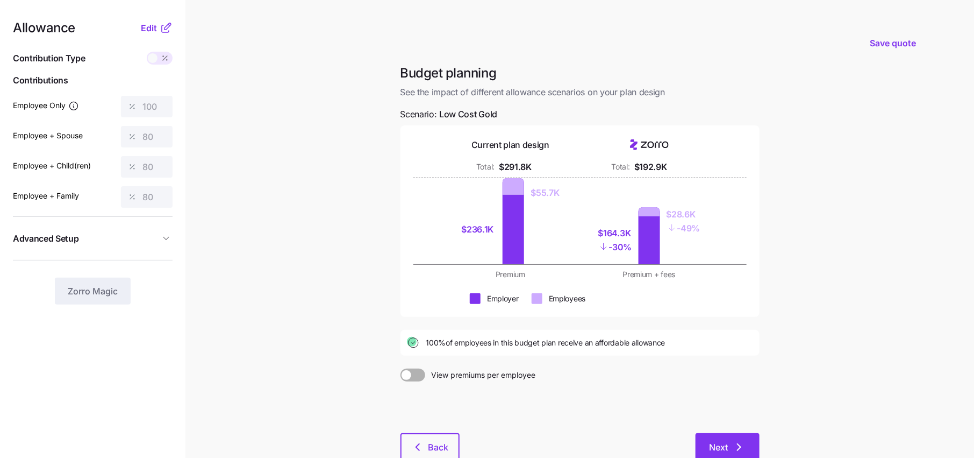
click at [722, 436] on button "Next" at bounding box center [728, 446] width 64 height 27
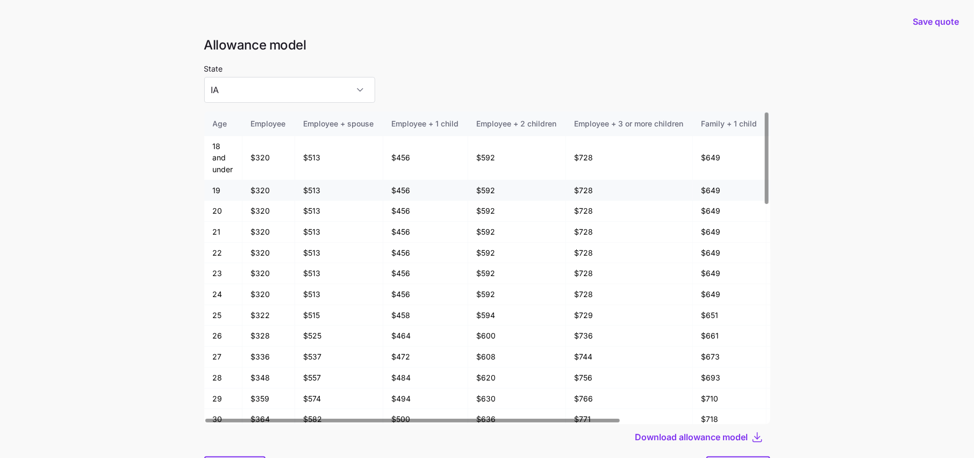
click at [290, 190] on td "$320" at bounding box center [268, 190] width 53 height 21
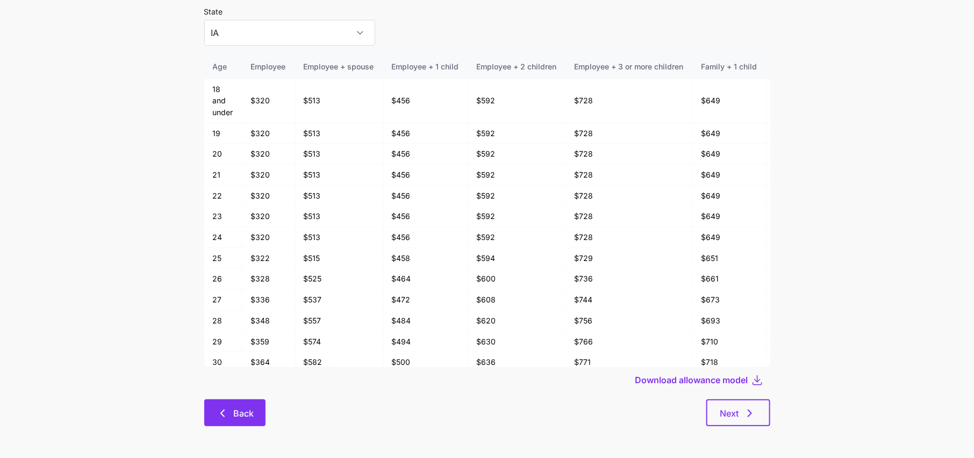
click at [223, 418] on icon "button" at bounding box center [222, 412] width 13 height 13
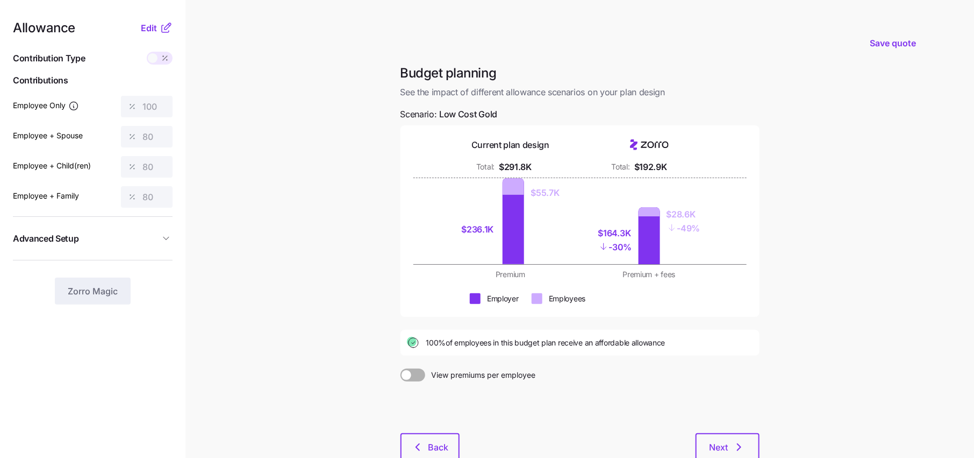
click at [164, 34] on icon at bounding box center [166, 28] width 13 height 13
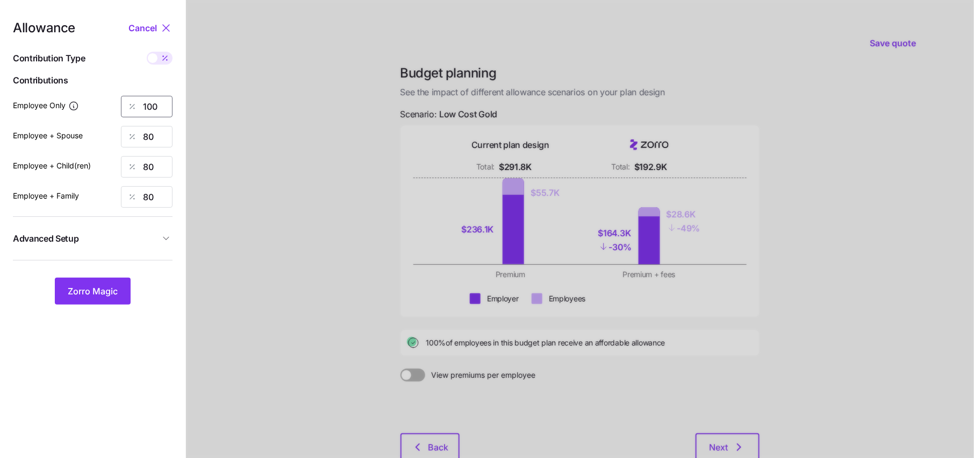
drag, startPoint x: 159, startPoint y: 98, endPoint x: 111, endPoint y: 102, distance: 48.0
click at [112, 102] on div "Employee Only 100" at bounding box center [93, 107] width 160 height 22
click at [115, 283] on button "Zorro Magic" at bounding box center [93, 290] width 76 height 27
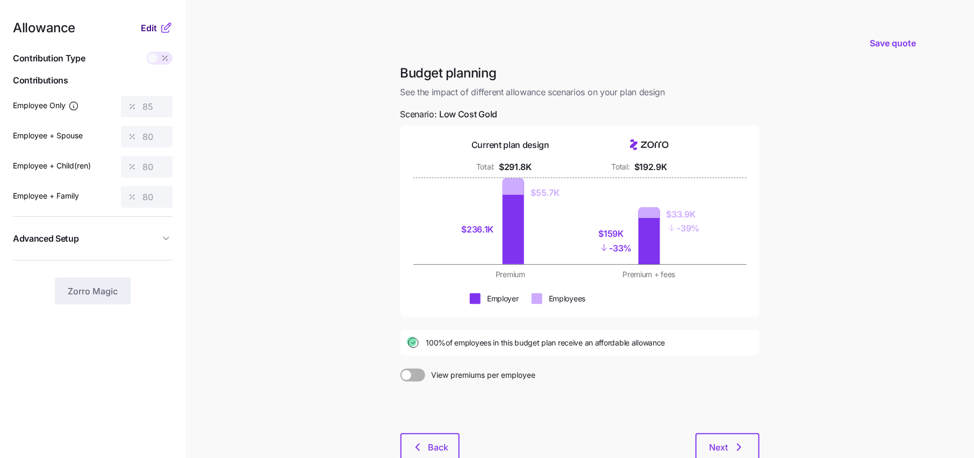
click at [149, 33] on span "Edit" at bounding box center [149, 28] width 16 height 13
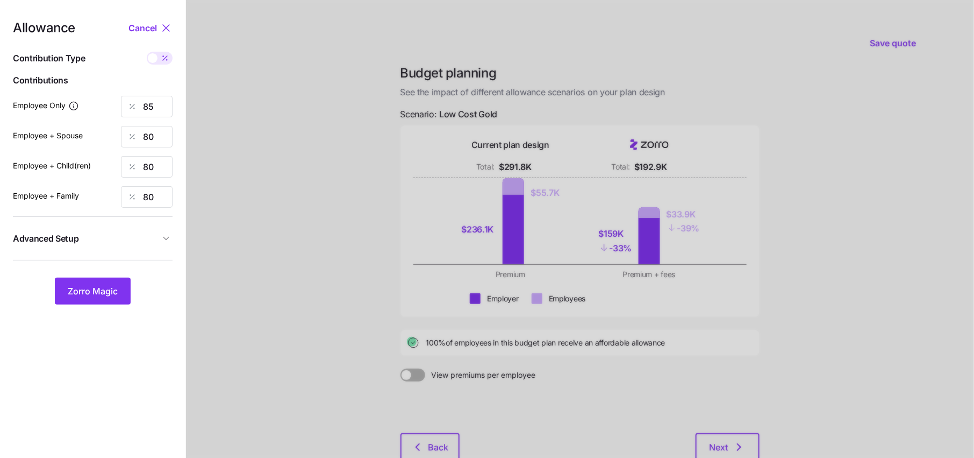
click at [163, 56] on icon at bounding box center [163, 56] width 1 height 1
click at [147, 52] on input "checkbox" at bounding box center [147, 52] width 0 height 0
type input "409"
type input "770"
type input "699"
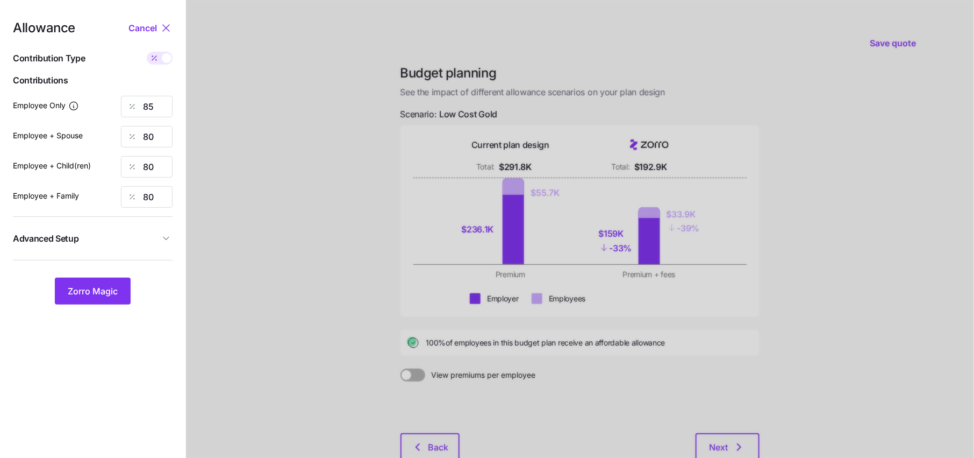
type input "1084"
drag, startPoint x: 165, startPoint y: 137, endPoint x: 94, endPoint y: 137, distance: 70.4
click at [94, 137] on div "Employee + Spouse 770" at bounding box center [93, 137] width 160 height 22
type input "409"
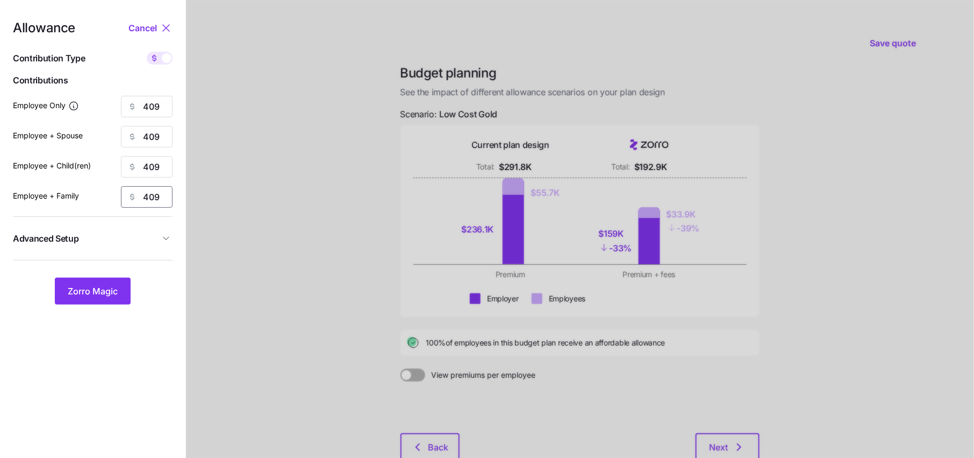
type input "409"
click at [178, 236] on nav "Allowance Cancel Contribution Type Use classes Contributions Employee Only 409 …" at bounding box center [92, 264] width 185 height 529
click at [161, 236] on icon "button" at bounding box center [166, 238] width 11 height 11
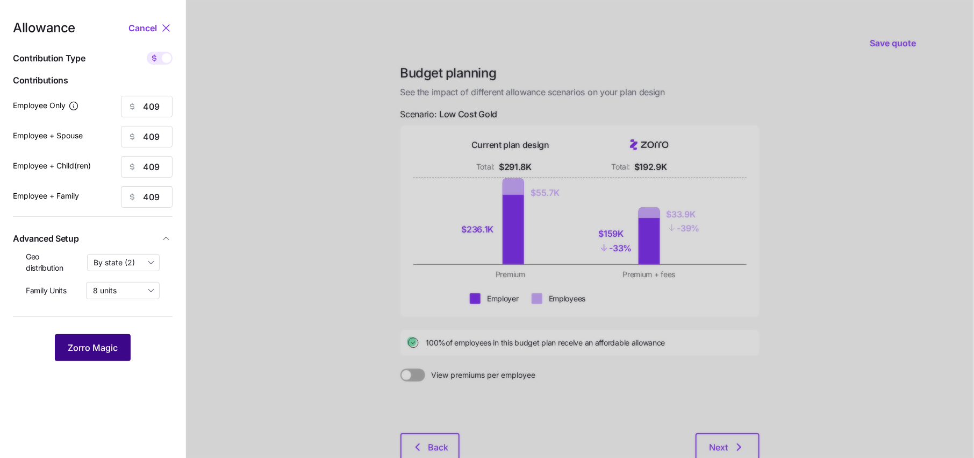
click at [106, 347] on span "Zorro Magic" at bounding box center [93, 347] width 50 height 13
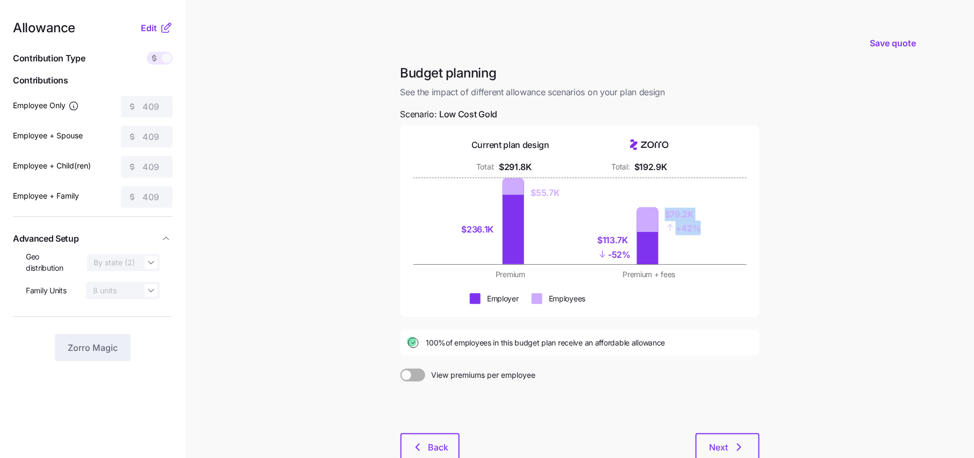
drag, startPoint x: 700, startPoint y: 230, endPoint x: 659, endPoint y: 201, distance: 49.8
click at [659, 201] on div "$113.7K - 52% $79.2K + 42%" at bounding box center [650, 221] width 126 height 86
click at [692, 253] on div "$113.7K - 52% $79.2K + 42%" at bounding box center [650, 221] width 126 height 86
drag, startPoint x: 631, startPoint y: 251, endPoint x: 573, endPoint y: 219, distance: 66.2
click at [573, 219] on div "$236.1K $55.7K $113.7K - 52% $79.2K + 42%" at bounding box center [580, 221] width 265 height 86
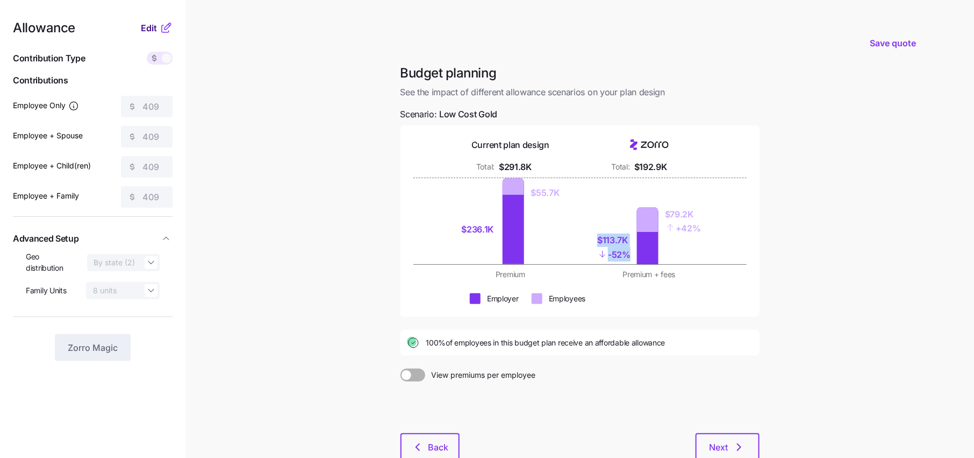
click at [154, 32] on span "Edit" at bounding box center [149, 28] width 16 height 13
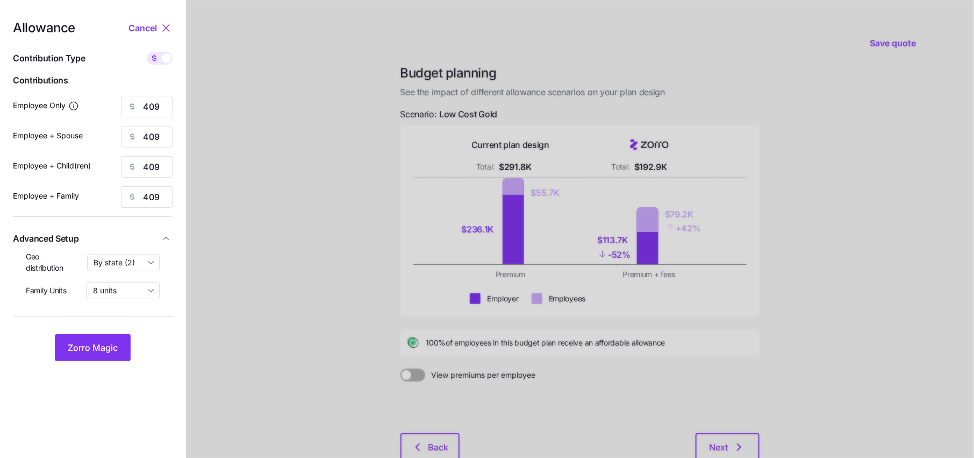
click at [168, 69] on div "Allowance Cancel Contribution Type Use classes Contributions Employee Only 409 …" at bounding box center [93, 191] width 160 height 339
click at [167, 57] on span at bounding box center [167, 58] width 10 height 10
click at [147, 52] on input "checkbox" at bounding box center [147, 52] width 0 height 0
type input "85"
type input "42"
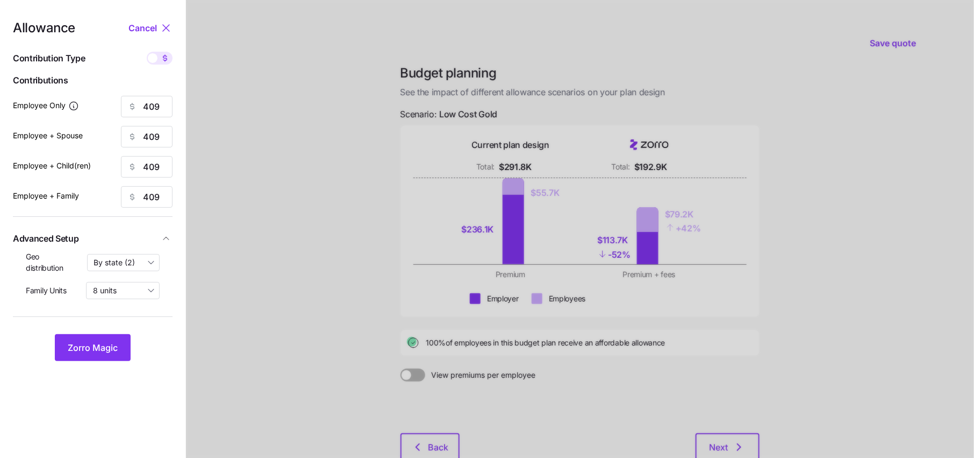
type input "47"
type input "30"
drag, startPoint x: 167, startPoint y: 138, endPoint x: 76, endPoint y: 138, distance: 90.9
click at [79, 138] on div "Employee + Spouse 42" at bounding box center [93, 137] width 160 height 22
type input "80"
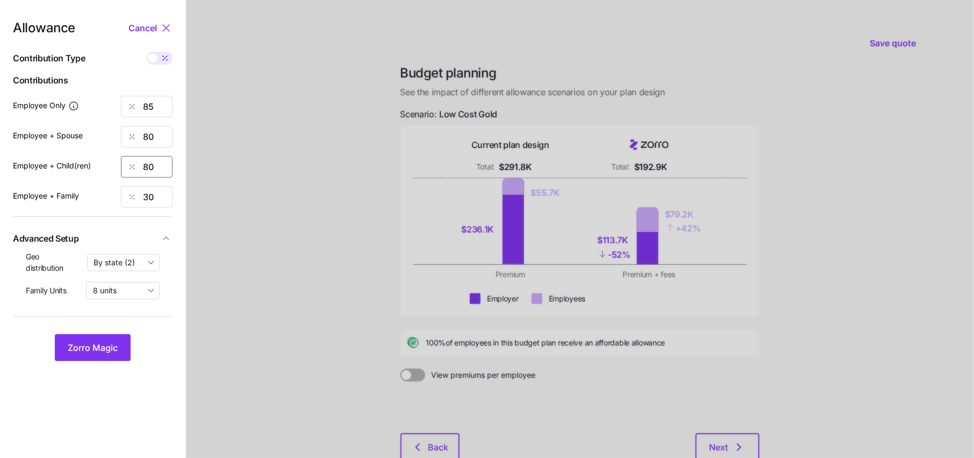
type input "80"
click at [88, 356] on button "Zorro Magic" at bounding box center [93, 347] width 76 height 27
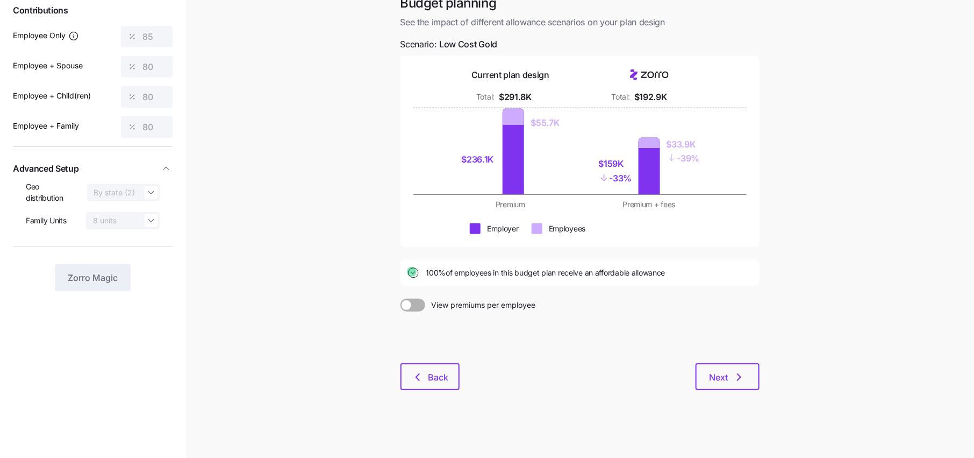
scroll to position [70, 0]
click at [728, 369] on button "Next" at bounding box center [728, 376] width 64 height 27
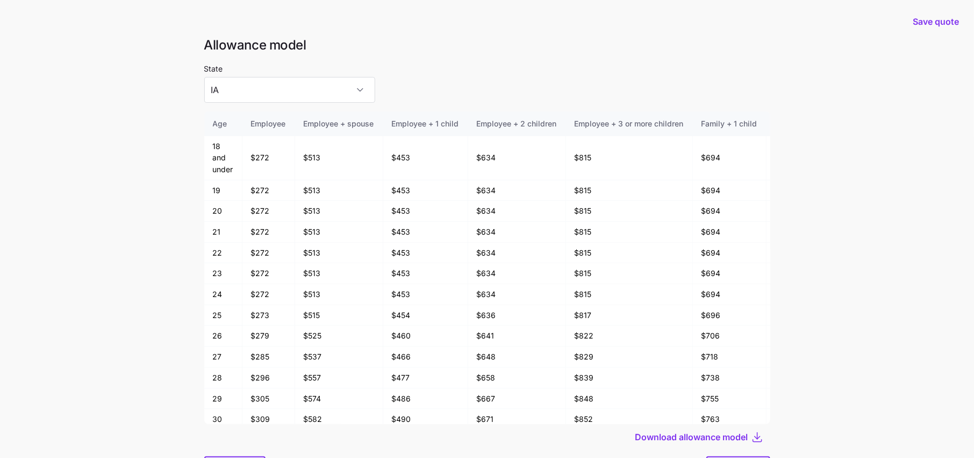
scroll to position [57, 0]
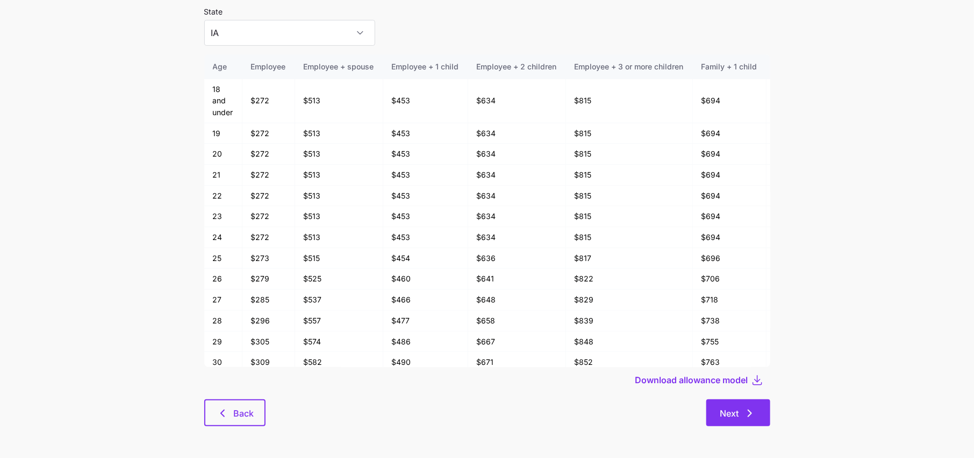
click at [729, 417] on span "Next" at bounding box center [729, 412] width 19 height 13
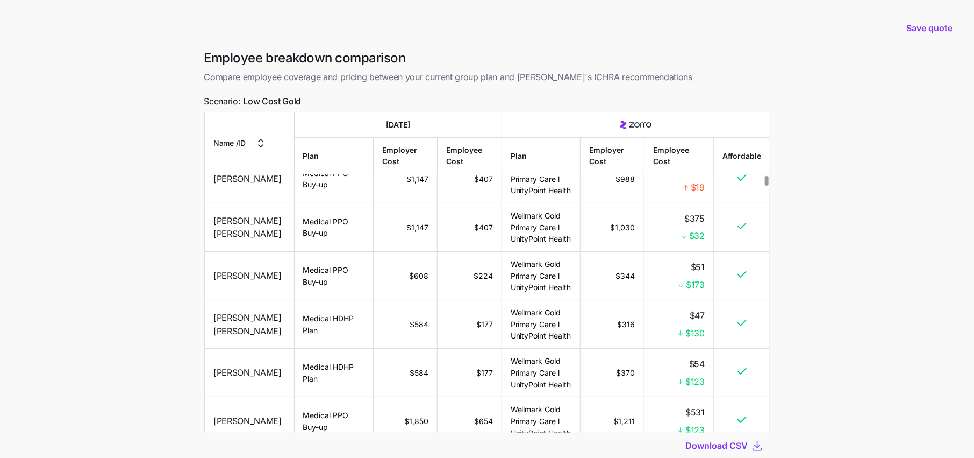
scroll to position [3651, 0]
drag, startPoint x: 709, startPoint y: 305, endPoint x: 666, endPoint y: 298, distance: 43.7
click at [666, 298] on td "$51 $173" at bounding box center [678, 273] width 69 height 48
click at [666, 289] on div "$173" at bounding box center [679, 281] width 52 height 13
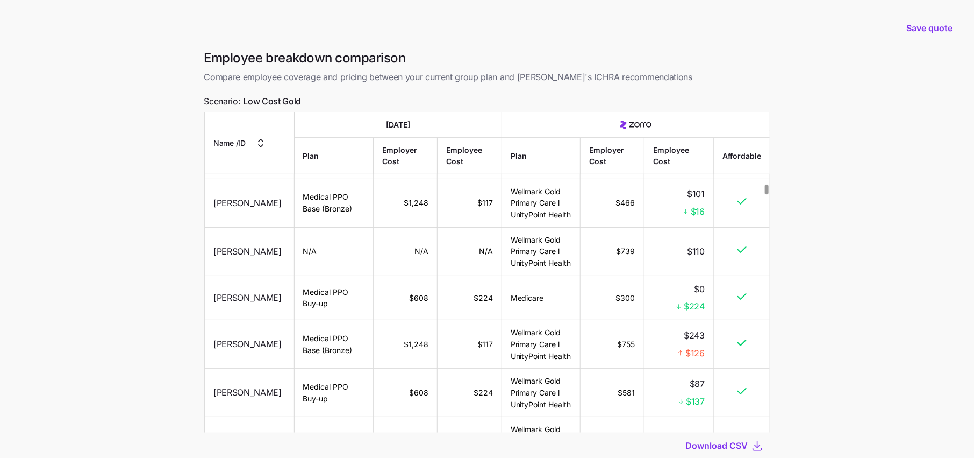
scroll to position [4157, 0]
drag, startPoint x: 636, startPoint y: 316, endPoint x: 569, endPoint y: 313, distance: 66.7
click at [575, 315] on tr "Ann Hammen Medical PPO Buy-up $608 $224 Medicare $300 $0 $224" at bounding box center [487, 298] width 565 height 45
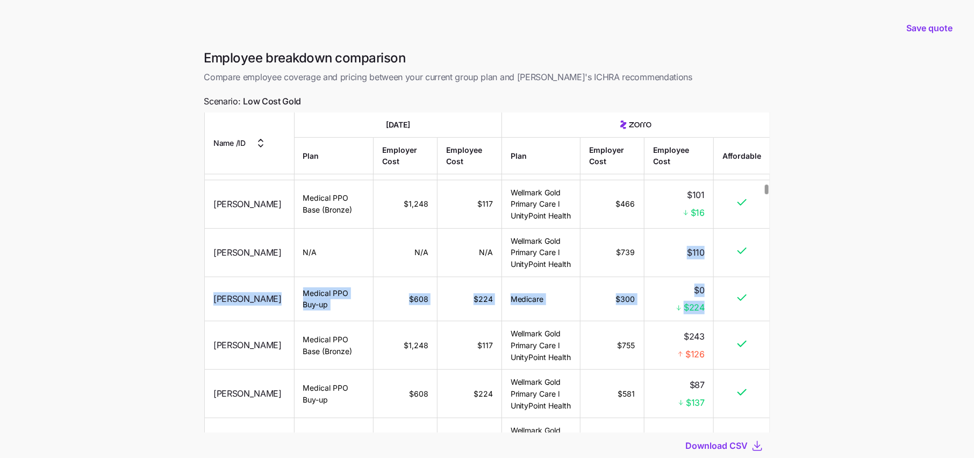
drag, startPoint x: 714, startPoint y: 322, endPoint x: 654, endPoint y: 267, distance: 81.8
click at [665, 304] on td "$0 $224" at bounding box center [678, 298] width 69 height 45
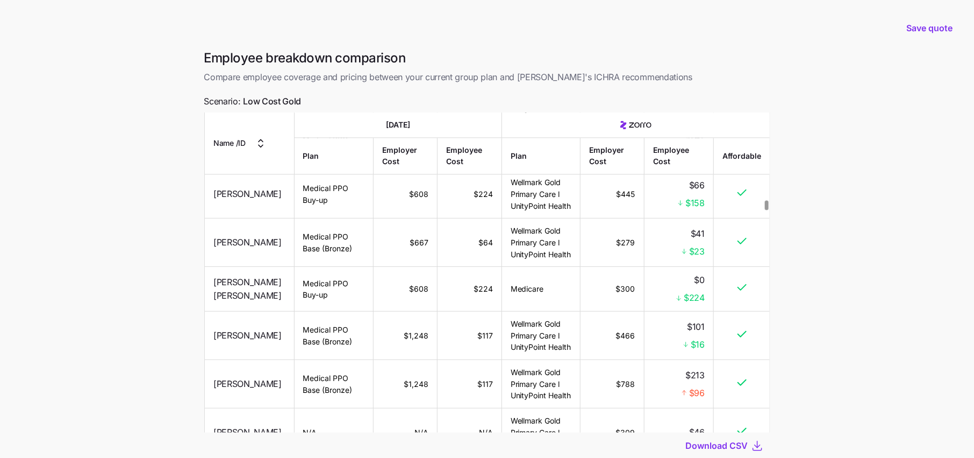
scroll to position [5084, 0]
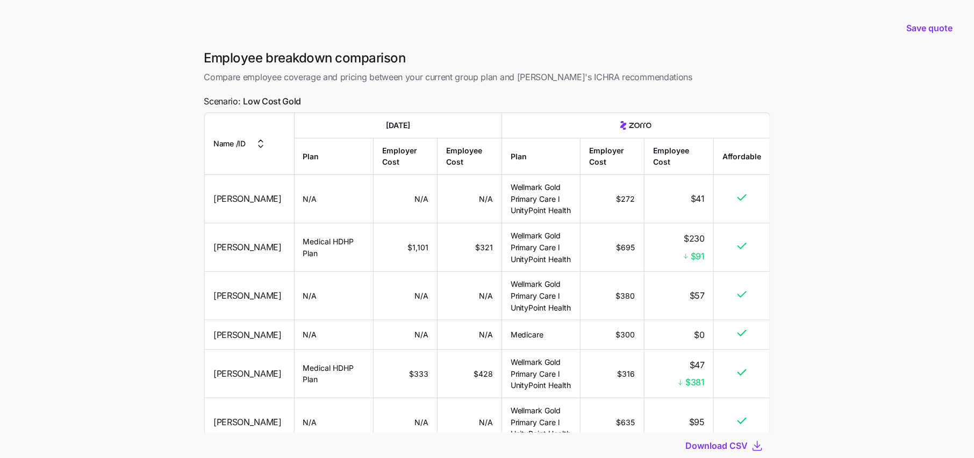
scroll to position [5084, 0]
